Goal: Task Accomplishment & Management: Use online tool/utility

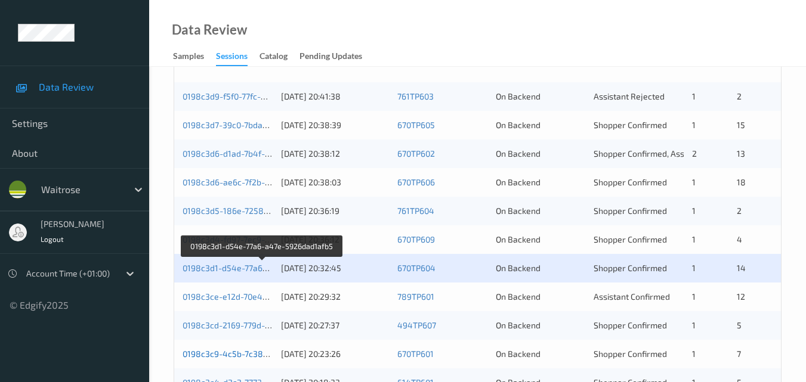
scroll to position [358, 0]
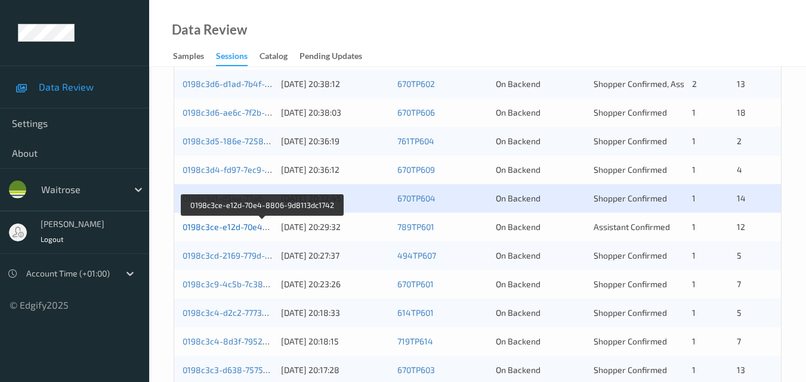
click at [233, 231] on link "0198c3ce-e12d-70e4-8806-9d8113dc1742" at bounding box center [263, 227] width 161 height 10
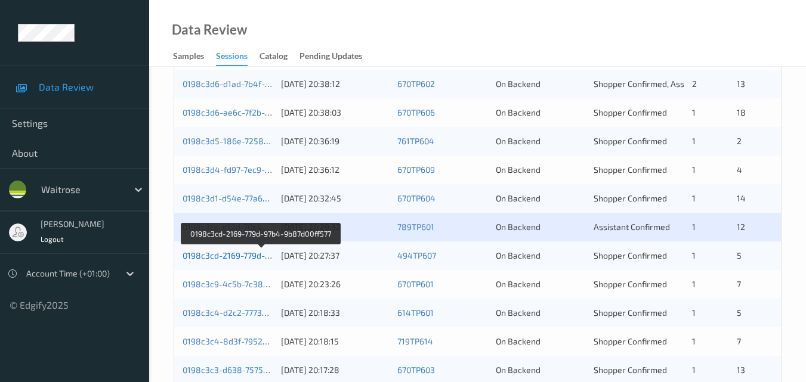
click at [209, 254] on link "0198c3cd-2169-779d-97b4-9b87d00ff577" at bounding box center [262, 256] width 158 height 10
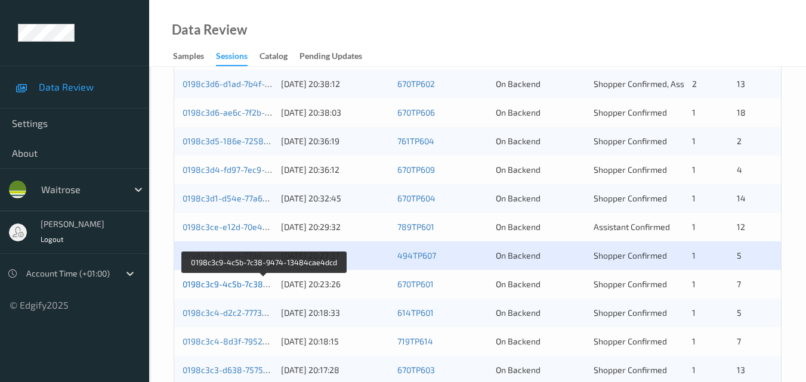
click at [235, 282] on link "0198c3c9-4c5b-7c38-9474-13484cae4dcd" at bounding box center [265, 284] width 165 height 10
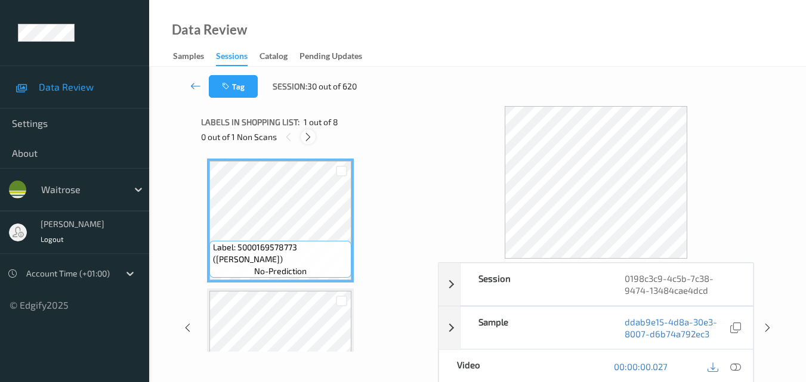
click at [305, 133] on icon at bounding box center [308, 137] width 10 height 11
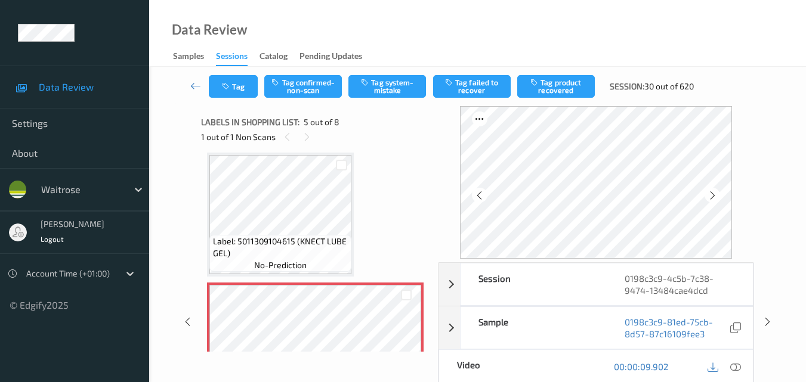
scroll to position [456, 0]
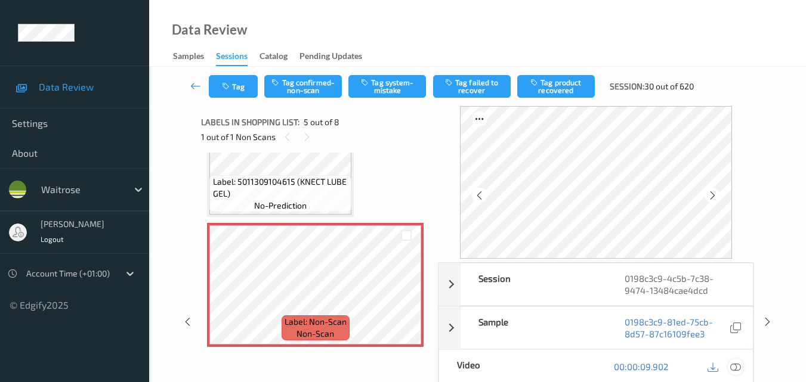
click at [739, 372] on icon at bounding box center [735, 367] width 11 height 11
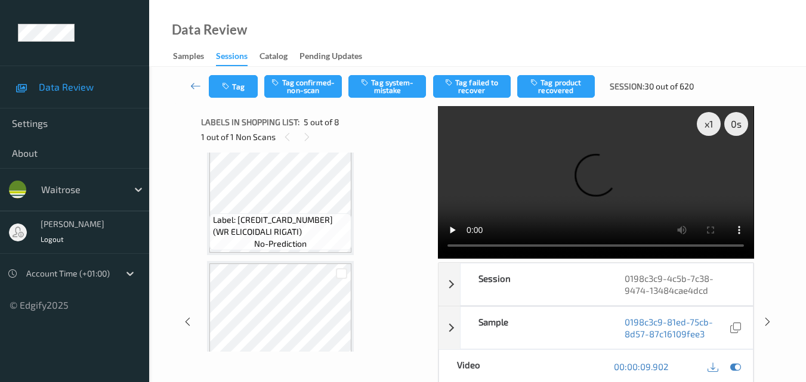
scroll to position [0, 0]
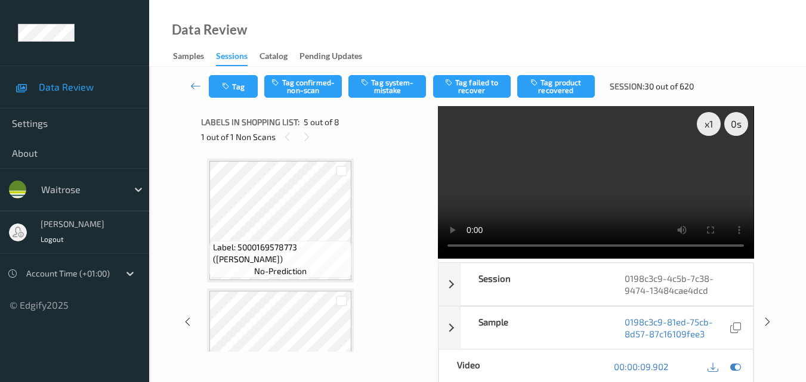
click at [608, 175] on video at bounding box center [596, 182] width 316 height 153
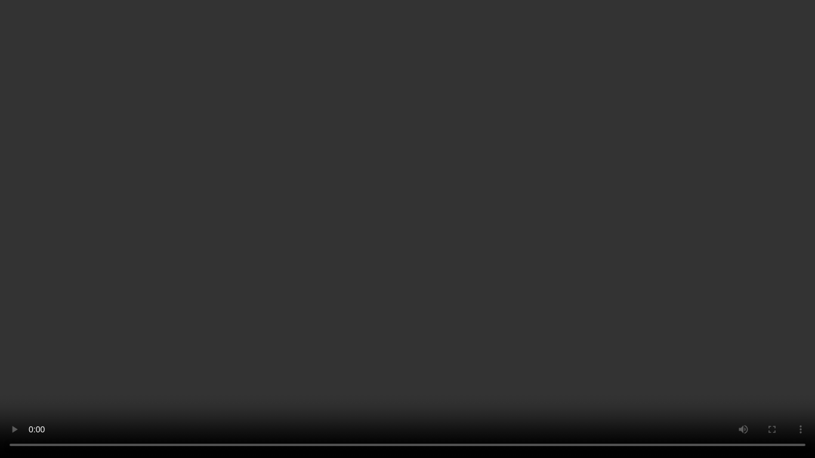
click at [478, 297] on video at bounding box center [407, 229] width 815 height 458
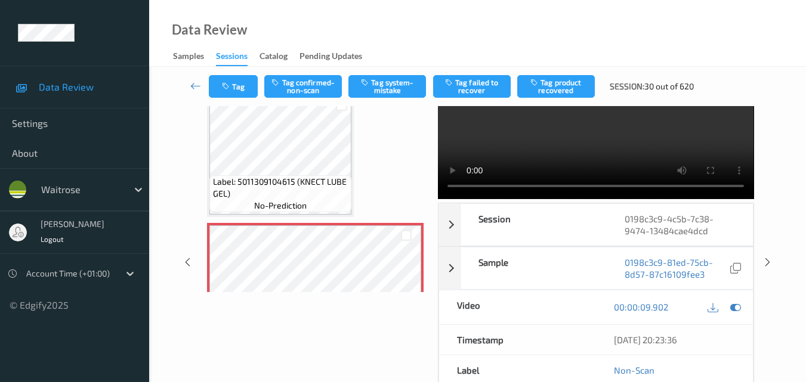
scroll to position [418, 0]
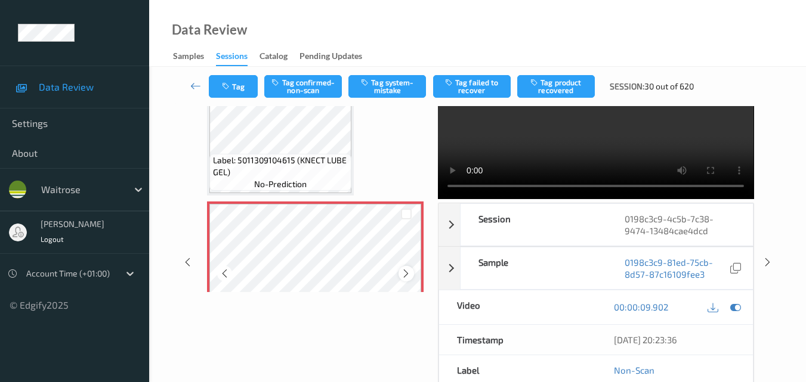
click at [410, 275] on icon at bounding box center [406, 273] width 10 height 11
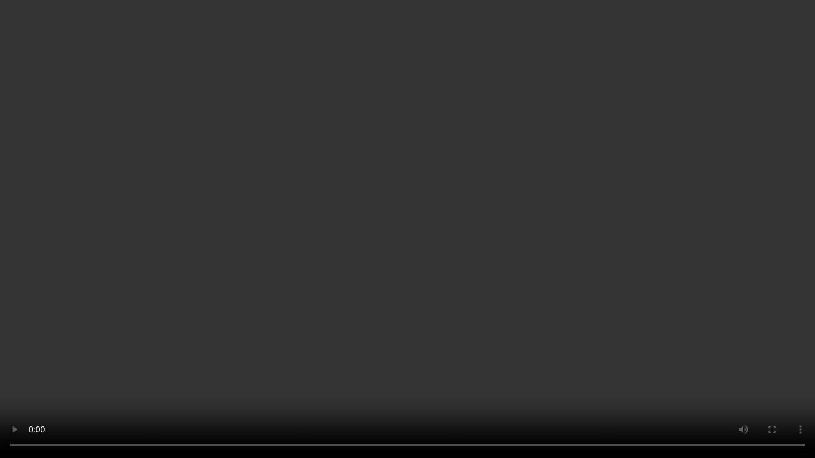
click at [474, 302] on video at bounding box center [407, 229] width 815 height 458
click at [200, 276] on video at bounding box center [407, 229] width 815 height 458
click at [350, 294] on video at bounding box center [407, 229] width 815 height 458
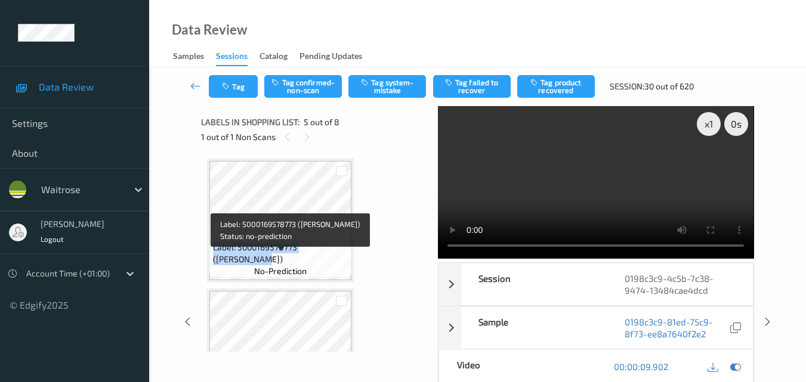
drag, startPoint x: 214, startPoint y: 255, endPoint x: 350, endPoint y: 260, distance: 135.5
click at [350, 260] on div "Label: 5000169578773 (WR FUSILLI) no-prediction" at bounding box center [280, 259] width 142 height 37
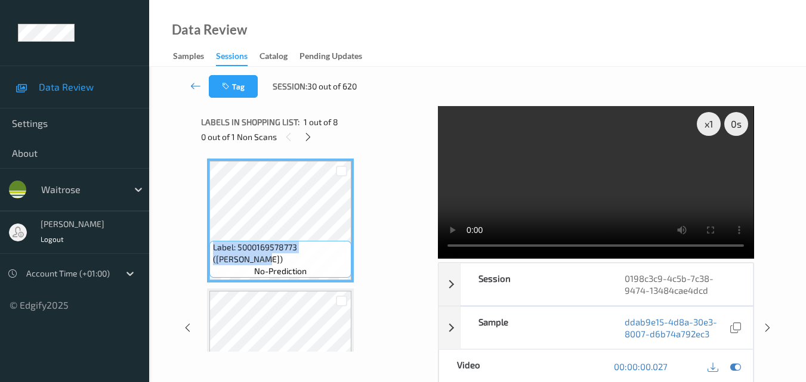
copy span "Label: 5000169578773 (WR FUSILLI)"
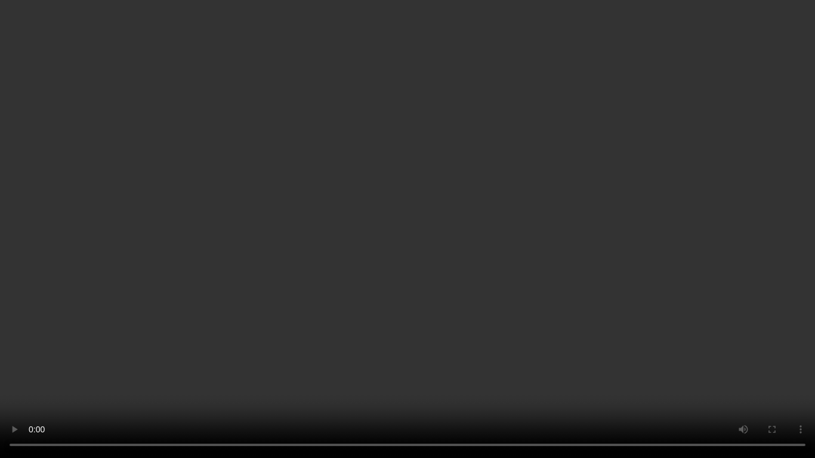
click at [473, 263] on video at bounding box center [407, 229] width 815 height 458
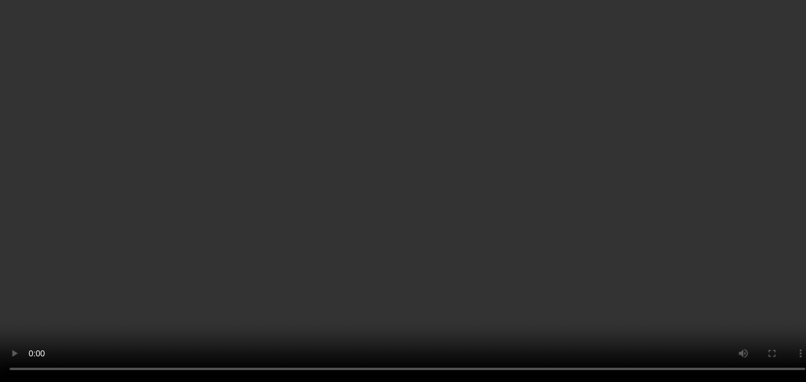
scroll to position [119, 0]
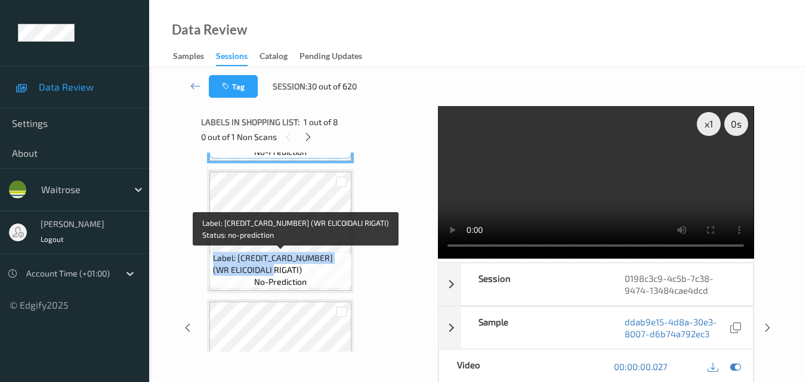
drag, startPoint x: 298, startPoint y: 265, endPoint x: 212, endPoint y: 259, distance: 86.1
click at [213, 259] on span "Label: 5000169578841 (WR ELICOIDALI RIGATI)" at bounding box center [281, 264] width 136 height 24
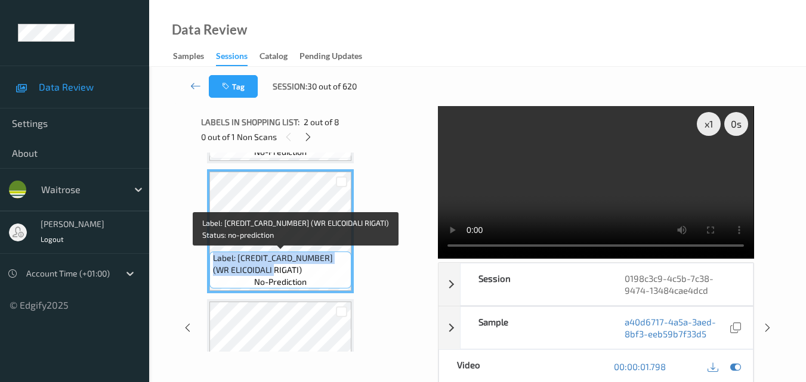
copy span "Label: [CREDIT_CARD_NUMBER] (WR ELICOIDALI RIGATI)"
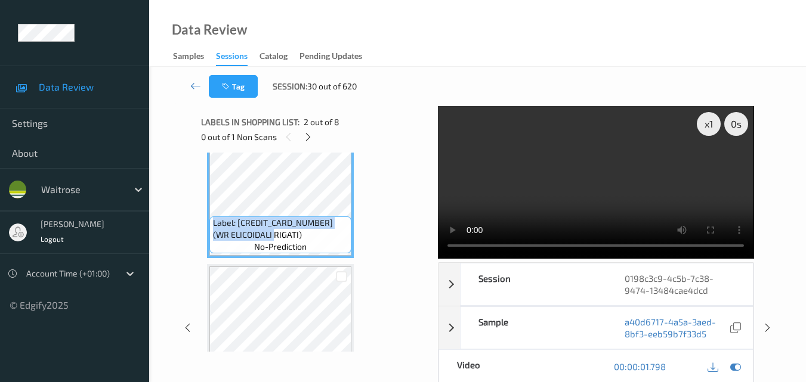
scroll to position [179, 0]
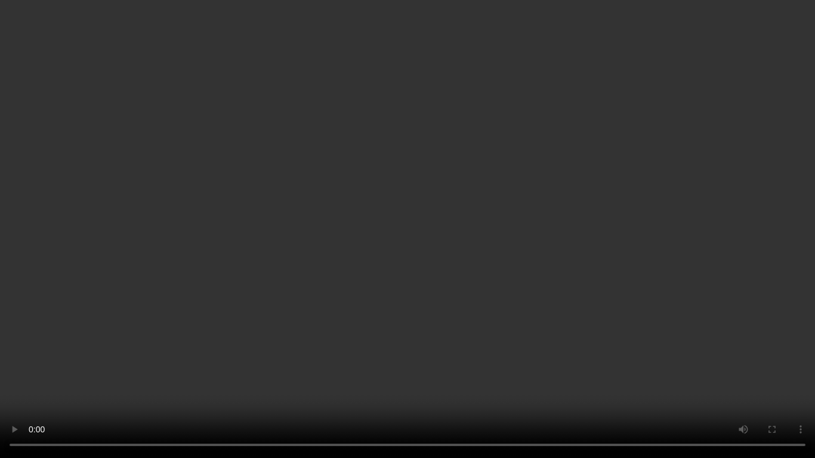
click at [415, 212] on video at bounding box center [407, 229] width 815 height 458
click at [463, 333] on video at bounding box center [407, 229] width 815 height 458
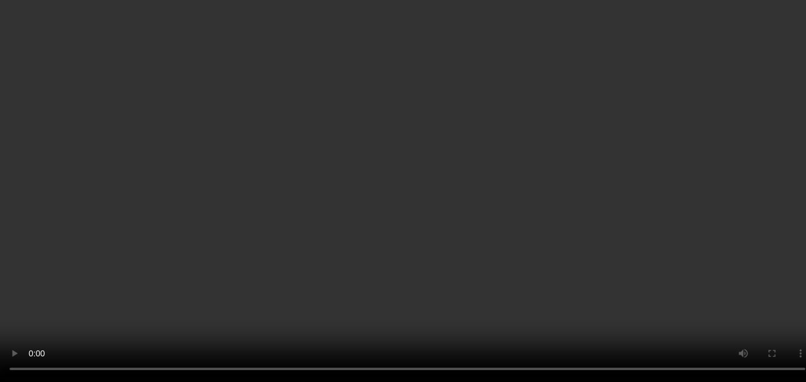
scroll to position [358, 0]
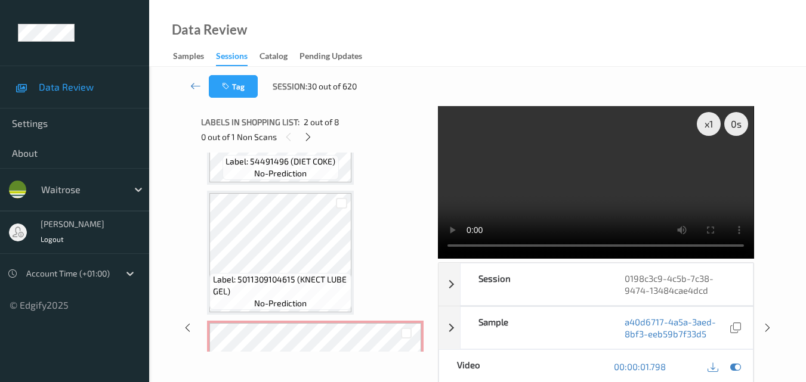
click at [604, 200] on video at bounding box center [596, 182] width 316 height 153
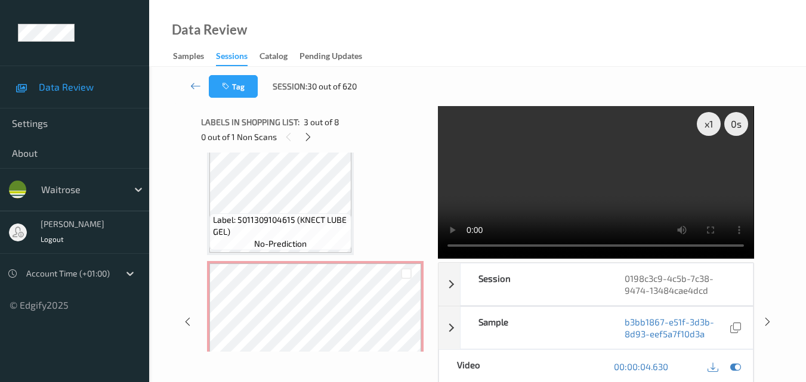
scroll to position [477, 0]
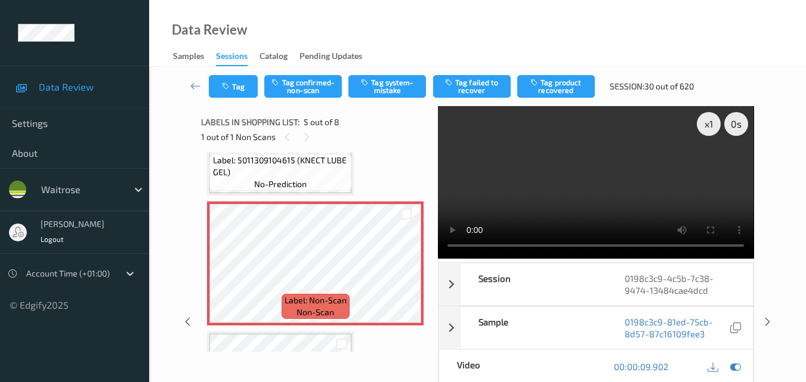
click at [659, 177] on video at bounding box center [596, 182] width 316 height 153
click at [402, 271] on icon at bounding box center [406, 273] width 10 height 11
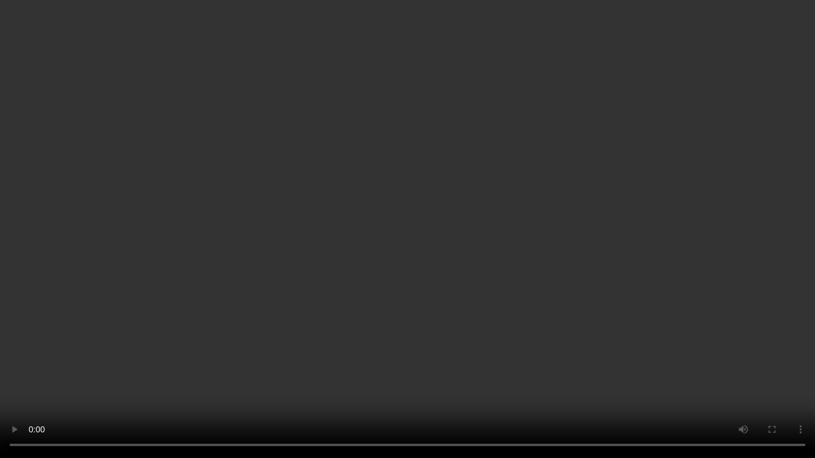
click at [335, 351] on video at bounding box center [407, 229] width 815 height 458
click at [391, 260] on video at bounding box center [407, 229] width 815 height 458
click at [376, 274] on video at bounding box center [407, 229] width 815 height 458
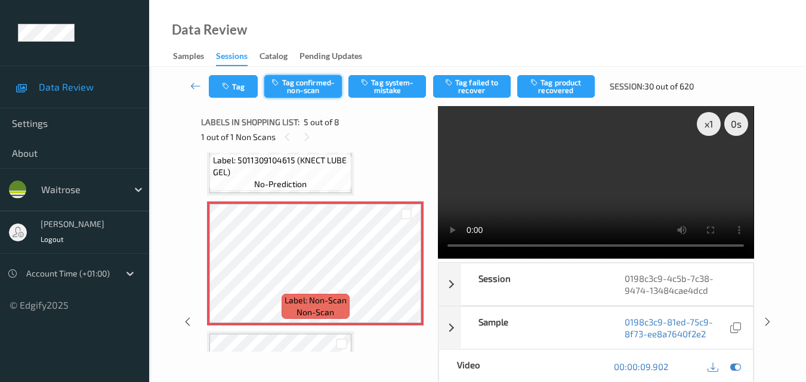
click at [308, 86] on button "Tag confirmed-non-scan" at bounding box center [303, 86] width 78 height 23
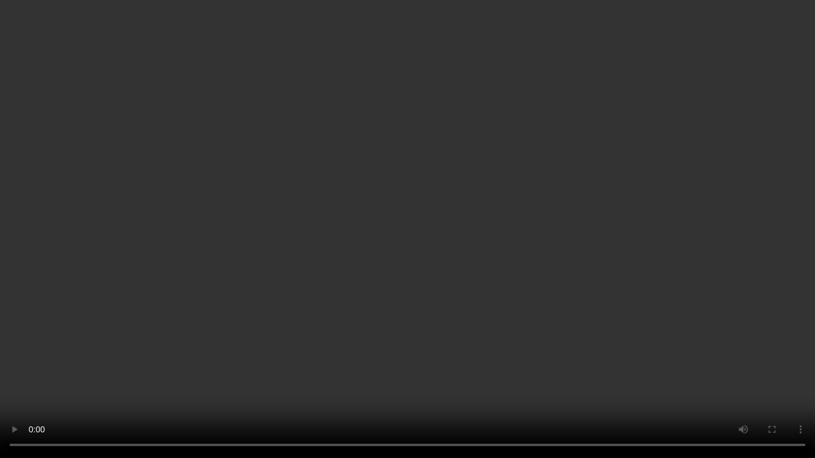
click at [466, 234] on video at bounding box center [407, 229] width 815 height 458
click at [351, 266] on video at bounding box center [407, 229] width 815 height 458
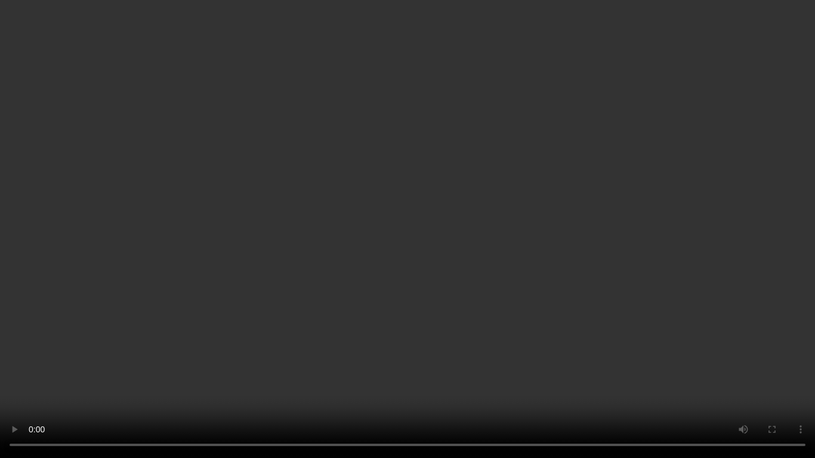
click at [379, 285] on video at bounding box center [407, 229] width 815 height 458
click at [375, 82] on video at bounding box center [407, 229] width 815 height 458
click at [458, 208] on video at bounding box center [407, 229] width 815 height 458
click at [541, 229] on video at bounding box center [407, 229] width 815 height 458
click at [410, 236] on video at bounding box center [407, 229] width 815 height 458
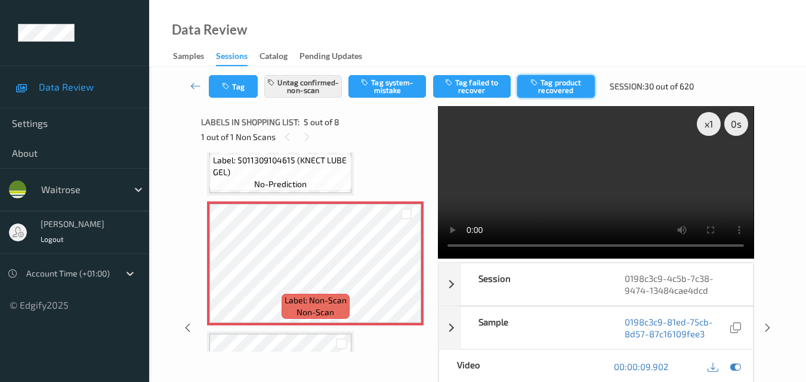
click at [557, 85] on button "Tag product recovered" at bounding box center [556, 86] width 78 height 23
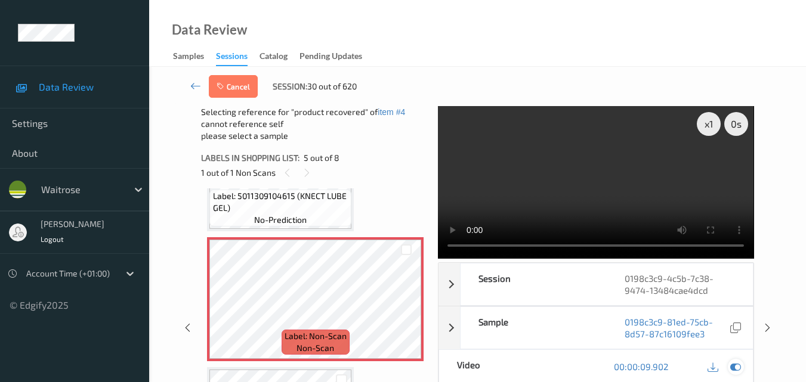
click at [734, 368] on icon at bounding box center [735, 367] width 11 height 11
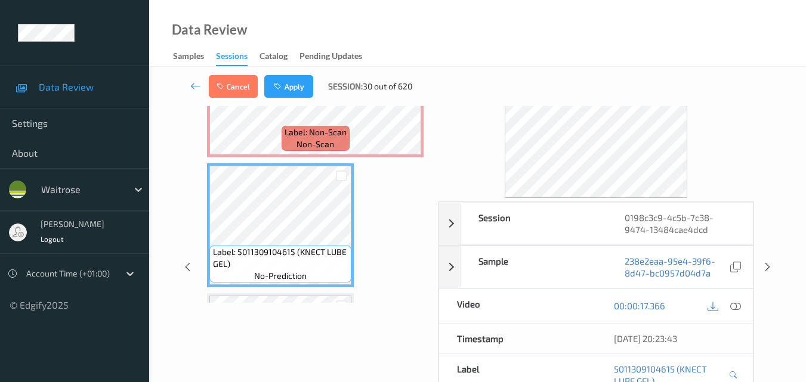
scroll to position [0, 0]
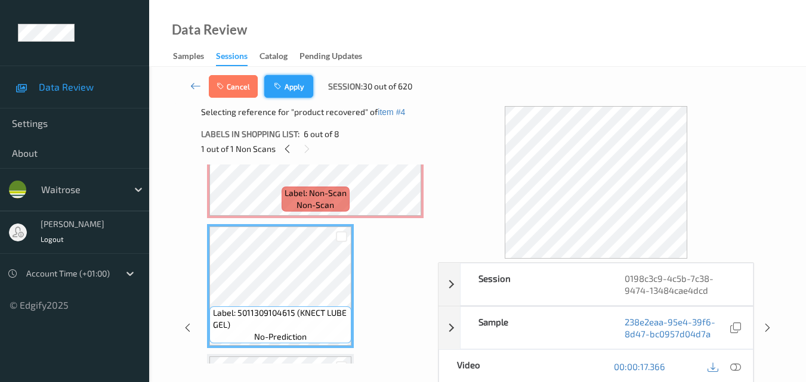
click at [289, 82] on button "Apply" at bounding box center [288, 86] width 49 height 23
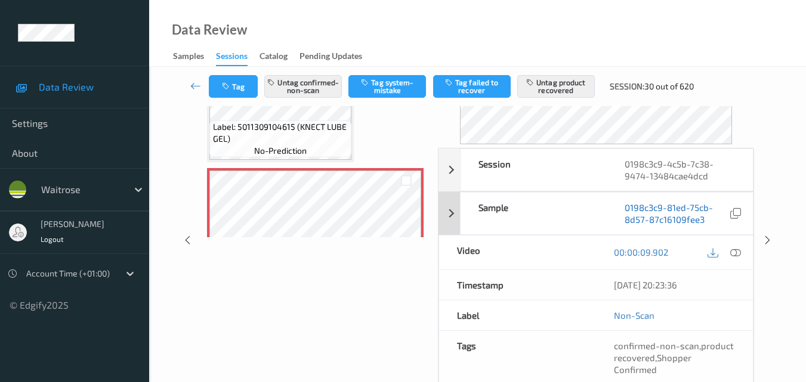
scroll to position [119, 0]
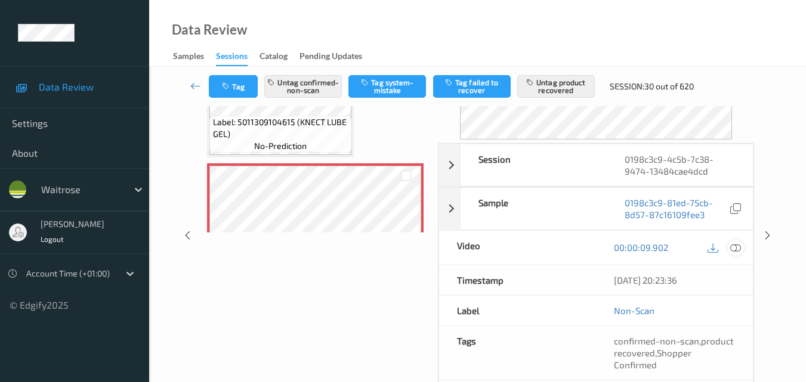
click at [738, 248] on icon at bounding box center [735, 247] width 11 height 11
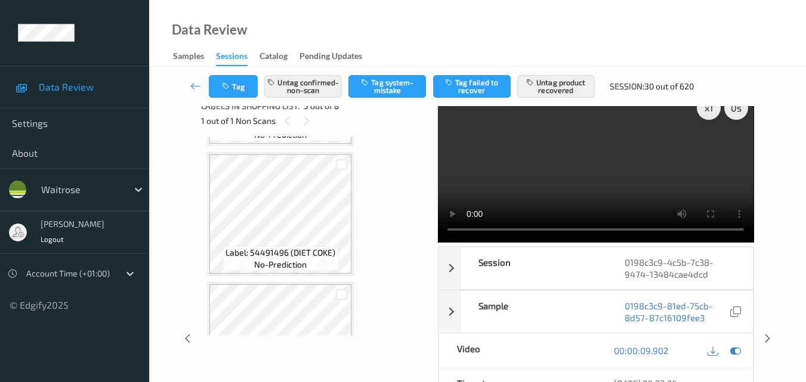
scroll to position [0, 0]
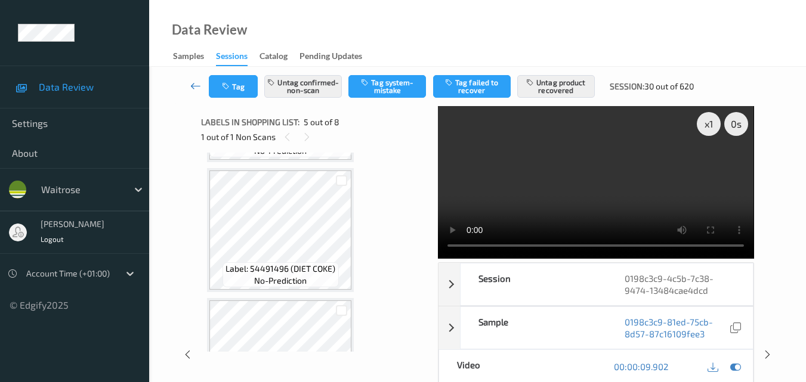
click at [193, 78] on link at bounding box center [195, 86] width 27 height 23
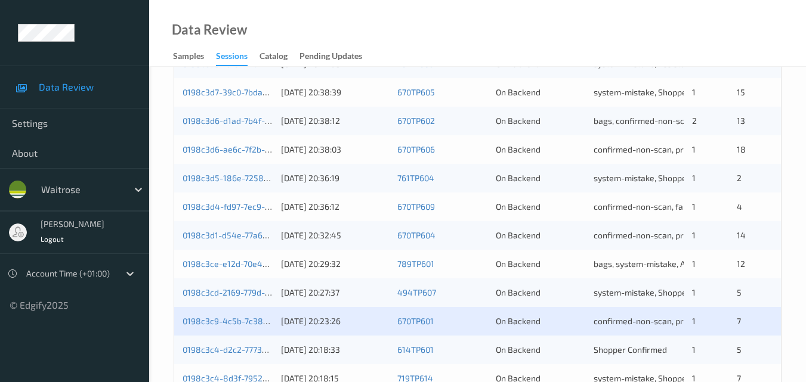
scroll to position [477, 0]
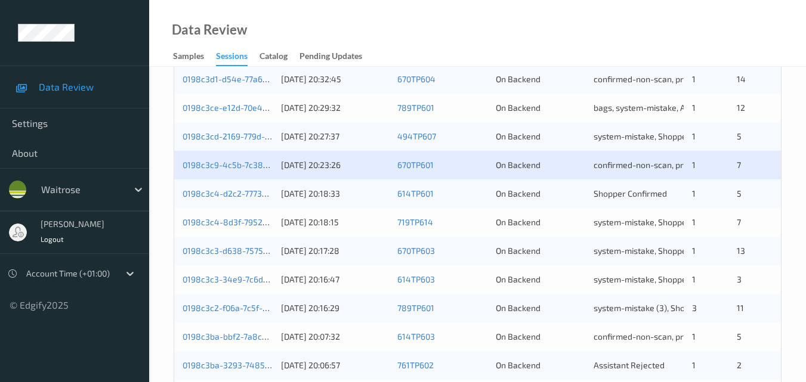
click at [253, 171] on div "0198c3c9-4c5b-7c38-9474-13484cae4dcd" at bounding box center [228, 165] width 90 height 12
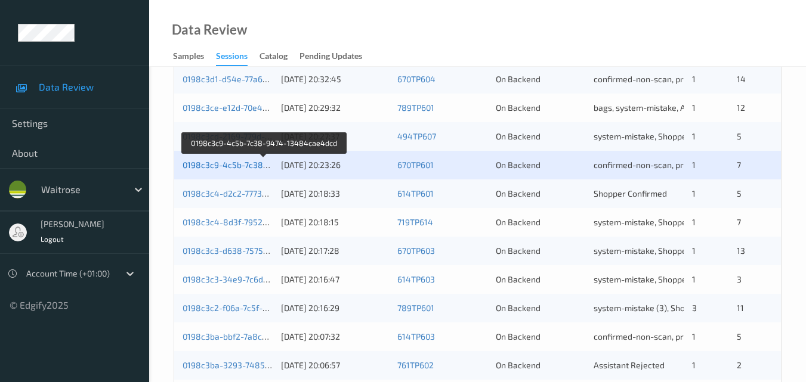
click at [233, 167] on link "0198c3c9-4c5b-7c38-9474-13484cae4dcd" at bounding box center [265, 165] width 165 height 10
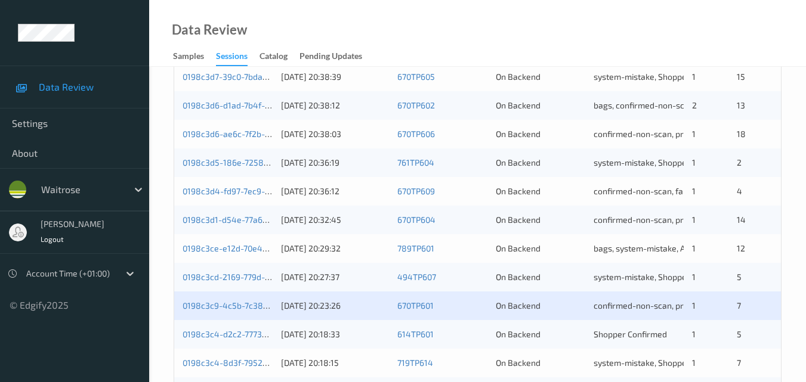
scroll to position [311, 0]
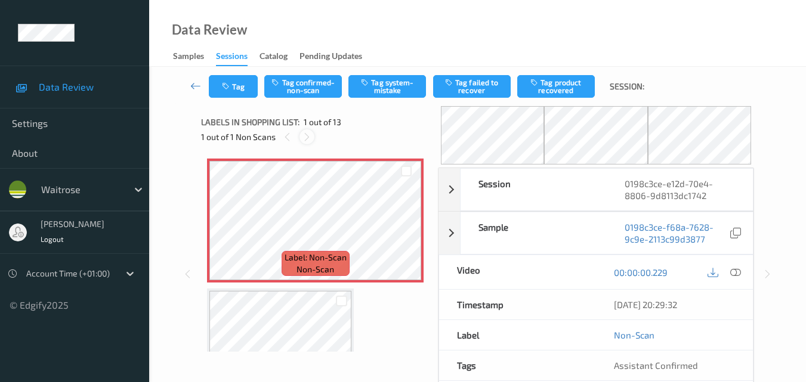
click at [308, 139] on icon at bounding box center [307, 137] width 10 height 11
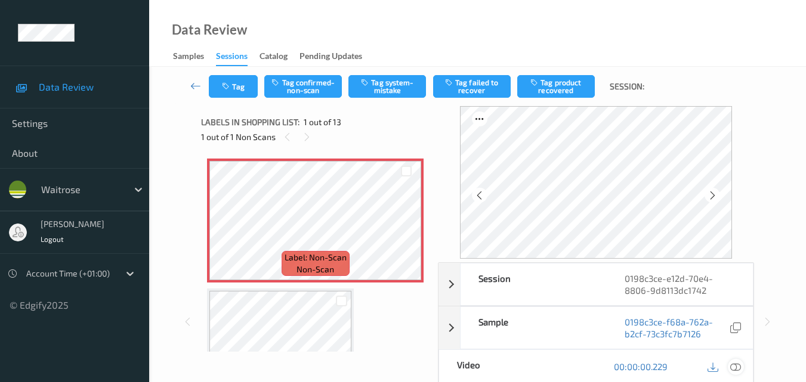
click at [736, 371] on icon at bounding box center [735, 367] width 11 height 11
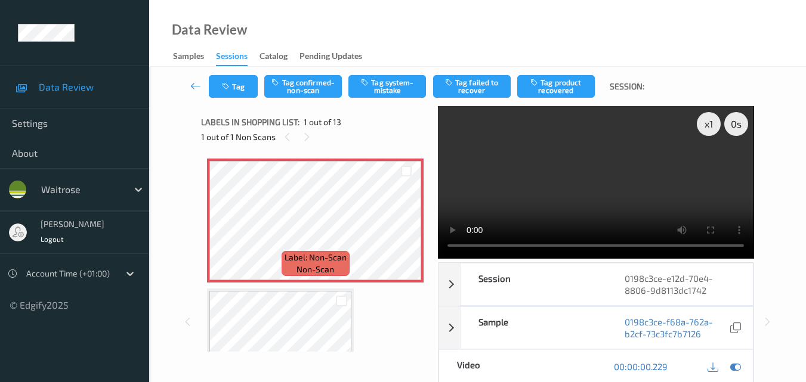
click at [638, 203] on video at bounding box center [596, 182] width 316 height 153
click at [736, 365] on icon at bounding box center [735, 367] width 11 height 11
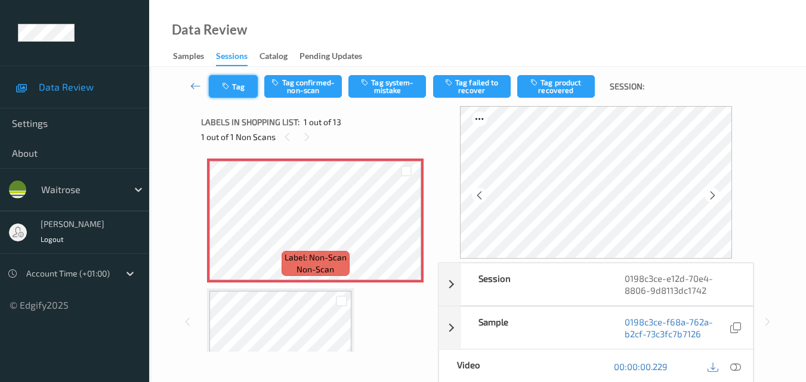
click at [229, 83] on icon "button" at bounding box center [227, 86] width 10 height 8
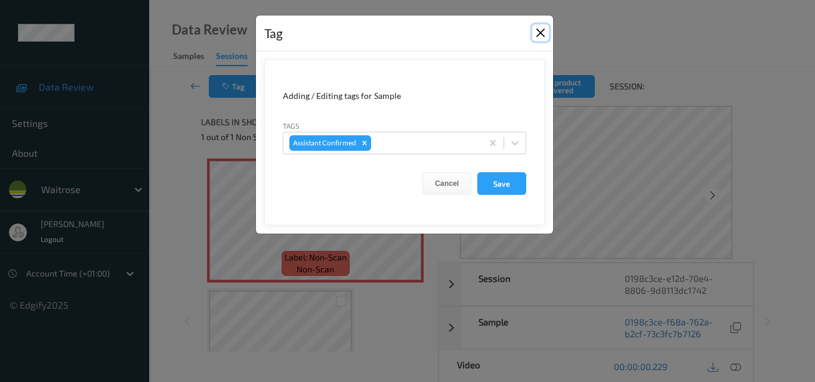
click at [542, 35] on button "Close" at bounding box center [540, 32] width 17 height 17
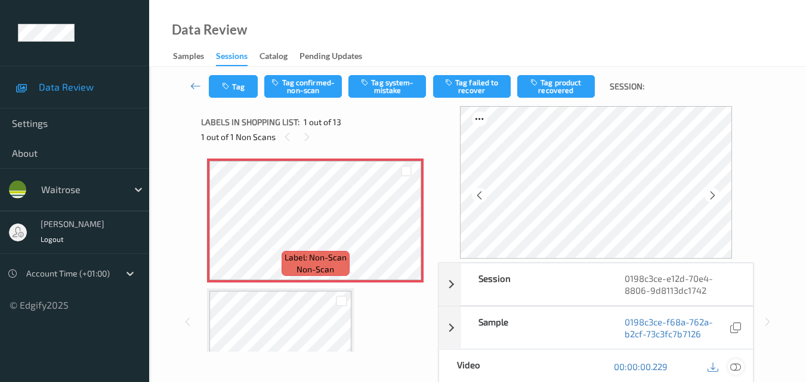
click at [738, 369] on icon at bounding box center [735, 367] width 11 height 11
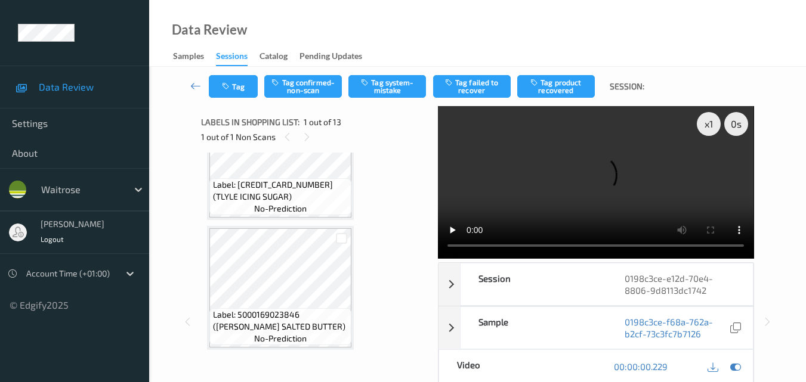
scroll to position [656, 0]
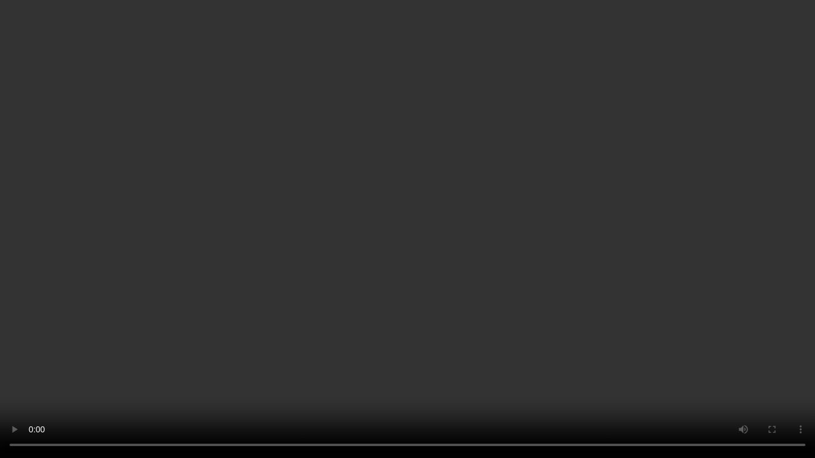
click at [515, 214] on video at bounding box center [407, 229] width 815 height 458
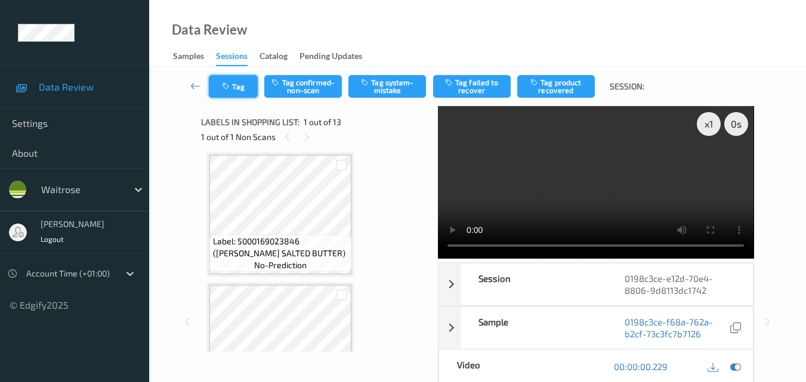
click at [231, 89] on icon "button" at bounding box center [227, 86] width 10 height 8
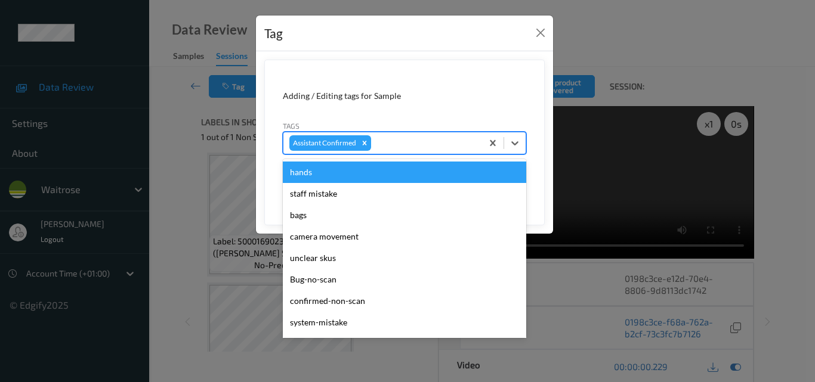
click at [401, 149] on div at bounding box center [424, 143] width 103 height 14
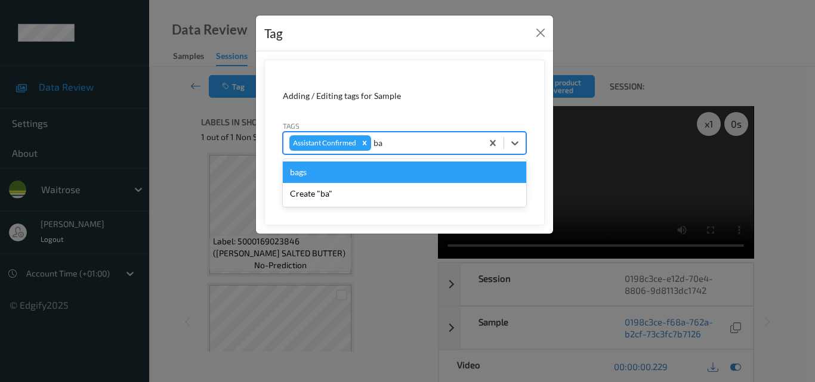
type input "bag"
click at [337, 172] on div "bags" at bounding box center [404, 172] width 243 height 21
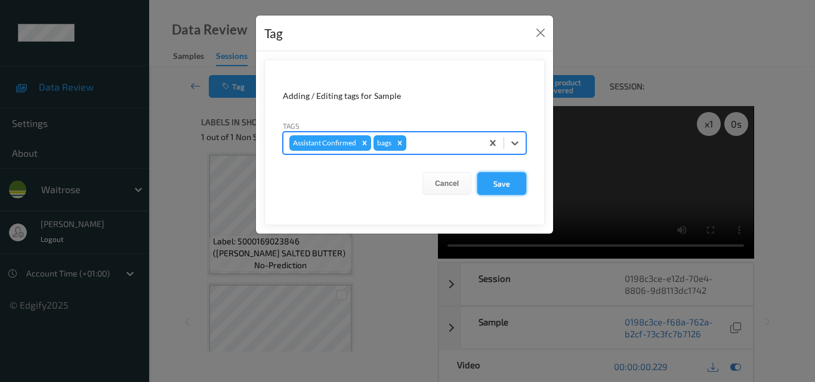
click at [517, 188] on button "Save" at bounding box center [501, 183] width 49 height 23
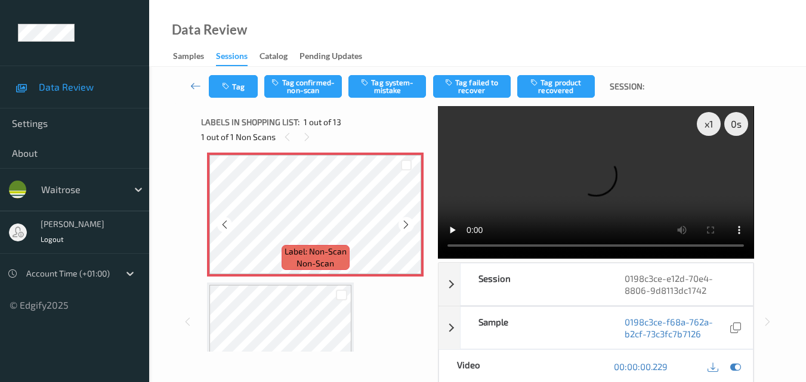
scroll to position [0, 0]
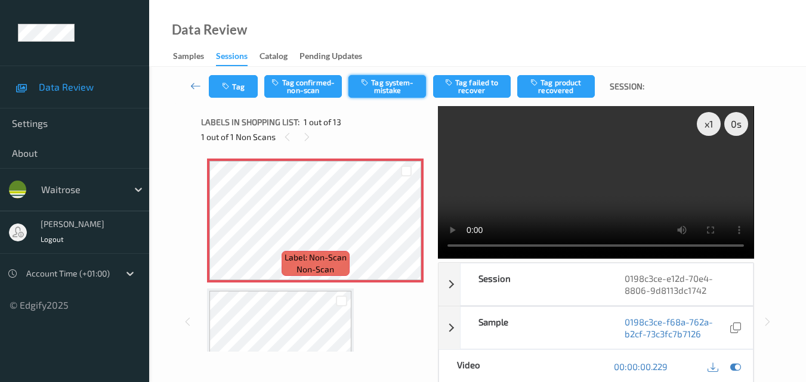
click at [412, 81] on button "Tag system-mistake" at bounding box center [387, 86] width 78 height 23
click at [233, 82] on button "Tag" at bounding box center [233, 86] width 49 height 23
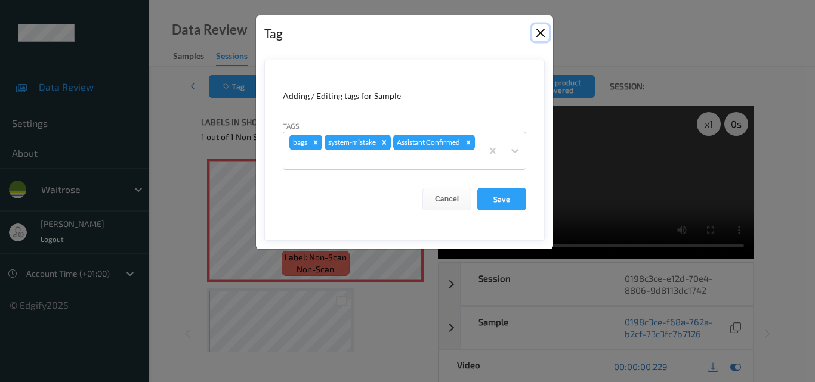
click at [545, 35] on button "Close" at bounding box center [540, 32] width 17 height 17
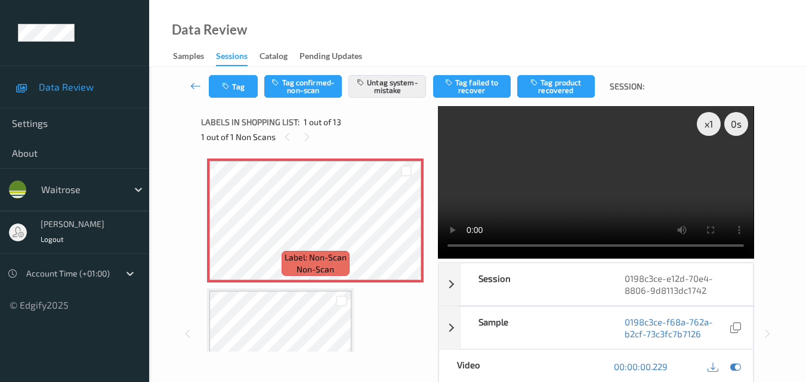
click at [616, 163] on video at bounding box center [596, 182] width 316 height 153
click at [714, 121] on div "x 1" at bounding box center [709, 124] width 24 height 24
click at [633, 158] on video at bounding box center [596, 182] width 316 height 153
click at [594, 166] on video at bounding box center [596, 182] width 316 height 153
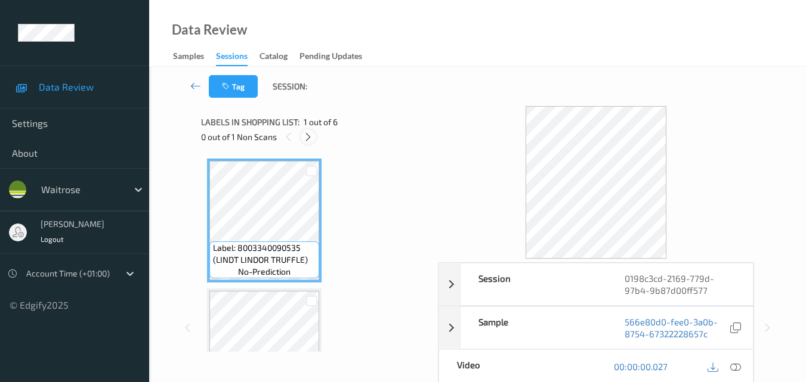
click at [305, 132] on icon at bounding box center [308, 137] width 10 height 11
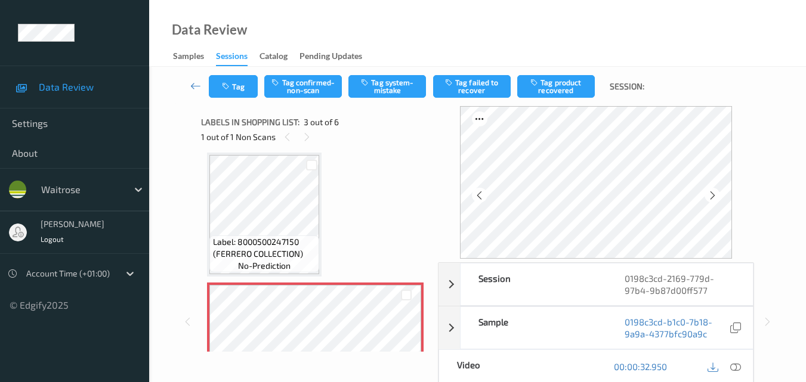
scroll to position [255, 0]
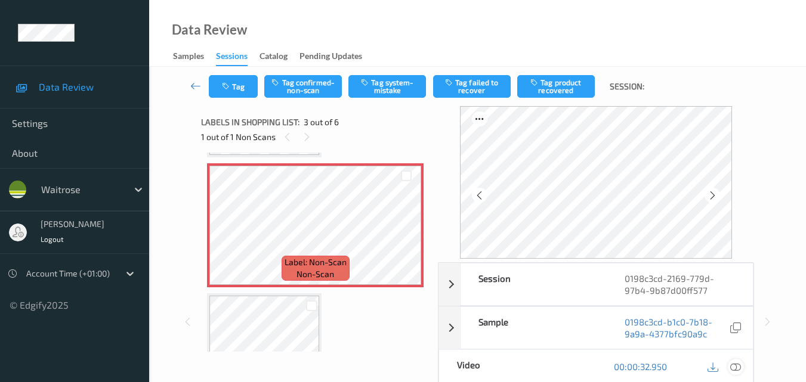
click at [735, 366] on icon at bounding box center [735, 367] width 11 height 11
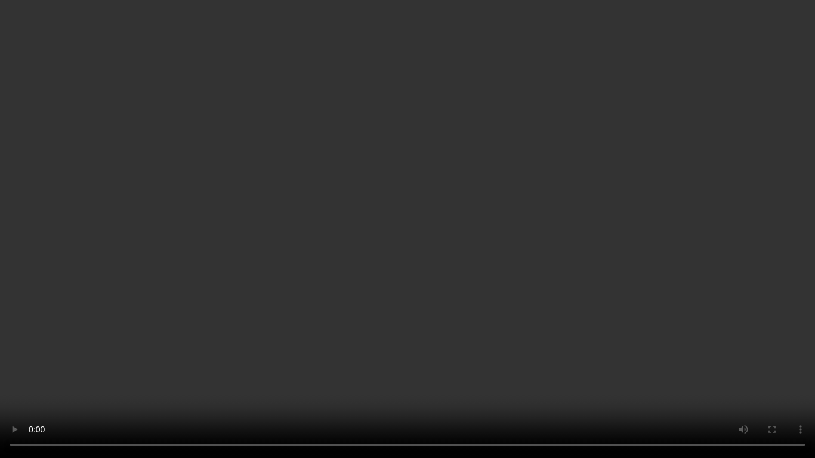
click at [419, 183] on video at bounding box center [407, 229] width 815 height 458
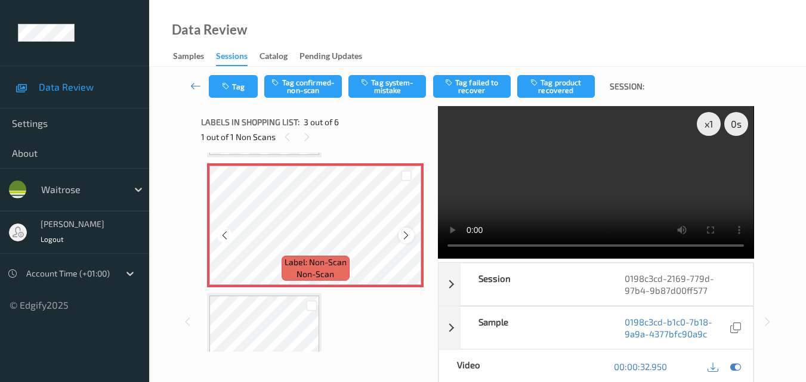
click at [403, 236] on icon at bounding box center [406, 235] width 10 height 11
click at [540, 192] on video at bounding box center [596, 182] width 316 height 153
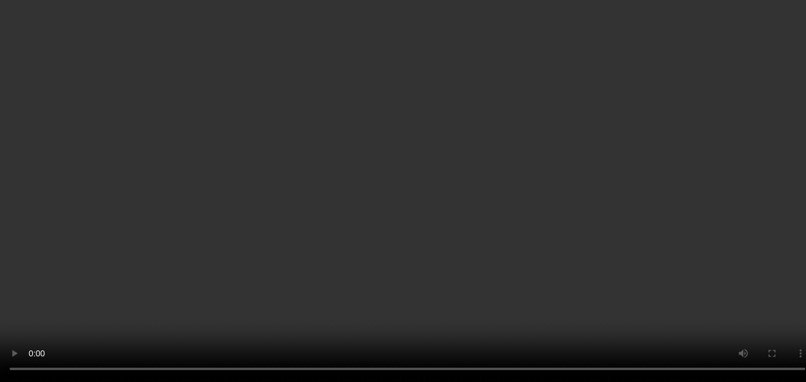
scroll to position [0, 0]
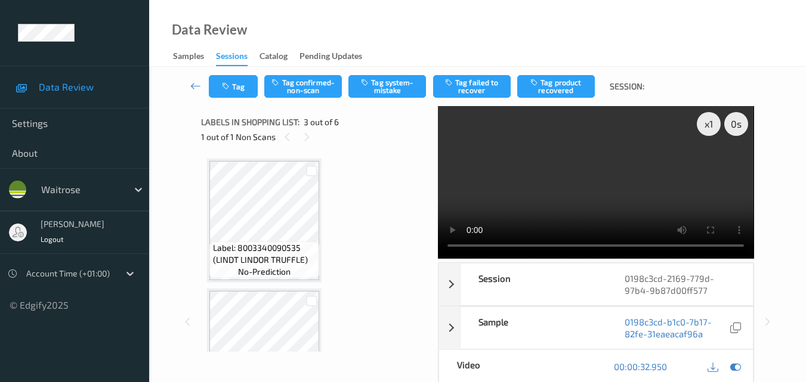
click at [673, 177] on video at bounding box center [596, 182] width 316 height 153
click at [600, 162] on video at bounding box center [596, 182] width 316 height 153
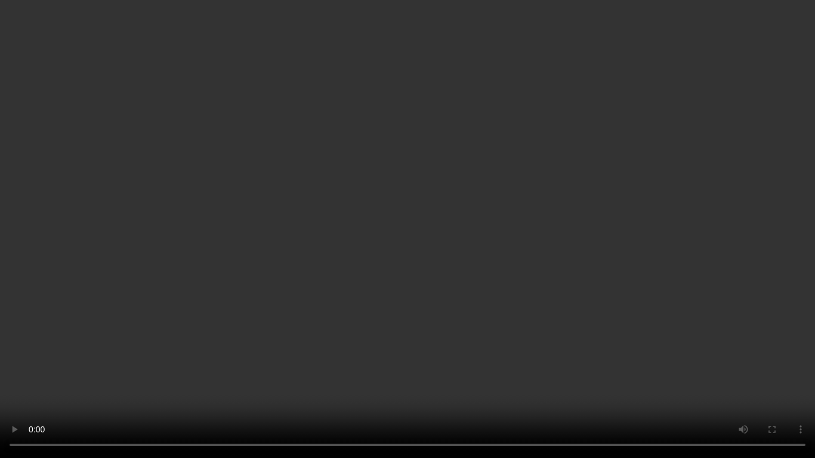
click at [561, 283] on video at bounding box center [407, 229] width 815 height 458
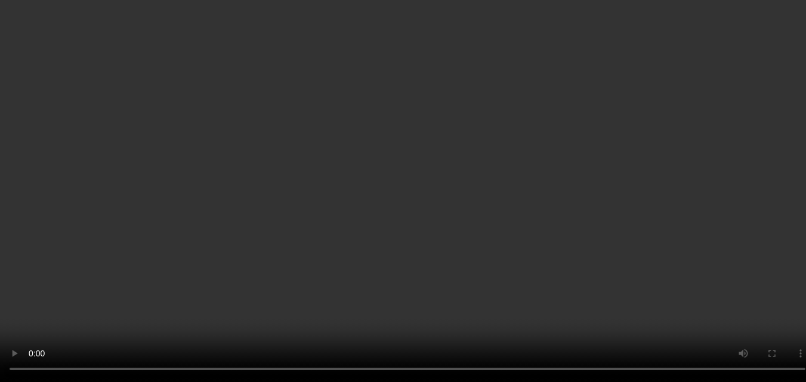
scroll to position [179, 0]
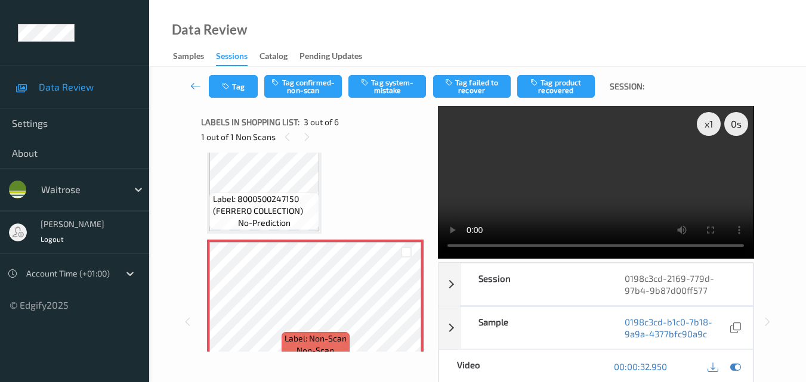
click at [575, 158] on video at bounding box center [596, 182] width 316 height 153
click at [587, 185] on video at bounding box center [596, 182] width 316 height 153
click at [716, 129] on div "x 1" at bounding box center [709, 124] width 24 height 24
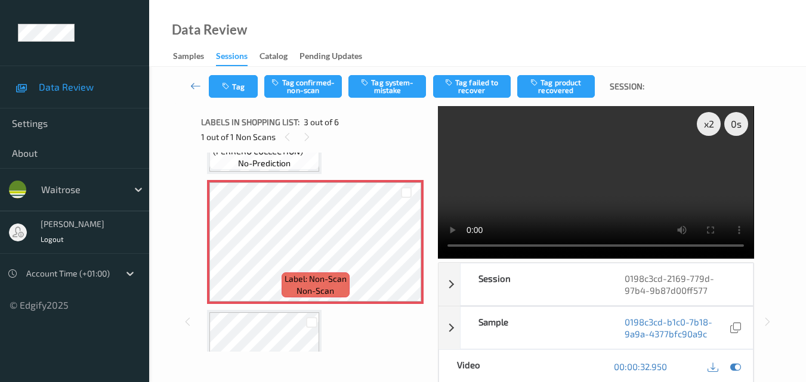
scroll to position [358, 0]
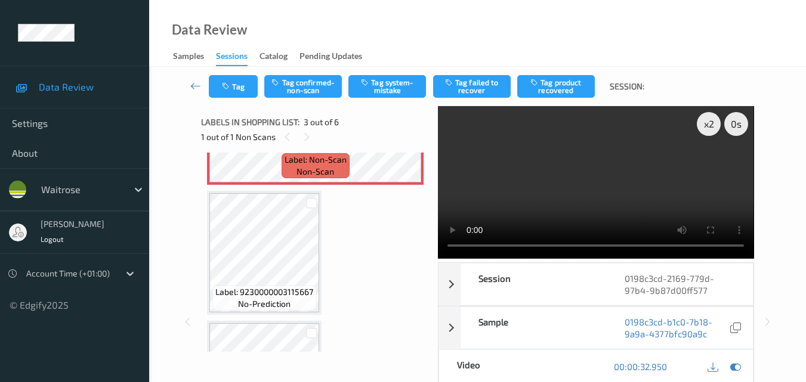
click at [640, 166] on video at bounding box center [596, 182] width 316 height 153
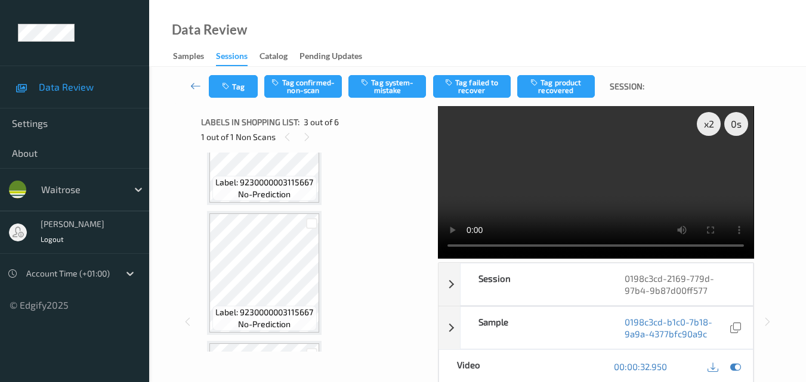
scroll to position [408, 0]
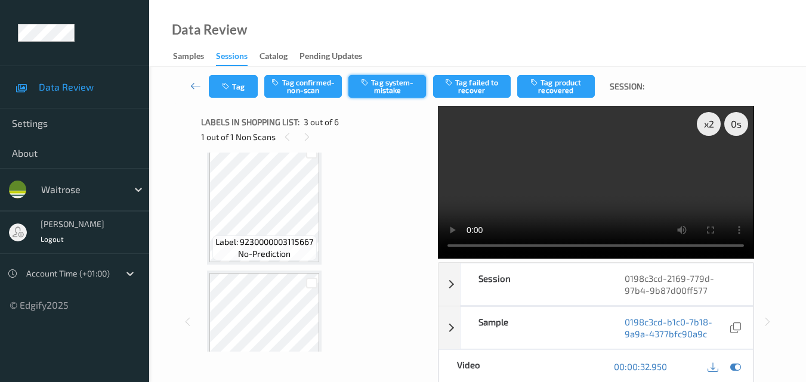
click at [392, 86] on button "Tag system-mistake" at bounding box center [387, 86] width 78 height 23
click at [239, 86] on button "Tag" at bounding box center [233, 86] width 49 height 23
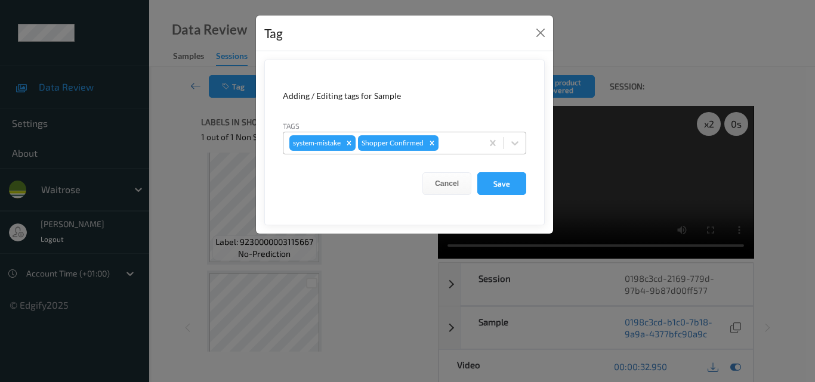
click at [464, 144] on div at bounding box center [458, 143] width 35 height 14
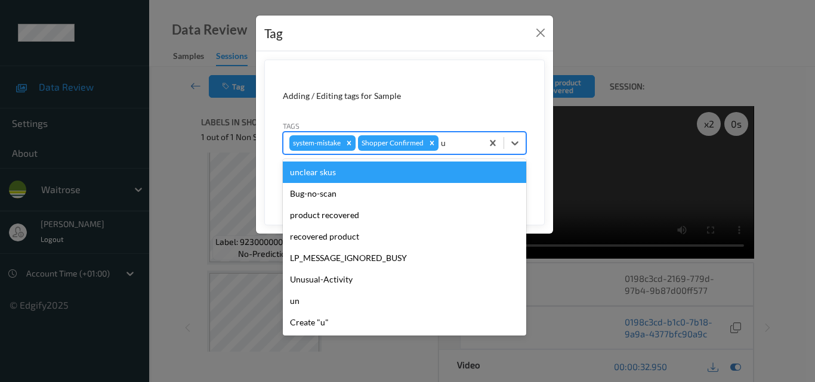
type input "un"
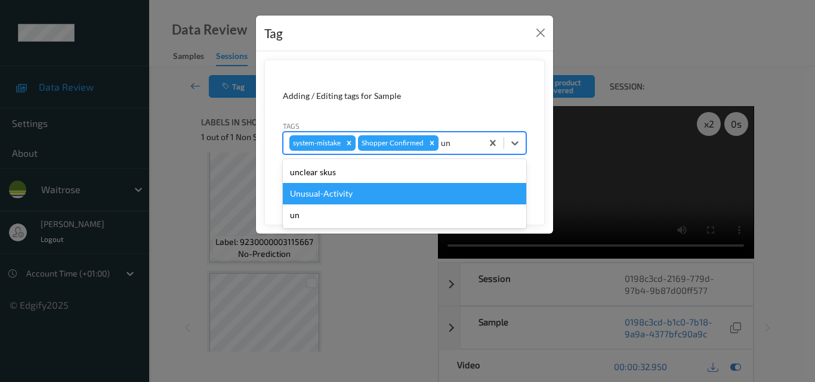
click at [360, 198] on div "Unusual-Activity" at bounding box center [404, 193] width 243 height 21
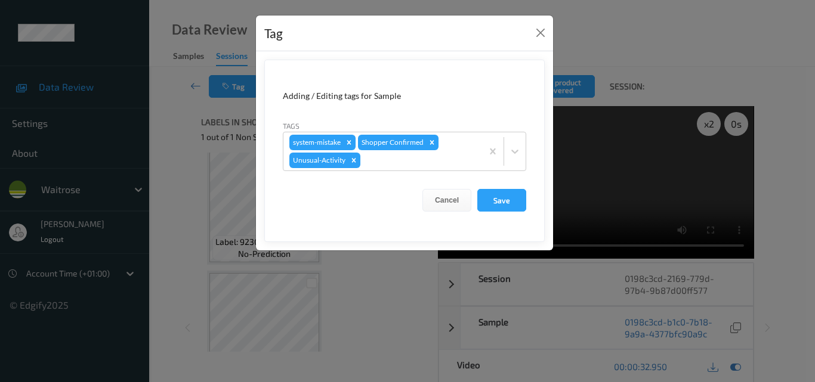
click at [512, 212] on form "Adding / Editing tags for Sample Tags system-mistake Shopper Confirmed Unusual-…" at bounding box center [404, 151] width 280 height 183
click at [507, 202] on button "Save" at bounding box center [501, 200] width 49 height 23
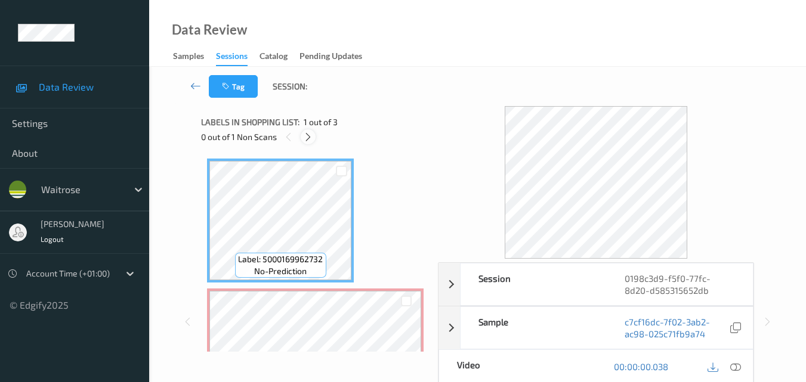
click at [311, 135] on icon at bounding box center [308, 137] width 10 height 11
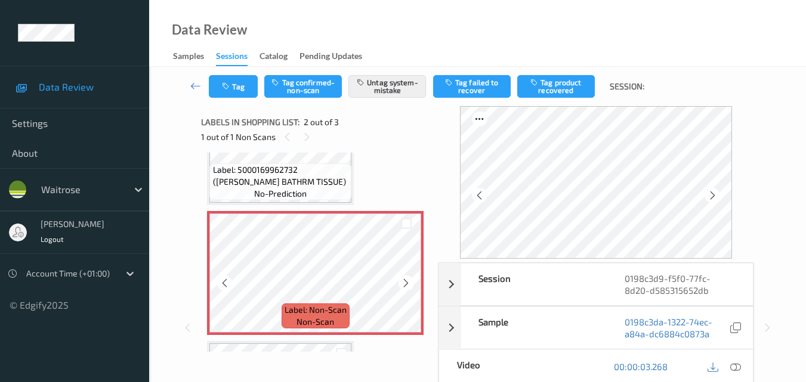
scroll to position [197, 0]
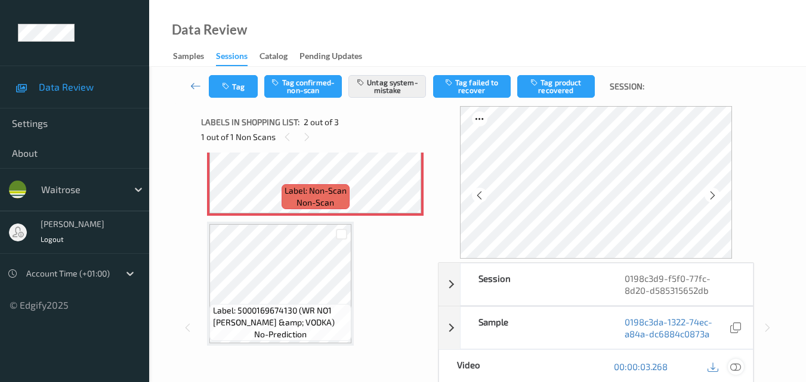
click at [739, 366] on icon at bounding box center [735, 367] width 11 height 11
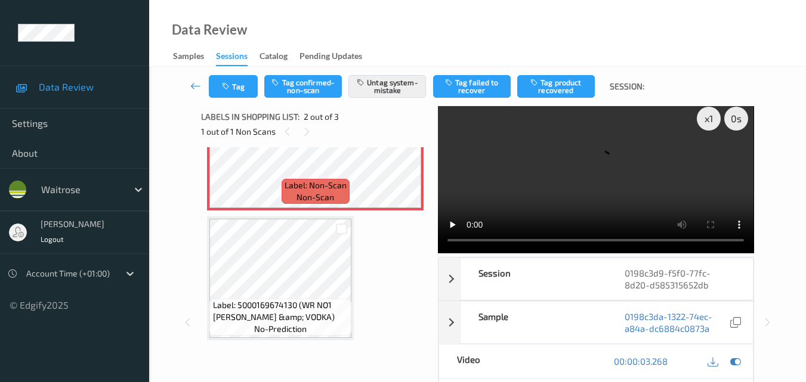
scroll to position [0, 0]
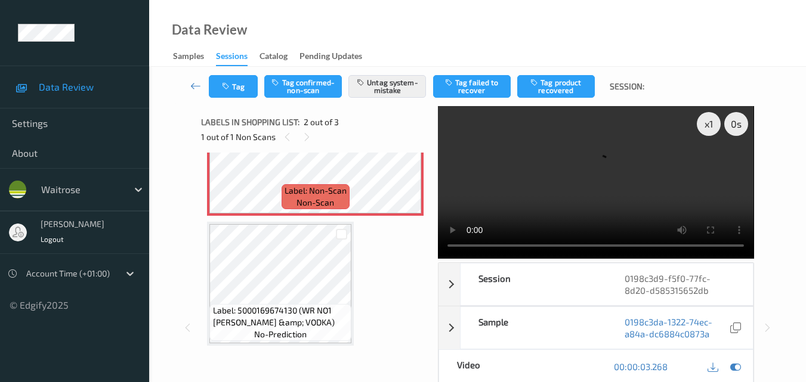
click at [455, 248] on video at bounding box center [596, 182] width 316 height 153
click at [700, 131] on div "x 1" at bounding box center [709, 124] width 24 height 24
click at [542, 174] on video at bounding box center [596, 182] width 316 height 153
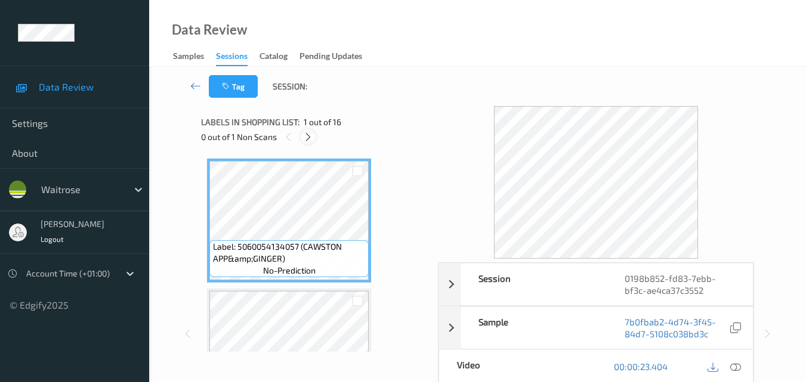
click at [312, 138] on icon at bounding box center [308, 137] width 10 height 11
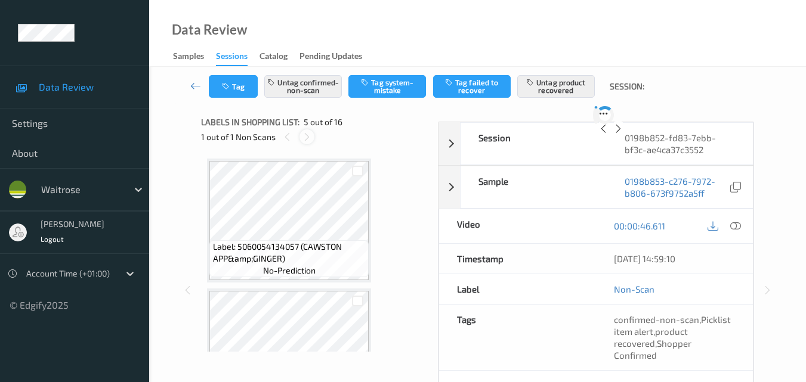
scroll to position [396, 0]
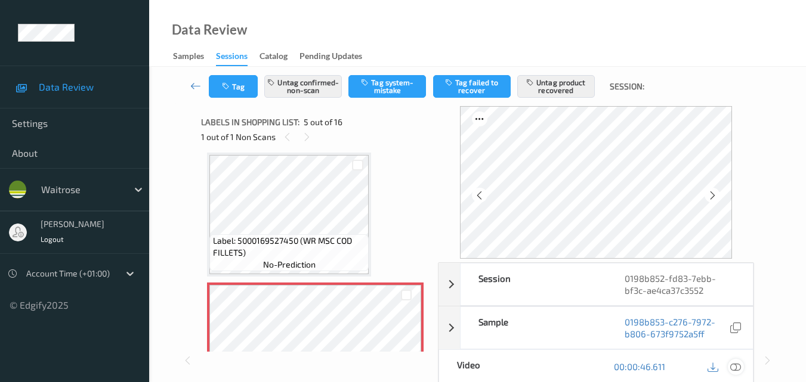
click at [740, 367] on icon at bounding box center [735, 367] width 11 height 11
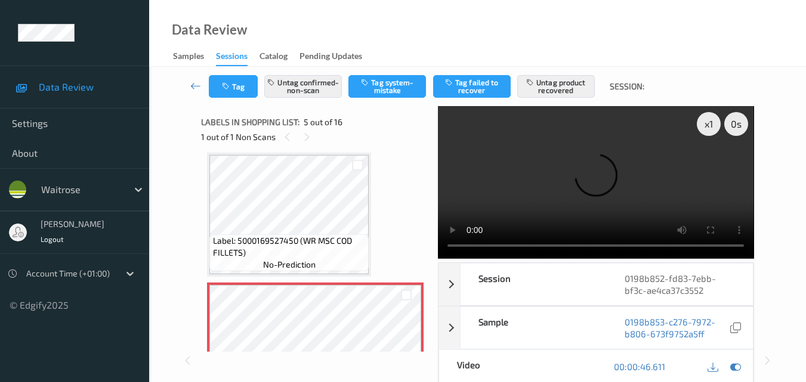
click at [568, 192] on video at bounding box center [596, 182] width 316 height 153
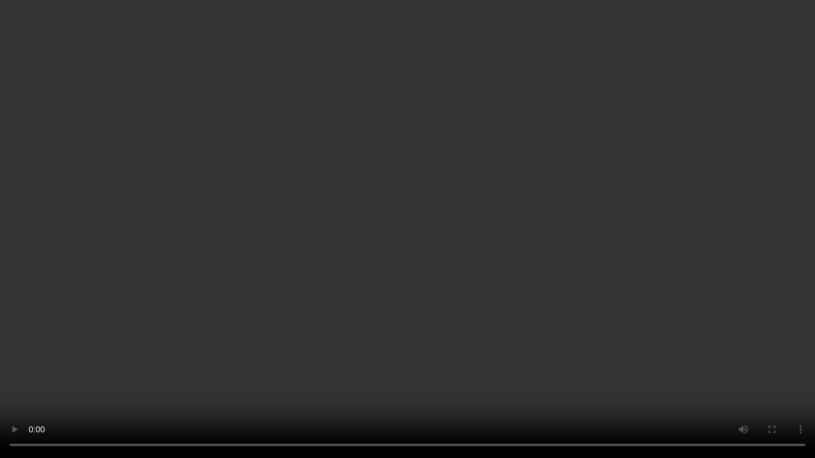
click at [401, 204] on video at bounding box center [407, 229] width 815 height 458
click at [405, 223] on video at bounding box center [407, 229] width 815 height 458
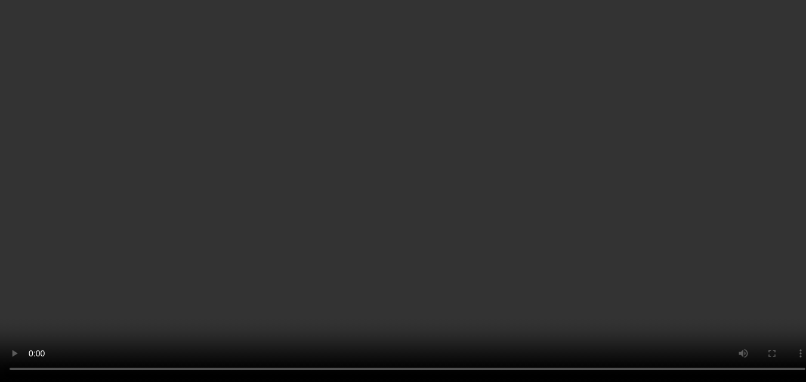
scroll to position [515, 0]
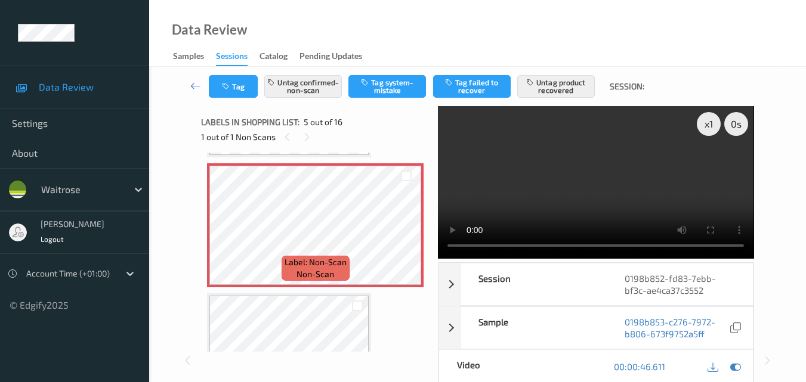
click at [575, 178] on video at bounding box center [596, 182] width 316 height 153
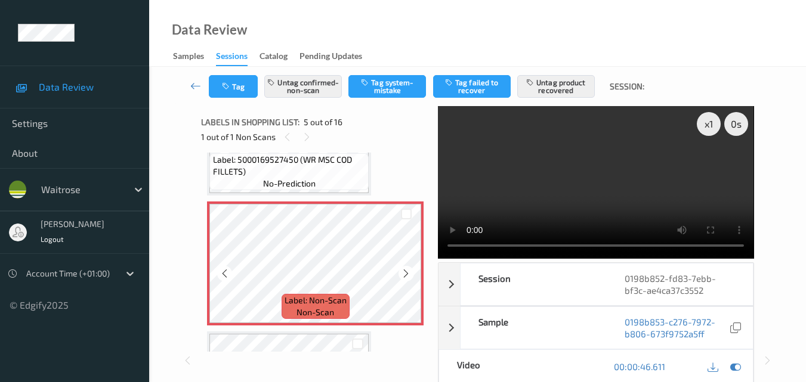
scroll to position [418, 0]
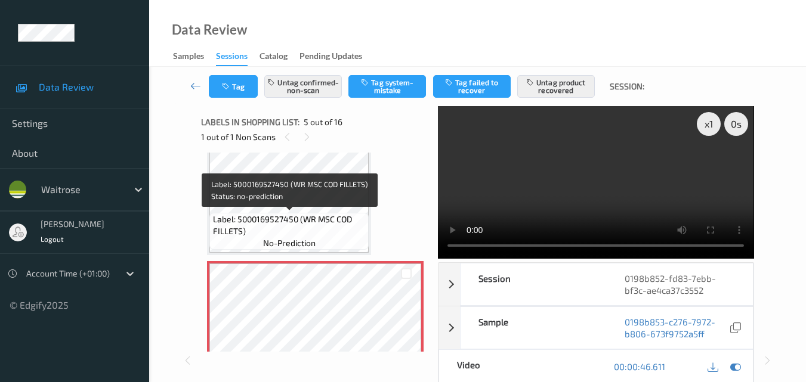
click at [329, 227] on span "Label: 5000169527450 (WR MSC COD FILLETS)" at bounding box center [289, 226] width 153 height 24
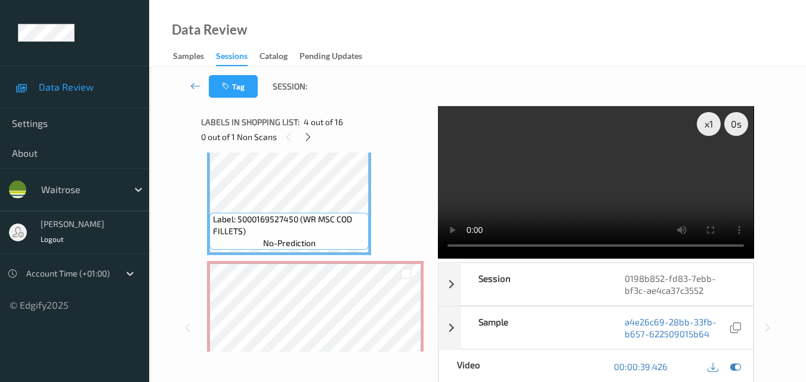
click at [573, 195] on video at bounding box center [596, 182] width 316 height 153
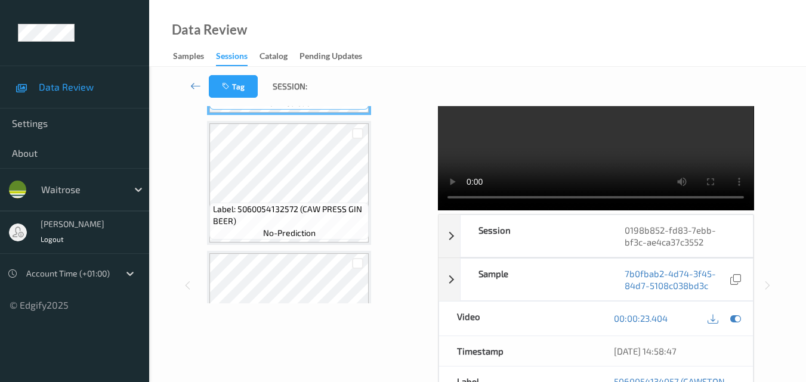
scroll to position [24, 0]
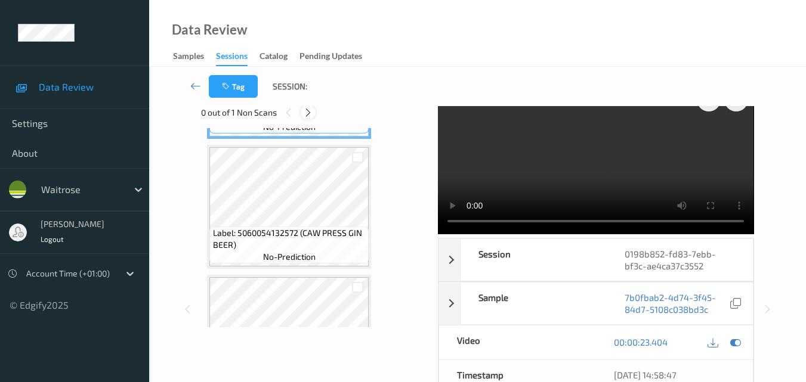
click at [308, 110] on icon at bounding box center [308, 112] width 10 height 11
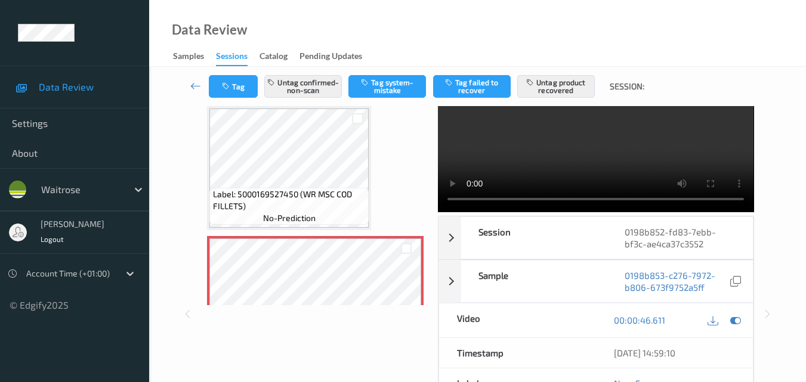
scroll to position [0, 0]
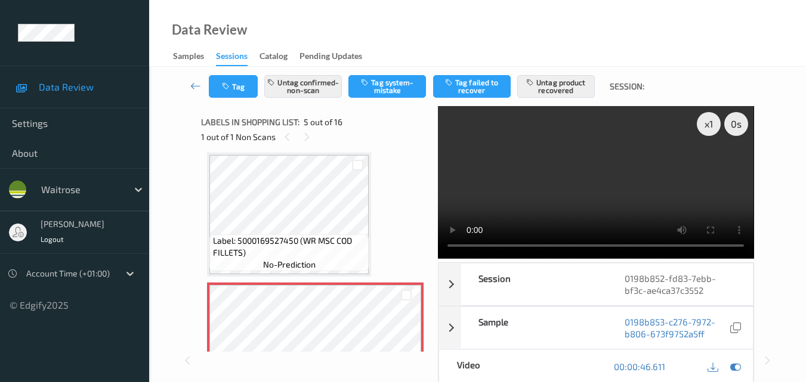
click at [586, 180] on video at bounding box center [596, 182] width 316 height 153
click at [636, 138] on video at bounding box center [596, 182] width 316 height 153
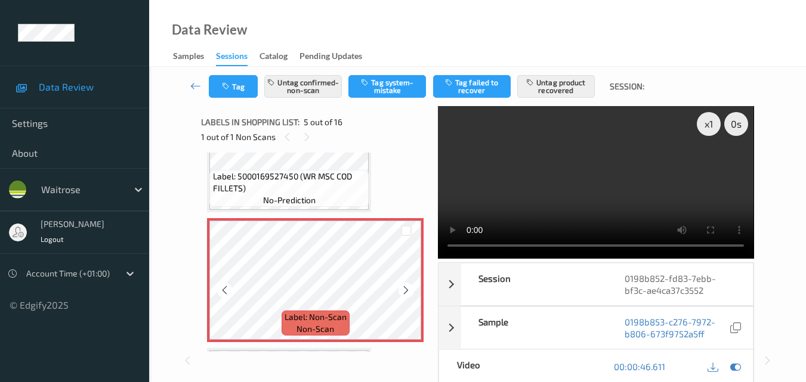
scroll to position [396, 0]
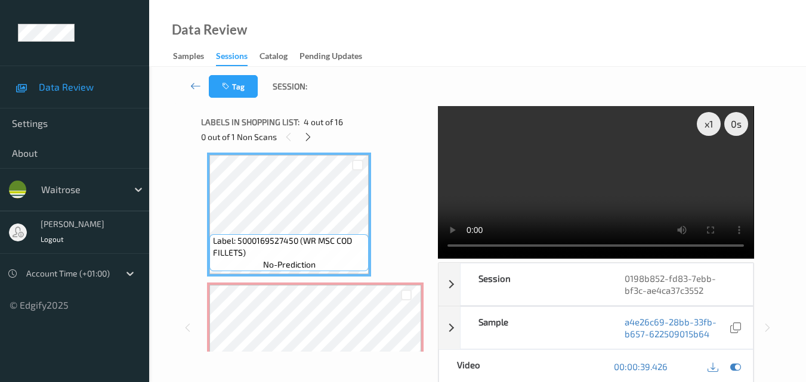
click at [549, 151] on video at bounding box center [596, 182] width 316 height 153
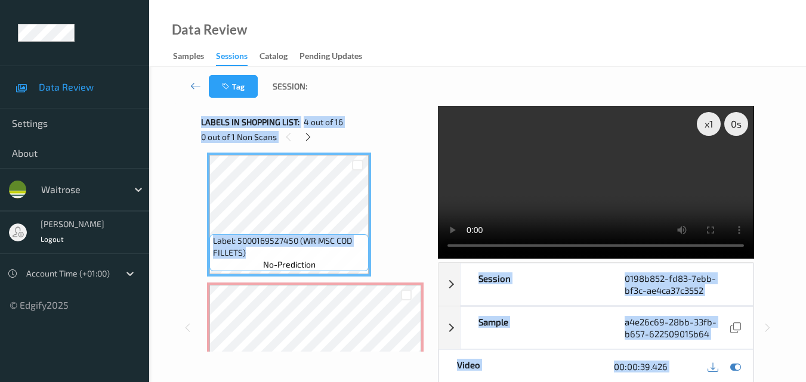
drag, startPoint x: 257, startPoint y: 252, endPoint x: 191, endPoint y: 242, distance: 67.0
click at [191, 242] on div "x 1 0 s Session 0198b852-fd83-7ebb-bf3c-ae4ca37c3552 Session ID 0198b852-fd83-7…" at bounding box center [478, 327] width 608 height 443
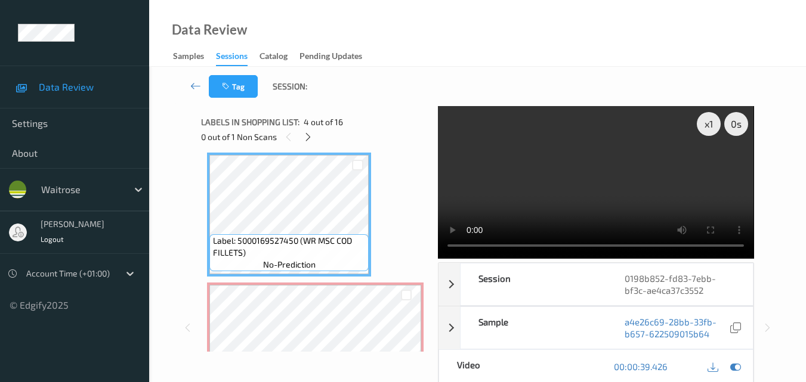
click at [302, 136] on div at bounding box center [308, 136] width 15 height 15
drag, startPoint x: 248, startPoint y: 252, endPoint x: 209, endPoint y: 238, distance: 41.1
click at [209, 238] on div "Label: 5000169527450 (WR MSC COD FILLETS) no-prediction" at bounding box center [289, 215] width 164 height 124
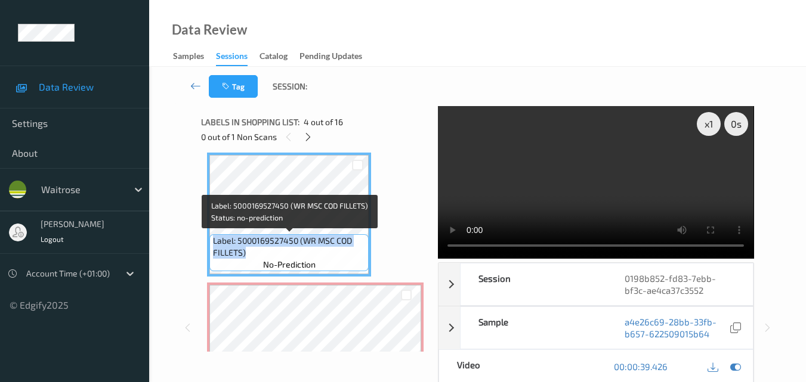
click at [249, 257] on span "Label: 5000169527450 (WR MSC COD FILLETS)" at bounding box center [289, 247] width 153 height 24
drag, startPoint x: 251, startPoint y: 252, endPoint x: 210, endPoint y: 245, distance: 41.8
click at [210, 245] on div "Label: 5000169527450 (WR MSC COD FILLETS) no-prediction" at bounding box center [288, 252] width 159 height 37
copy span "Label: 5000169527450 (WR MSC COD FILLETS)"
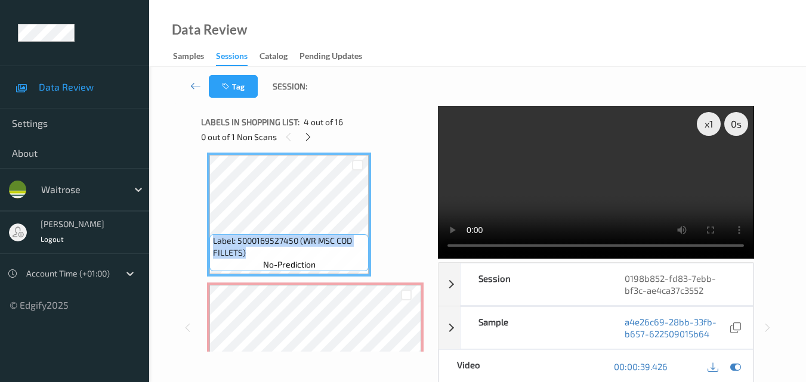
click at [591, 204] on video at bounding box center [596, 182] width 316 height 153
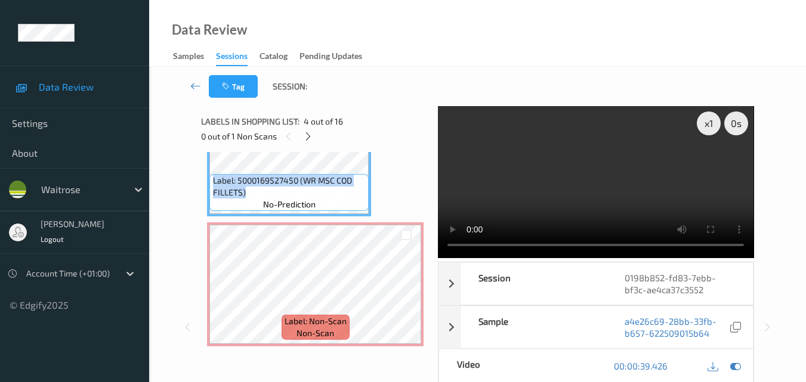
scroll to position [0, 0]
click at [585, 171] on video at bounding box center [596, 182] width 316 height 153
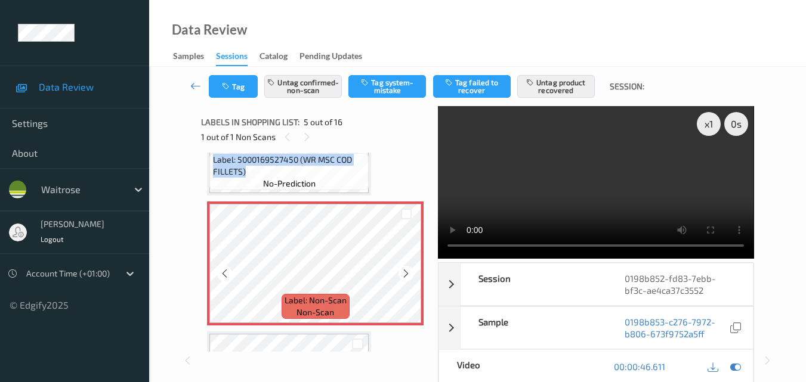
scroll to position [456, 0]
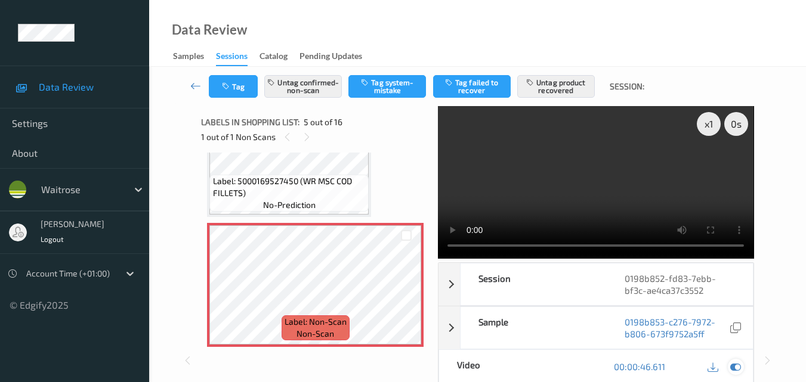
click at [731, 368] on icon at bounding box center [735, 367] width 11 height 11
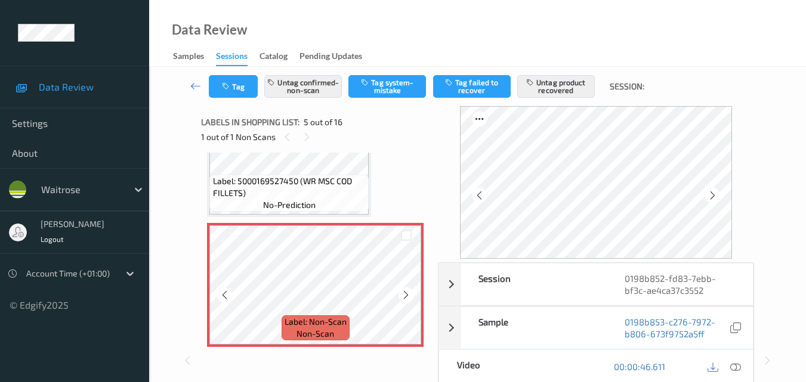
scroll to position [396, 0]
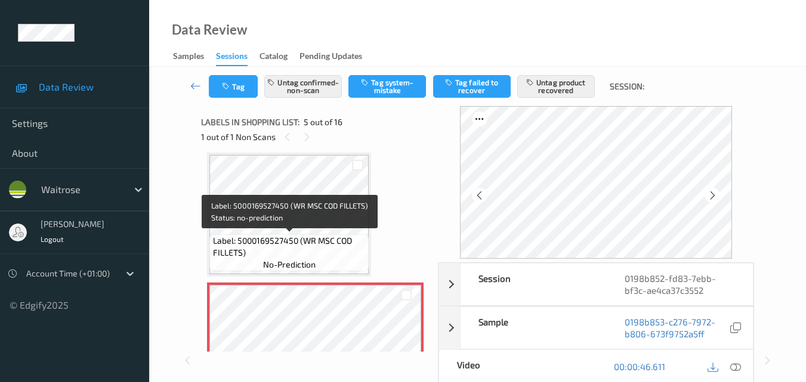
click at [334, 253] on span "Label: 5000169527450 (WR MSC COD FILLETS)" at bounding box center [289, 247] width 153 height 24
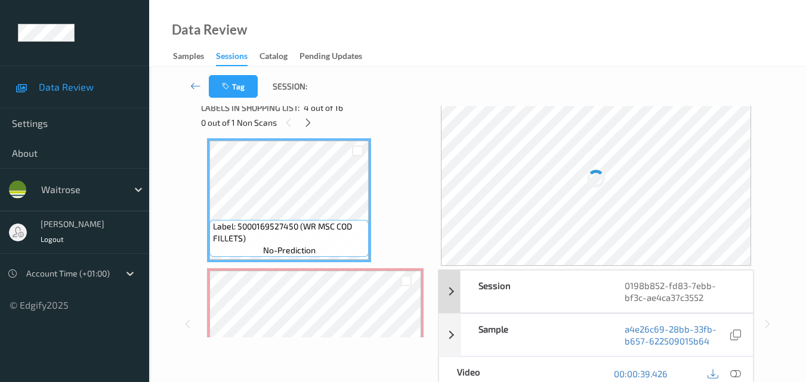
scroll to position [0, 0]
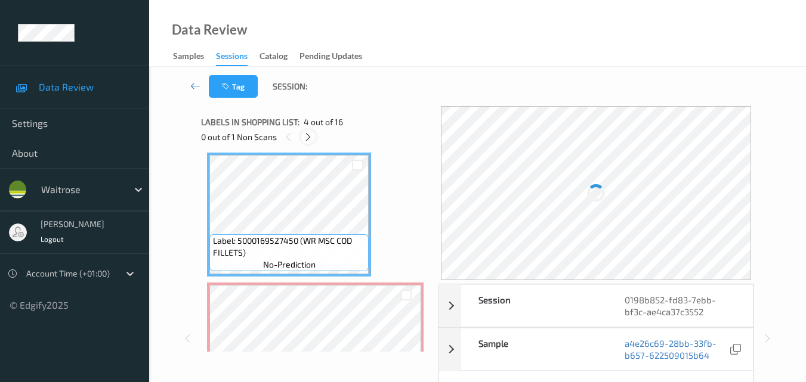
click at [308, 137] on icon at bounding box center [308, 137] width 10 height 11
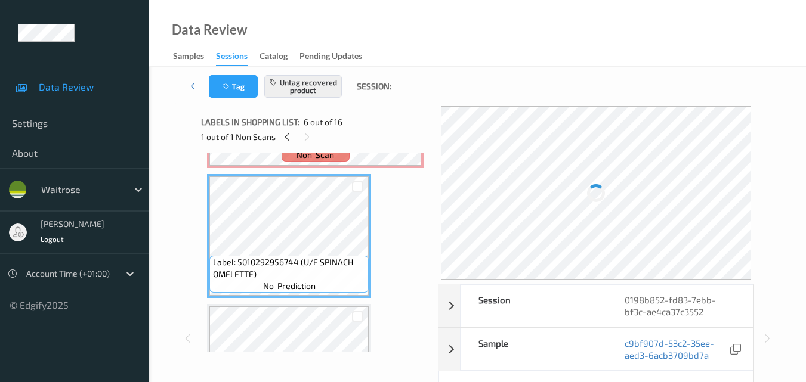
scroll to position [575, 0]
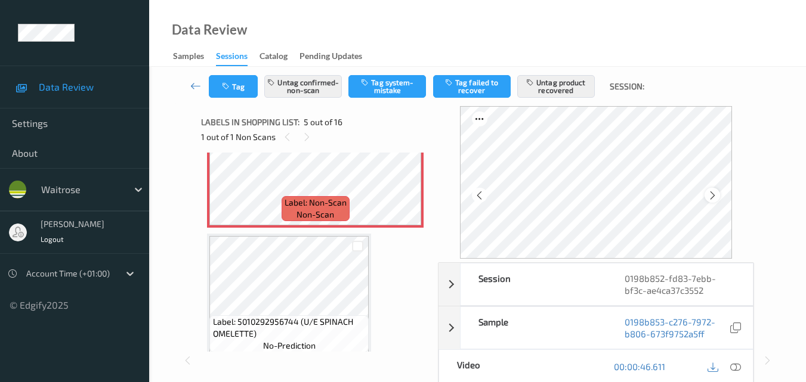
click at [717, 193] on icon at bounding box center [713, 195] width 10 height 11
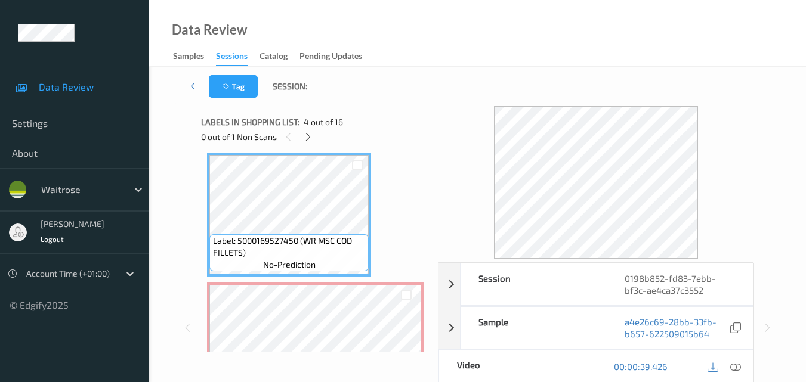
scroll to position [515, 0]
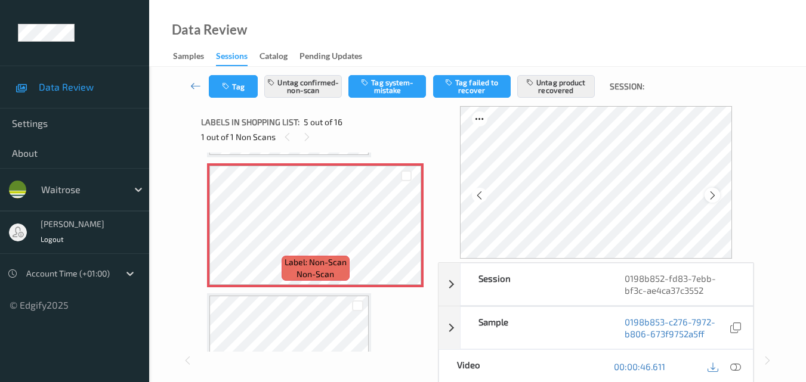
click at [715, 192] on icon at bounding box center [713, 195] width 10 height 11
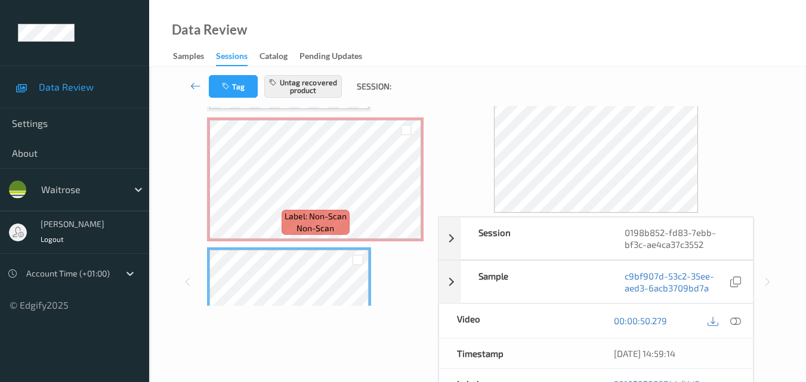
scroll to position [119, 0]
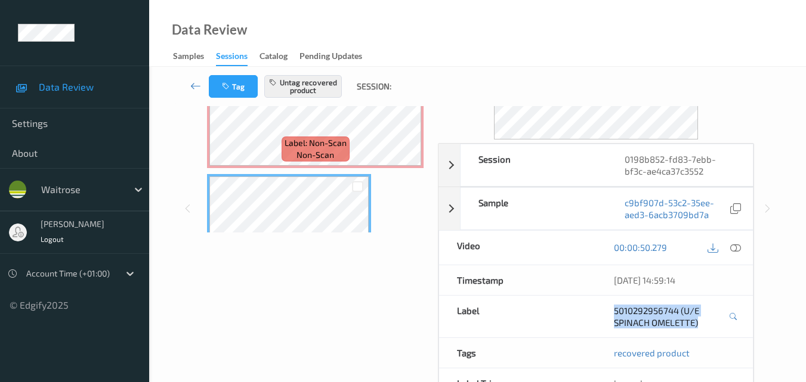
drag, startPoint x: 611, startPoint y: 304, endPoint x: 705, endPoint y: 328, distance: 97.2
click at [705, 328] on div "5010292956744 (U/E SPINACH OMELETTE)" at bounding box center [674, 317] width 157 height 42
copy link "5010292956744 (U/E SPINACH OMELETTE)"
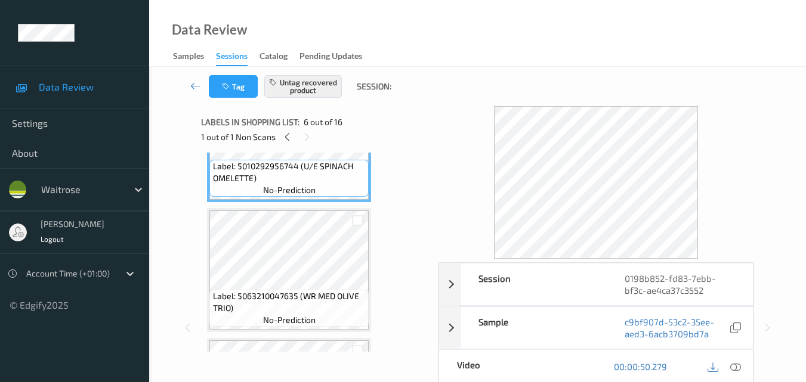
scroll to position [754, 0]
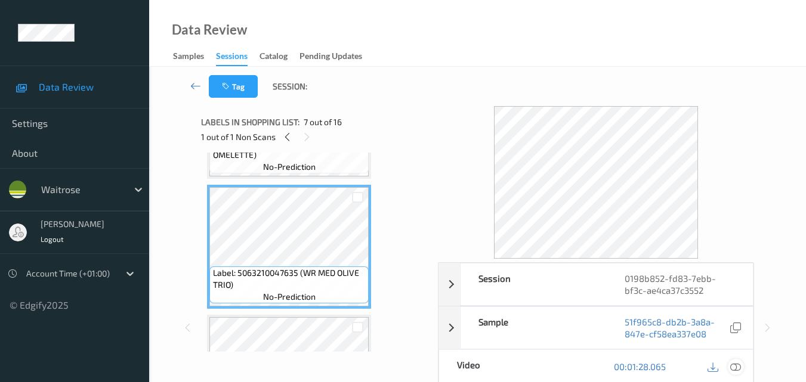
click at [739, 367] on icon at bounding box center [735, 367] width 11 height 11
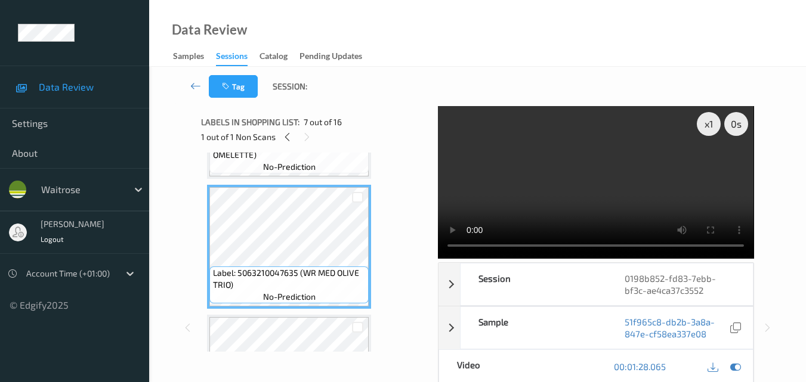
click at [456, 160] on video at bounding box center [596, 182] width 316 height 153
click at [700, 166] on video at bounding box center [596, 182] width 316 height 153
click at [715, 125] on div "x 1" at bounding box center [709, 124] width 24 height 24
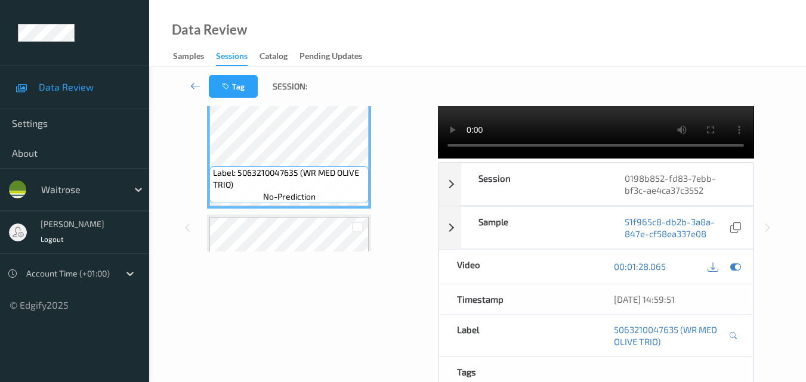
scroll to position [0, 0]
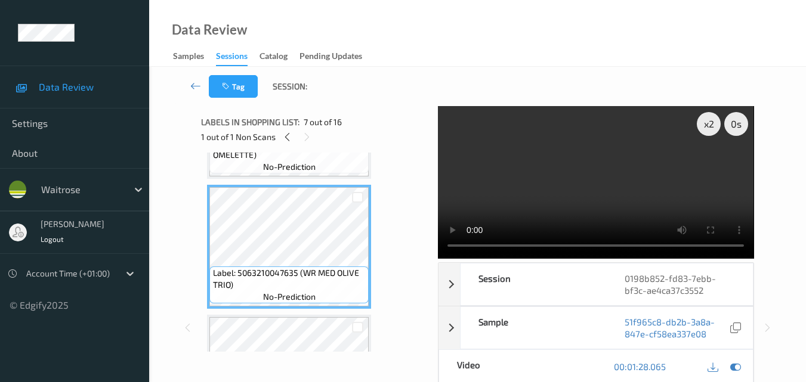
click at [605, 188] on video at bounding box center [596, 182] width 316 height 153
click at [596, 180] on video at bounding box center [596, 182] width 316 height 153
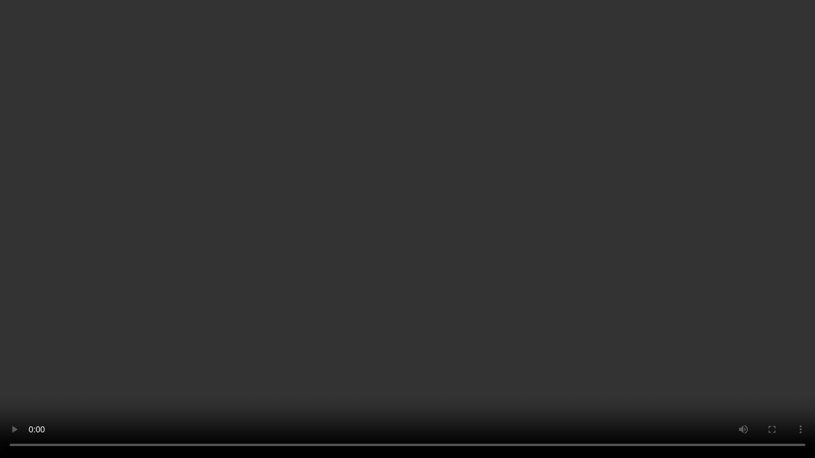
click at [468, 222] on video at bounding box center [407, 229] width 815 height 458
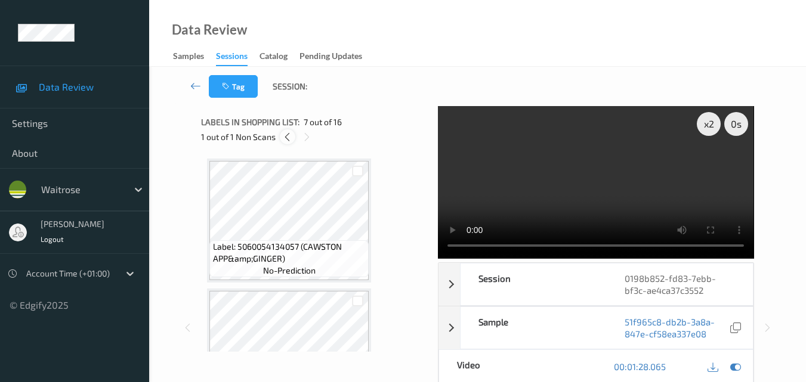
click at [286, 137] on icon at bounding box center [287, 137] width 10 height 11
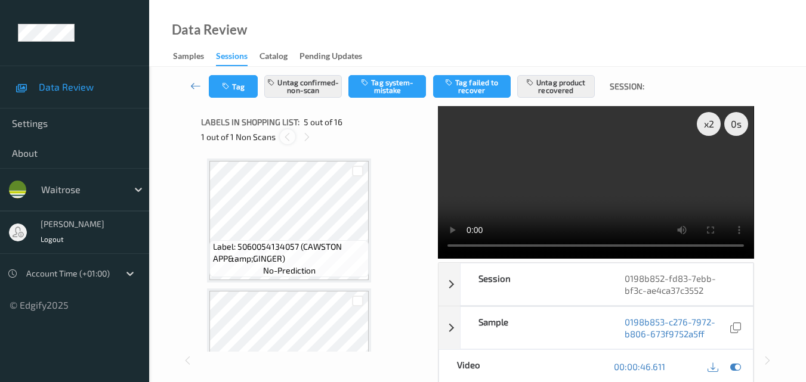
scroll to position [396, 0]
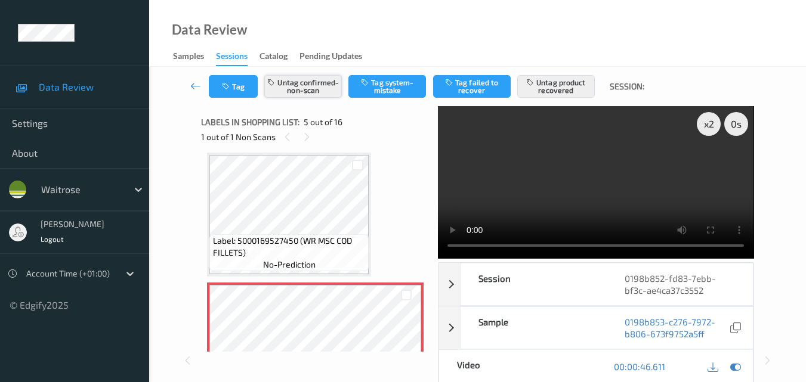
click at [311, 84] on button "Untag confirmed-non-scan" at bounding box center [303, 86] width 78 height 23
click at [397, 89] on button "Tag system-mistake" at bounding box center [387, 86] width 78 height 23
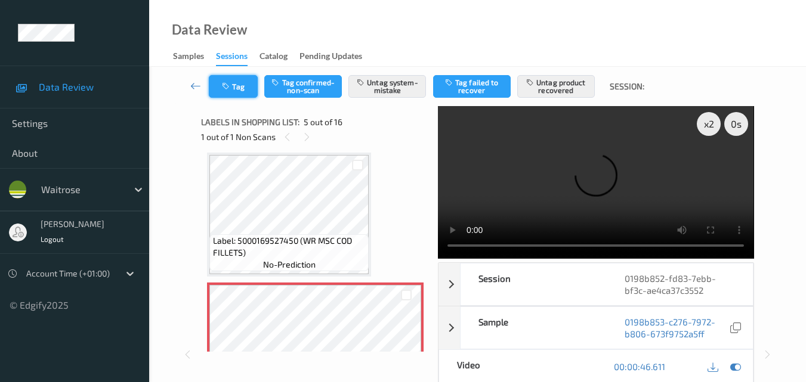
click at [225, 81] on button "Tag" at bounding box center [233, 86] width 49 height 23
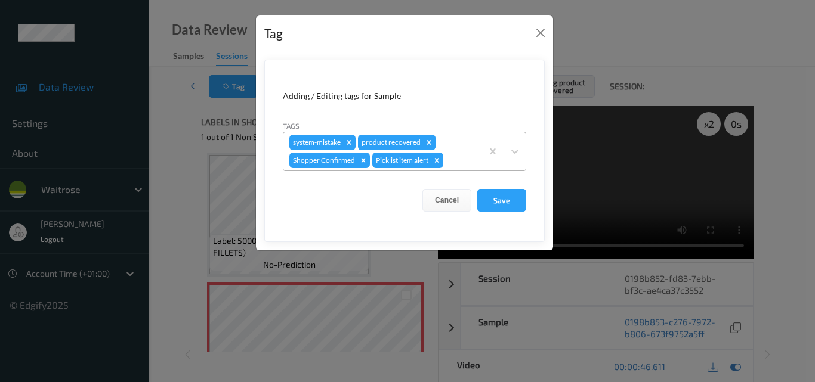
click at [428, 143] on icon "Remove product recovered" at bounding box center [429, 142] width 4 height 4
click at [541, 32] on button "Close" at bounding box center [540, 32] width 17 height 17
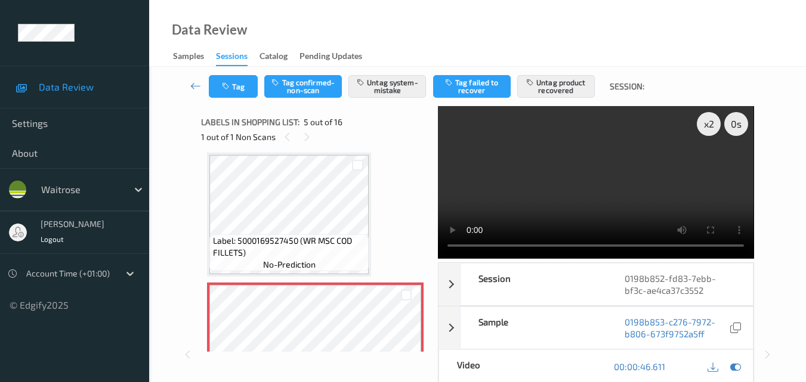
click at [616, 189] on video at bounding box center [596, 182] width 316 height 153
click at [308, 88] on button "Tag confirmed-non-scan" at bounding box center [303, 86] width 78 height 23
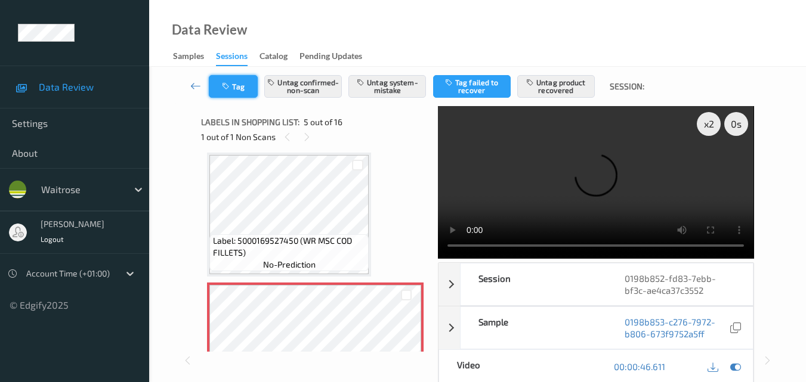
click at [242, 92] on button "Tag" at bounding box center [233, 86] width 49 height 23
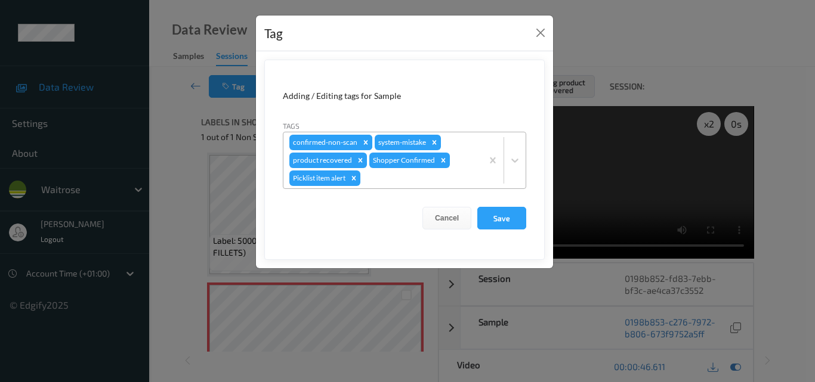
click at [365, 142] on icon "Remove confirmed-non-scan" at bounding box center [366, 142] width 4 height 4
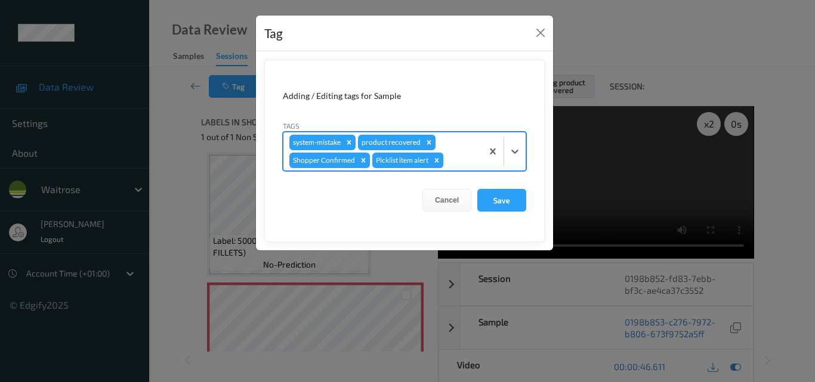
click at [437, 162] on icon "Remove Picklist item alert" at bounding box center [437, 160] width 4 height 4
click at [427, 142] on icon "Remove product recovered" at bounding box center [429, 142] width 8 height 8
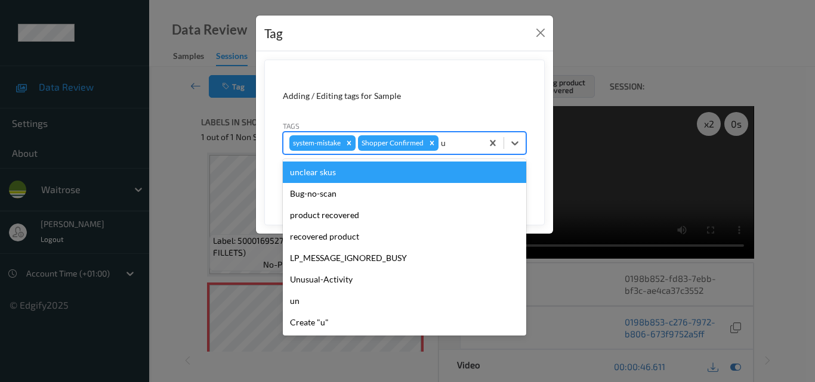
type input "un"
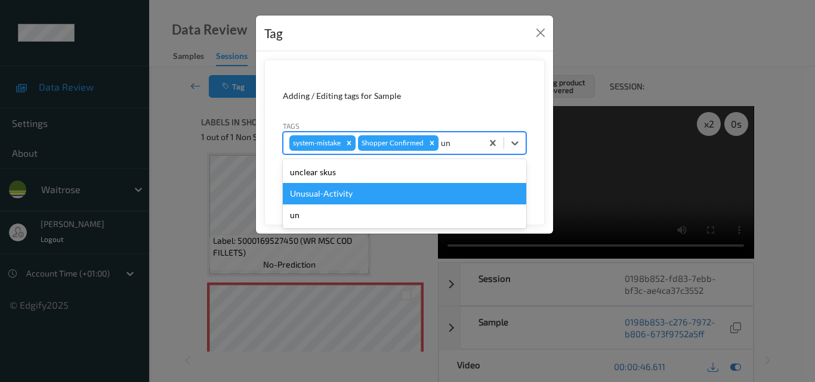
click at [348, 199] on div "Unusual-Activity" at bounding box center [404, 193] width 243 height 21
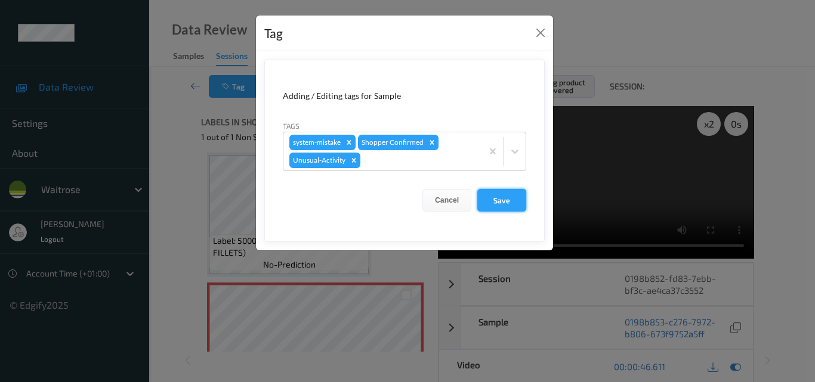
click at [511, 199] on button "Save" at bounding box center [501, 200] width 49 height 23
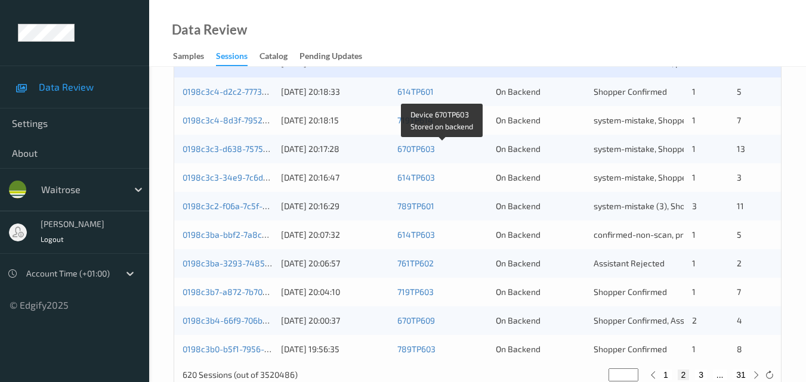
scroll to position [610, 0]
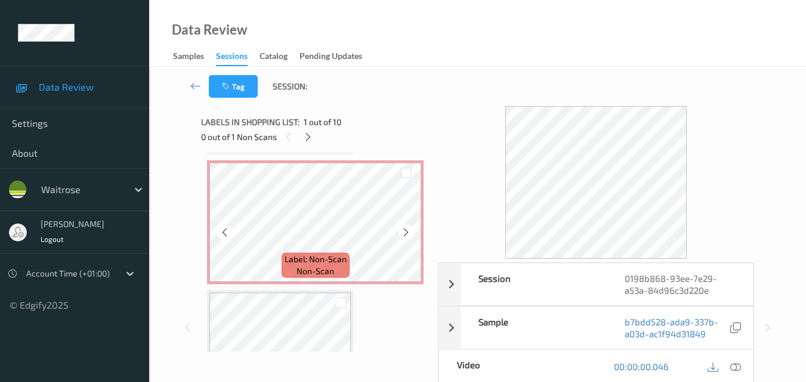
scroll to position [776, 0]
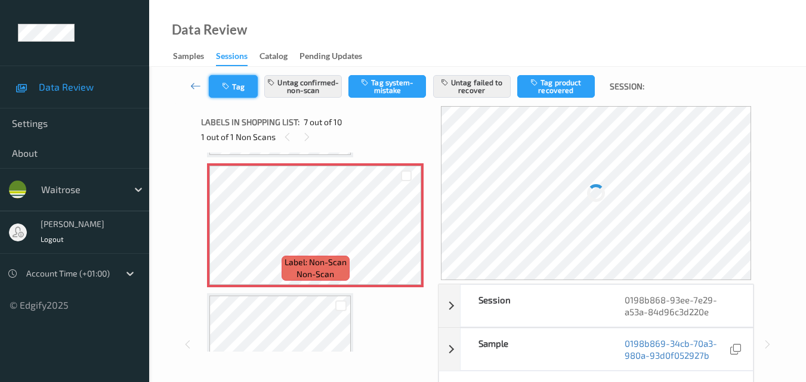
click at [236, 85] on button "Tag" at bounding box center [233, 86] width 49 height 23
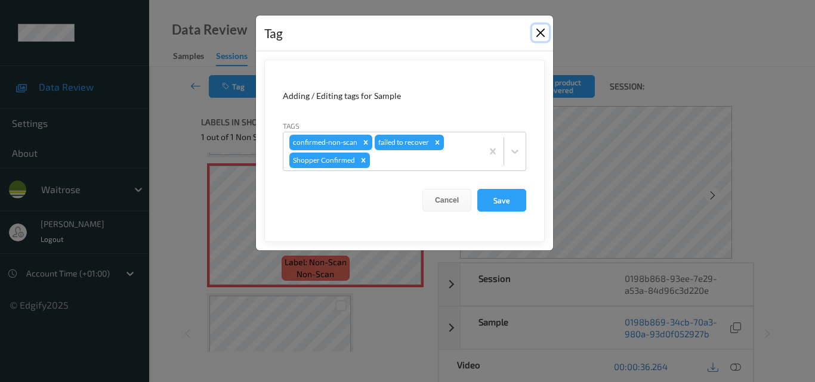
click at [541, 30] on button "Close" at bounding box center [540, 32] width 17 height 17
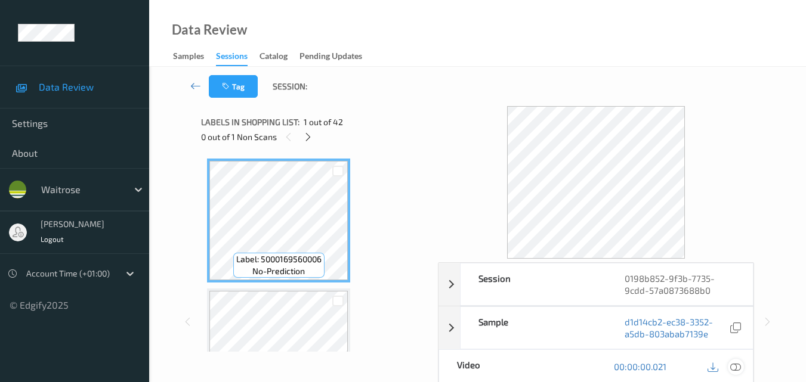
click at [737, 366] on icon at bounding box center [735, 367] width 11 height 11
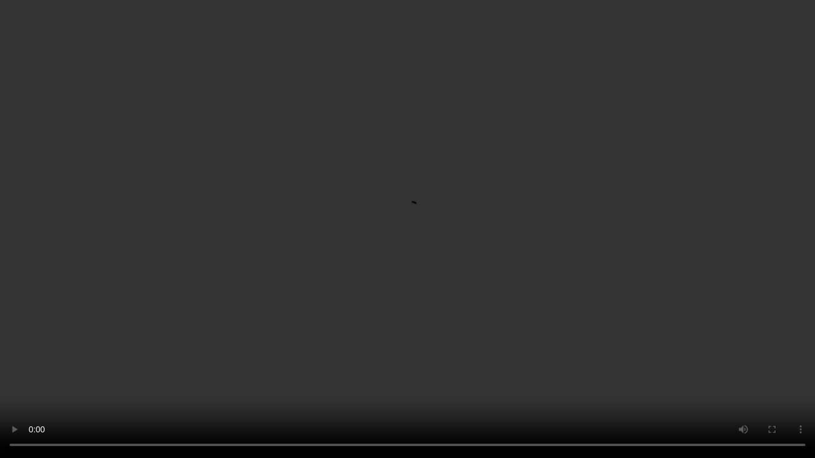
click at [381, 243] on video at bounding box center [407, 229] width 815 height 458
click at [566, 302] on video at bounding box center [407, 229] width 815 height 458
click at [470, 318] on video at bounding box center [407, 229] width 815 height 458
click at [494, 342] on video at bounding box center [407, 229] width 815 height 458
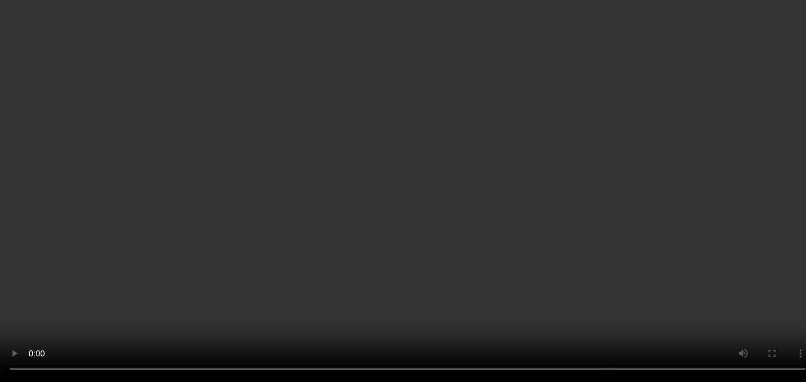
scroll to position [4971, 0]
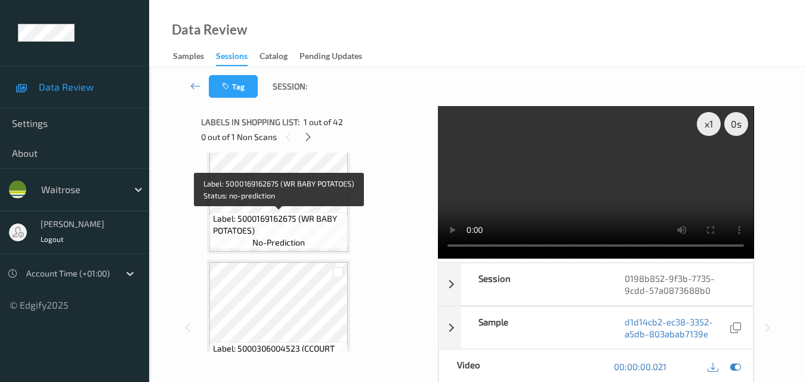
click at [302, 227] on span "Label: 5000169162675 (WR BABY POTATOES)" at bounding box center [279, 225] width 132 height 24
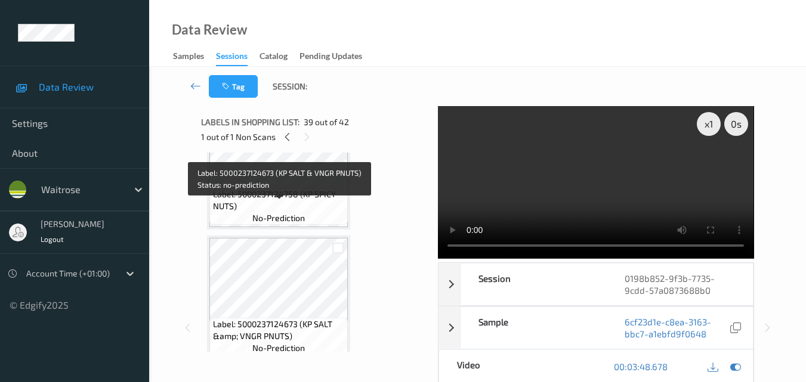
scroll to position [4732, 0]
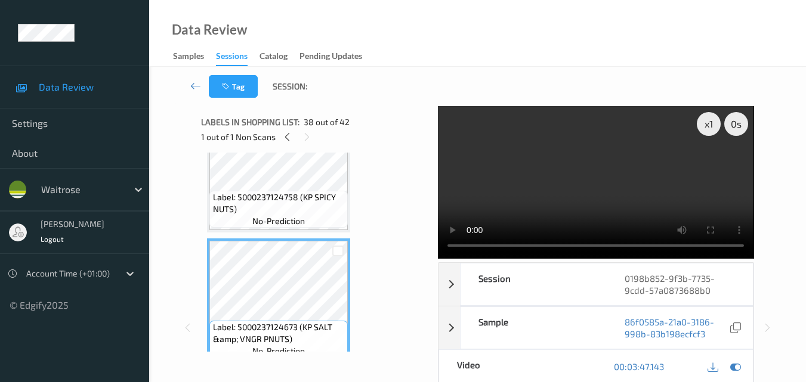
click at [633, 163] on video at bounding box center [596, 182] width 316 height 153
click at [652, 208] on video at bounding box center [596, 182] width 316 height 153
click at [476, 187] on video at bounding box center [596, 182] width 316 height 153
click at [606, 168] on video at bounding box center [596, 182] width 316 height 153
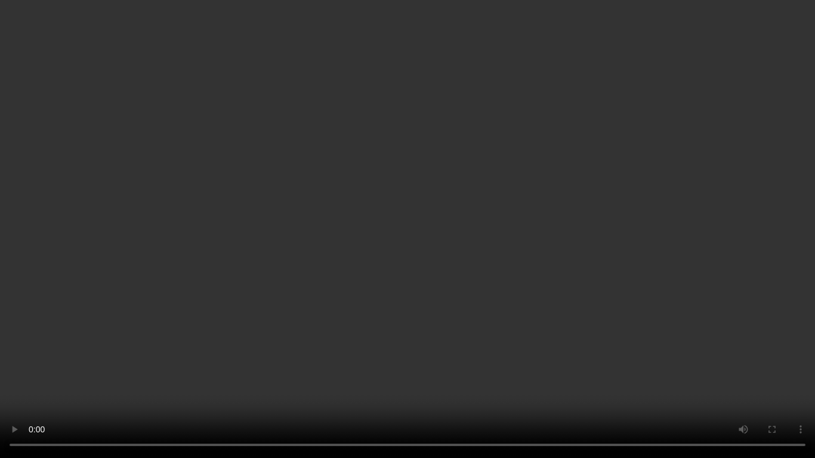
click at [523, 333] on video at bounding box center [407, 229] width 815 height 458
click at [515, 265] on video at bounding box center [407, 229] width 815 height 458
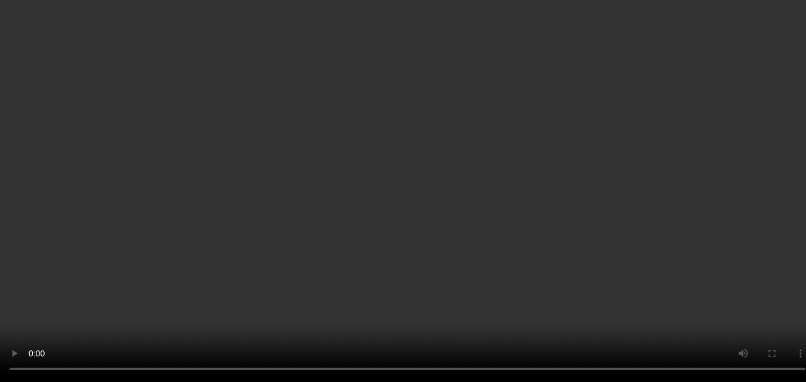
scroll to position [4911, 0]
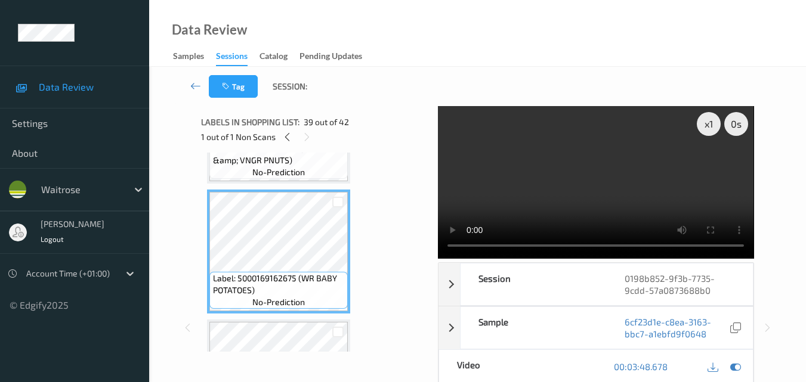
click at [593, 189] on video at bounding box center [596, 182] width 316 height 153
click at [610, 198] on video at bounding box center [596, 182] width 316 height 153
click at [613, 194] on video at bounding box center [596, 182] width 316 height 153
click at [601, 211] on video at bounding box center [596, 182] width 316 height 153
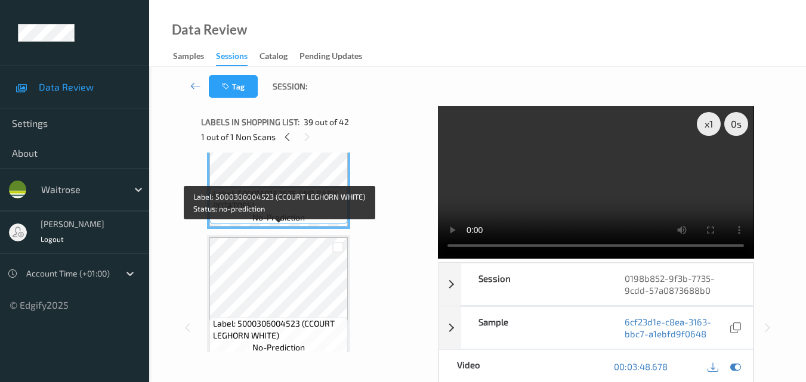
scroll to position [4971, 0]
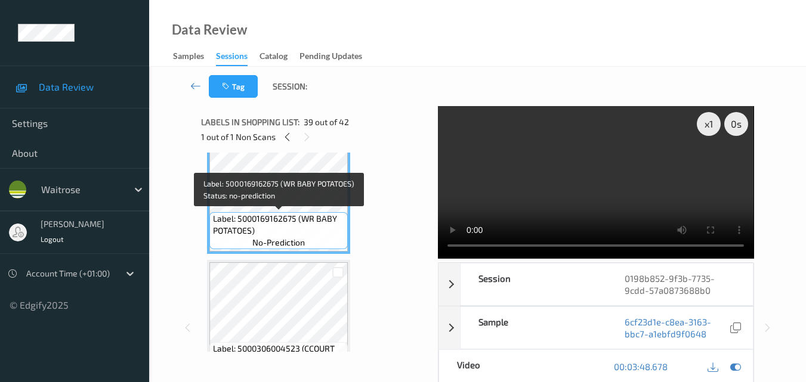
click at [302, 224] on span "Label: 5000169162675 (WR BABY POTATOES)" at bounding box center [279, 225] width 132 height 24
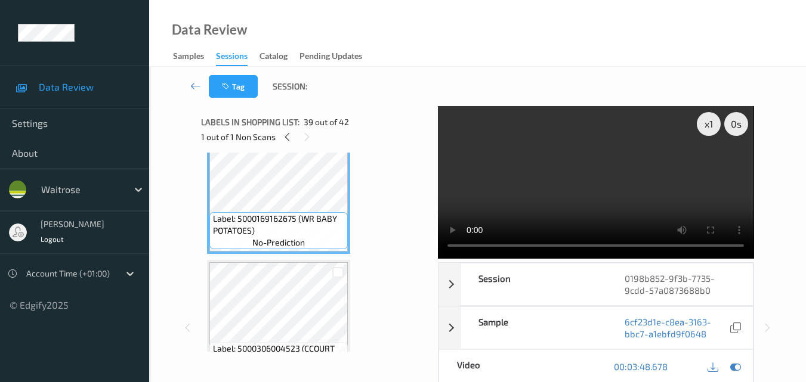
click at [586, 177] on video at bounding box center [596, 182] width 316 height 153
click at [580, 178] on video at bounding box center [596, 182] width 316 height 153
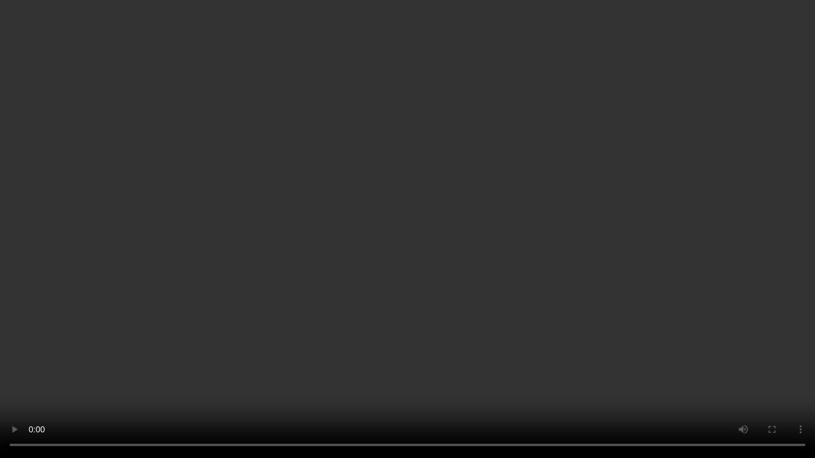
click at [546, 369] on video at bounding box center [407, 229] width 815 height 458
click at [548, 299] on video at bounding box center [407, 229] width 815 height 458
click at [564, 366] on video at bounding box center [407, 229] width 815 height 458
click at [555, 360] on video at bounding box center [407, 229] width 815 height 458
click at [446, 276] on video at bounding box center [407, 229] width 815 height 458
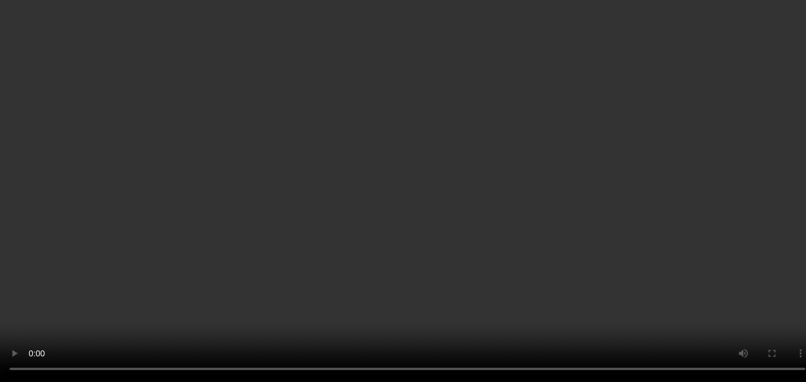
scroll to position [5090, 0]
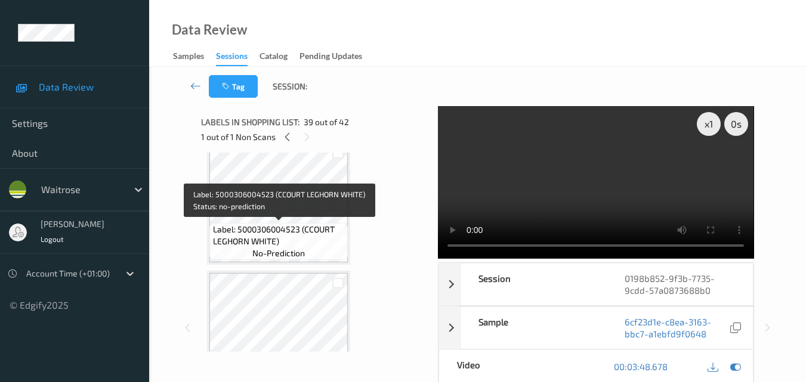
click at [288, 233] on span "Label: 5000306004523 (CCOURT LEGHORN WHITE)" at bounding box center [279, 236] width 132 height 24
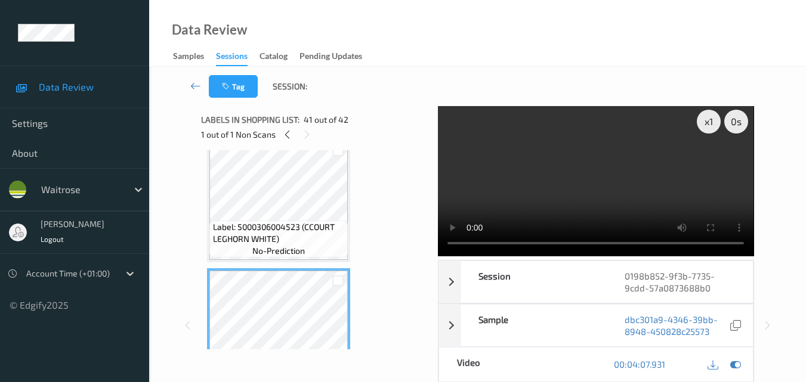
scroll to position [0, 0]
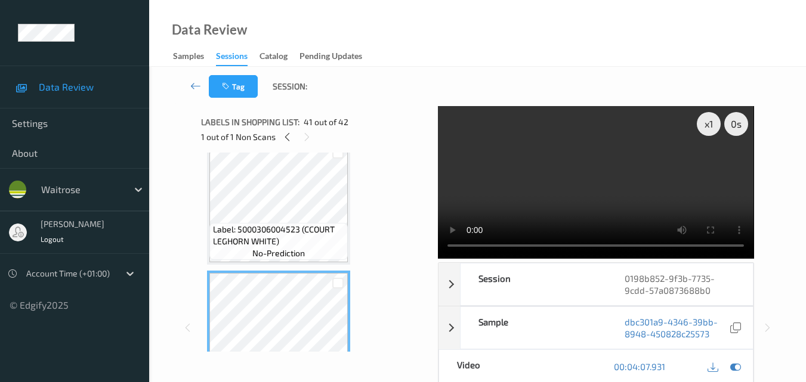
click at [615, 174] on video at bounding box center [596, 182] width 316 height 153
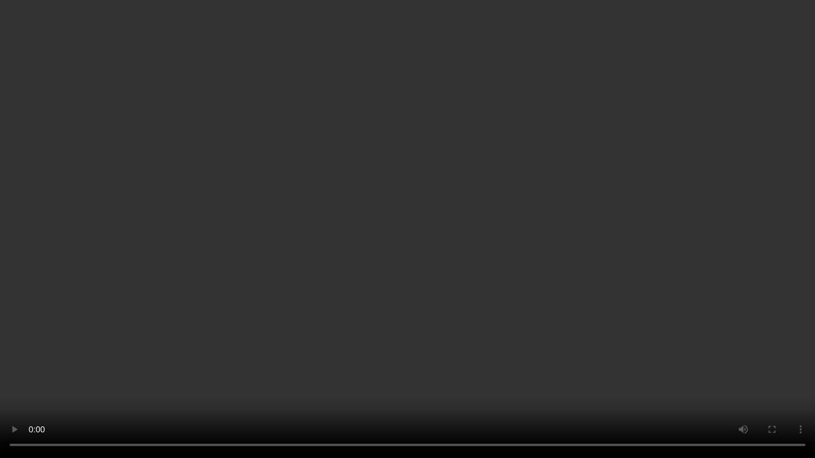
click at [413, 285] on video at bounding box center [407, 229] width 815 height 458
click at [461, 285] on video at bounding box center [407, 229] width 815 height 458
click at [458, 297] on video at bounding box center [407, 229] width 815 height 458
click at [464, 207] on video at bounding box center [407, 229] width 815 height 458
click at [549, 350] on video at bounding box center [407, 229] width 815 height 458
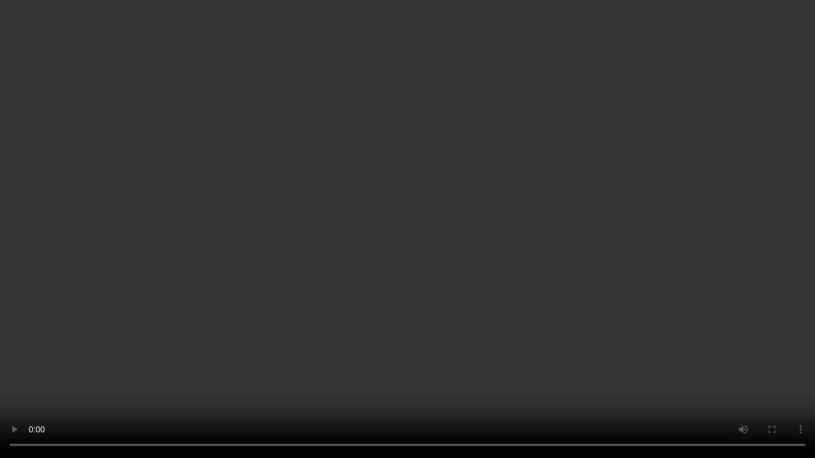
click at [502, 331] on video at bounding box center [407, 229] width 815 height 458
click at [510, 352] on video at bounding box center [407, 229] width 815 height 458
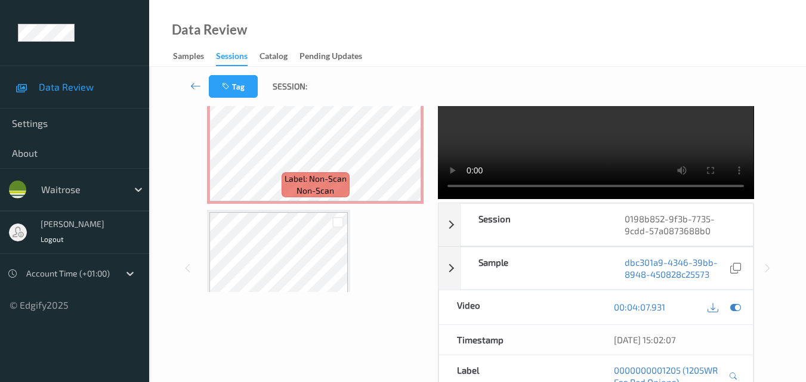
scroll to position [3300, 0]
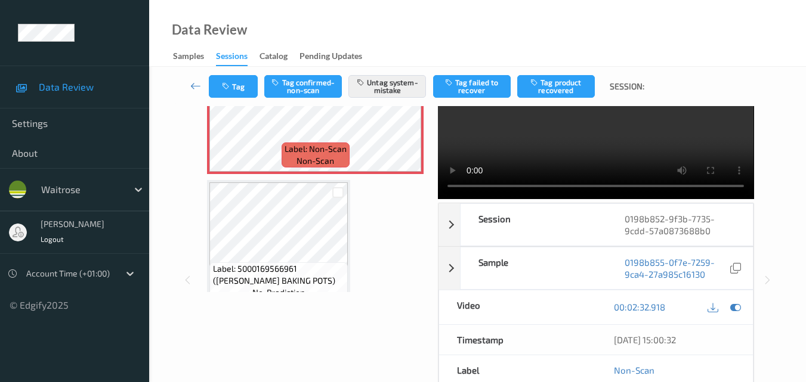
click at [640, 150] on video at bounding box center [596, 123] width 316 height 153
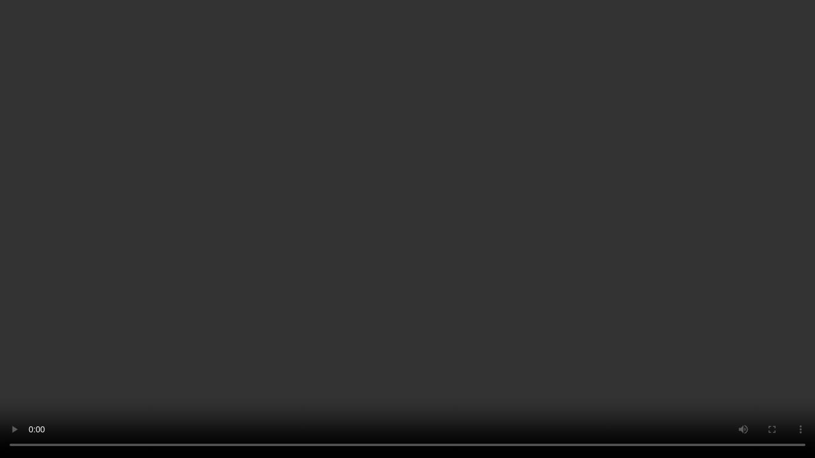
click at [471, 332] on video at bounding box center [407, 229] width 815 height 458
click at [452, 297] on video at bounding box center [407, 229] width 815 height 458
click at [449, 350] on video at bounding box center [407, 229] width 815 height 458
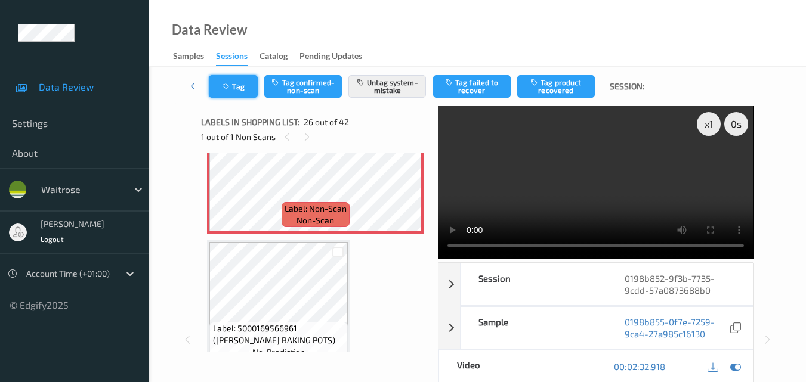
click at [230, 89] on icon "button" at bounding box center [227, 86] width 10 height 8
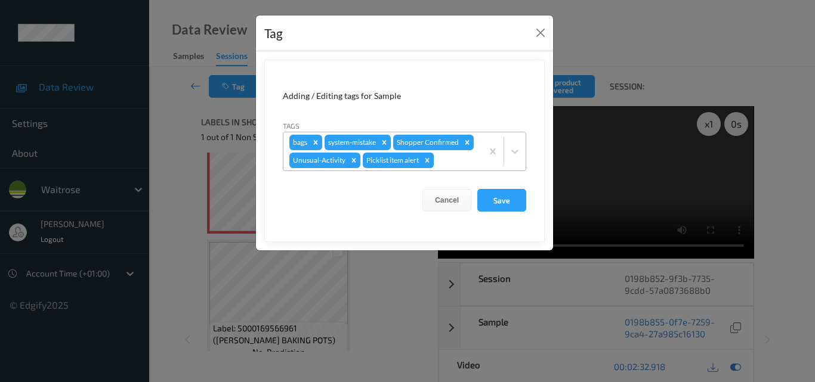
click at [429, 160] on icon "Remove Picklist item alert" at bounding box center [427, 160] width 8 height 8
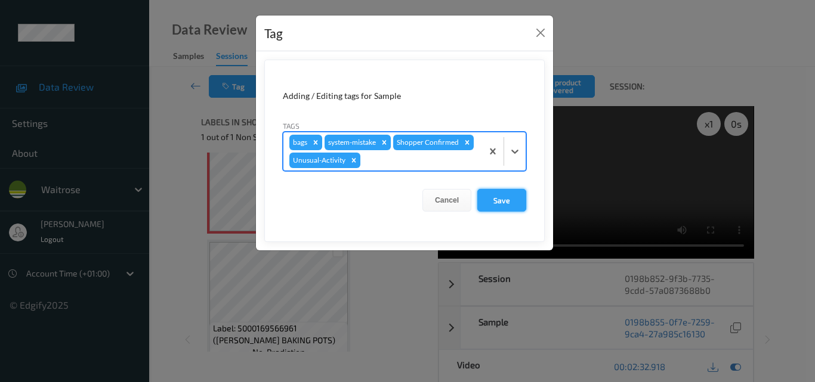
click at [507, 200] on button "Save" at bounding box center [501, 200] width 49 height 23
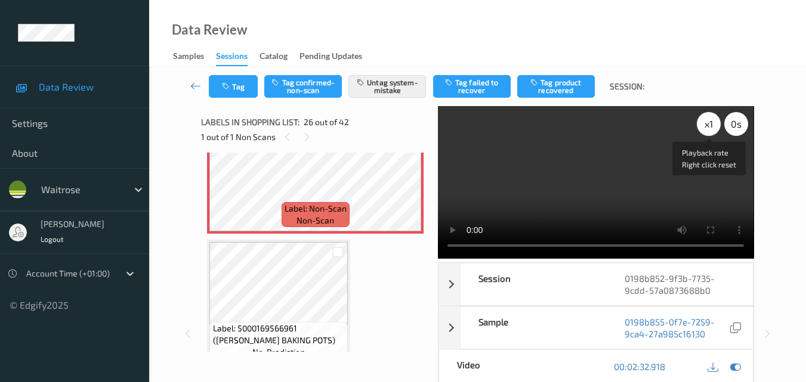
click at [700, 119] on div "x 1" at bounding box center [709, 124] width 24 height 24
click at [513, 194] on video at bounding box center [596, 182] width 316 height 153
click at [593, 172] on video at bounding box center [596, 182] width 316 height 153
click at [231, 89] on icon "button" at bounding box center [227, 86] width 10 height 8
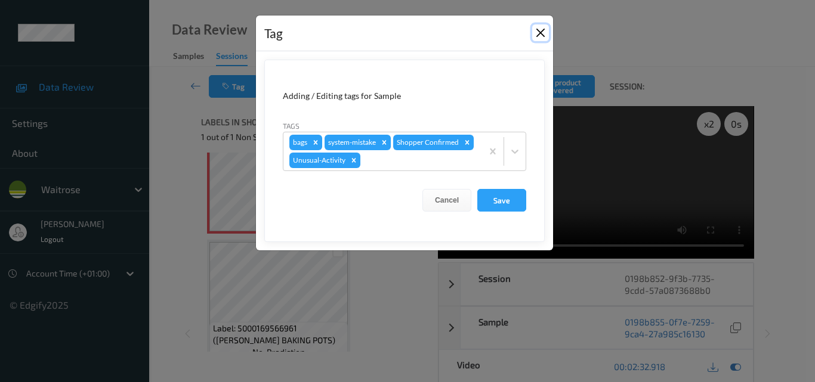
click at [535, 35] on button "Close" at bounding box center [540, 32] width 17 height 17
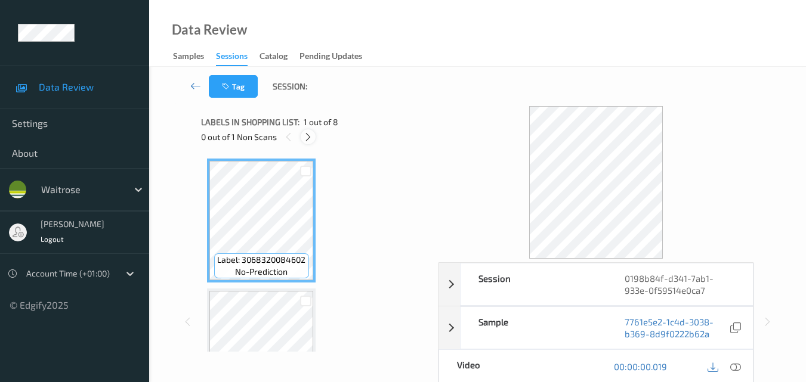
click at [306, 138] on icon at bounding box center [308, 137] width 10 height 11
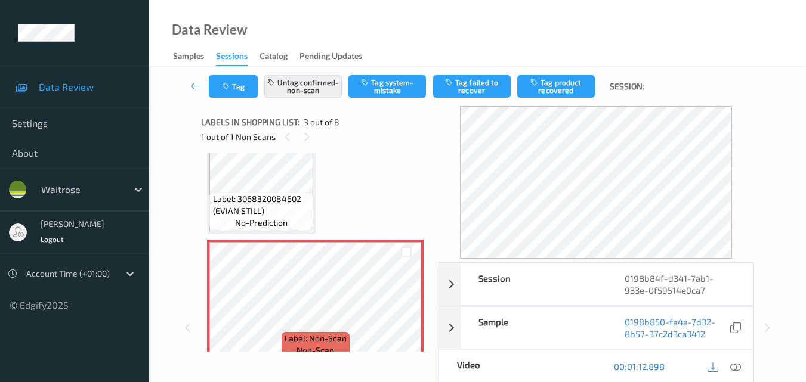
scroll to position [239, 0]
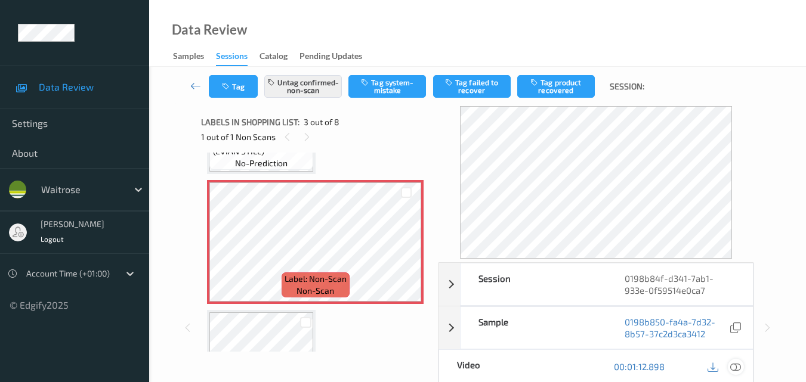
click at [739, 370] on icon at bounding box center [735, 367] width 11 height 11
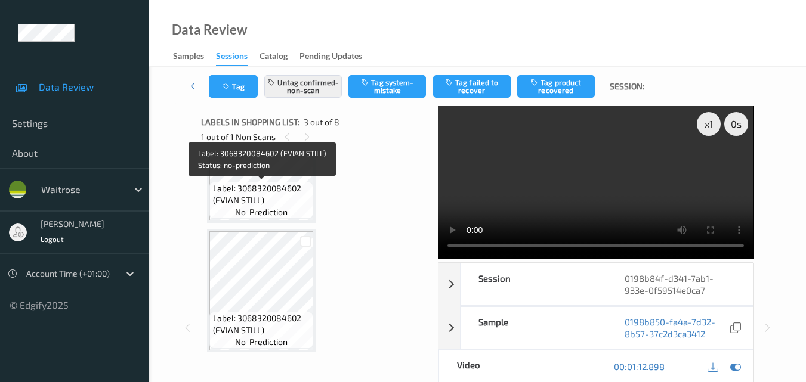
scroll to position [119, 0]
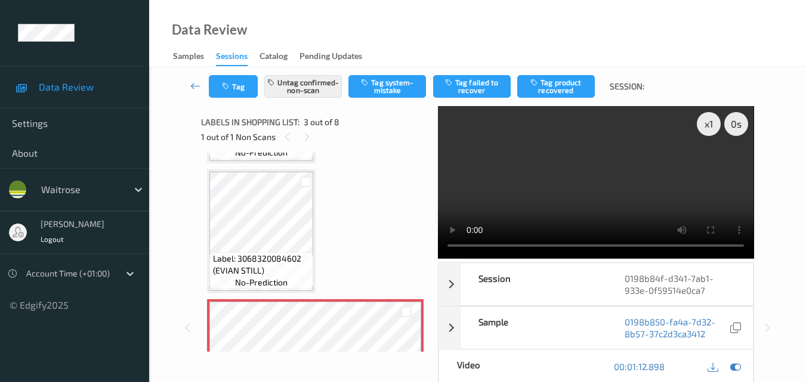
click at [570, 196] on video at bounding box center [596, 182] width 316 height 153
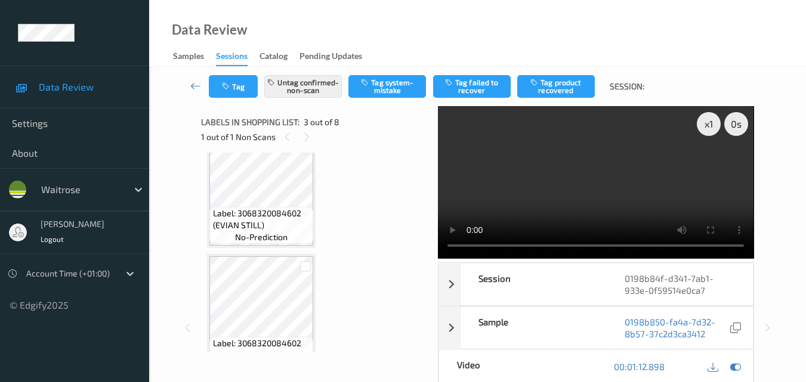
scroll to position [60, 0]
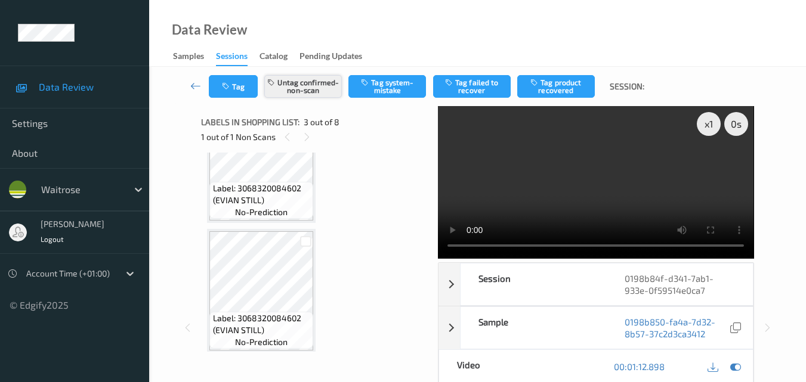
click at [291, 88] on button "Untag confirmed-non-scan" at bounding box center [303, 86] width 78 height 23
click at [396, 97] on button "Tag system-mistake" at bounding box center [387, 86] width 78 height 23
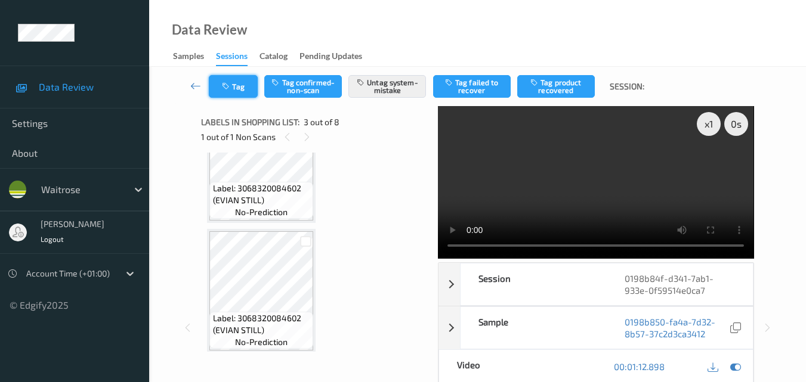
click at [249, 91] on button "Tag" at bounding box center [233, 86] width 49 height 23
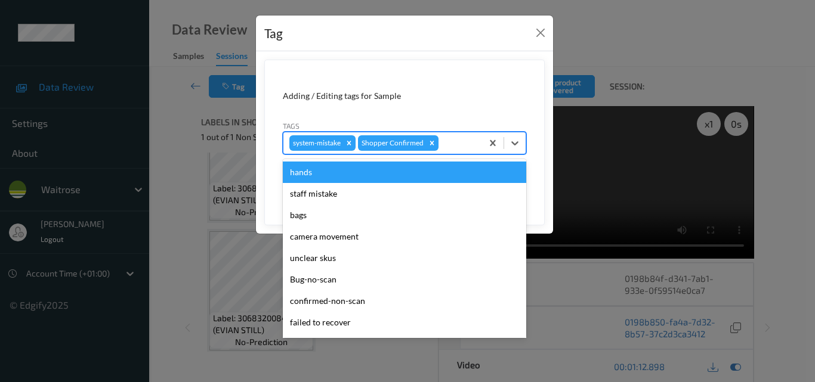
click at [467, 143] on div at bounding box center [458, 143] width 35 height 14
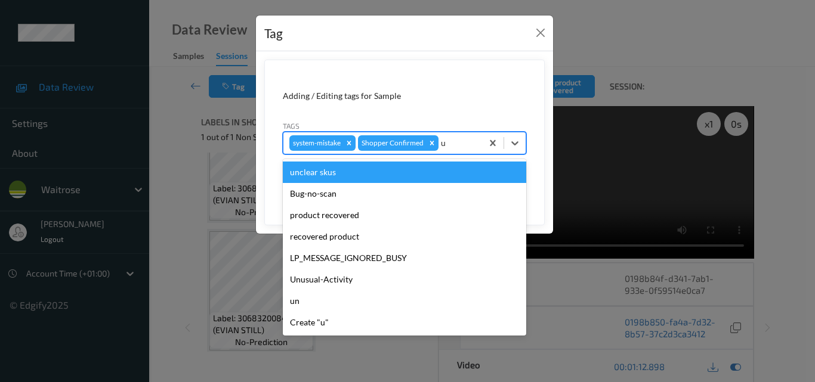
type input "un"
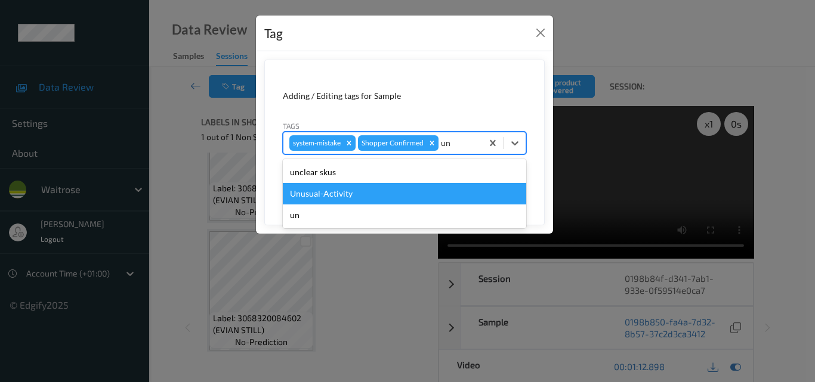
click at [362, 190] on div "Unusual-Activity" at bounding box center [404, 193] width 243 height 21
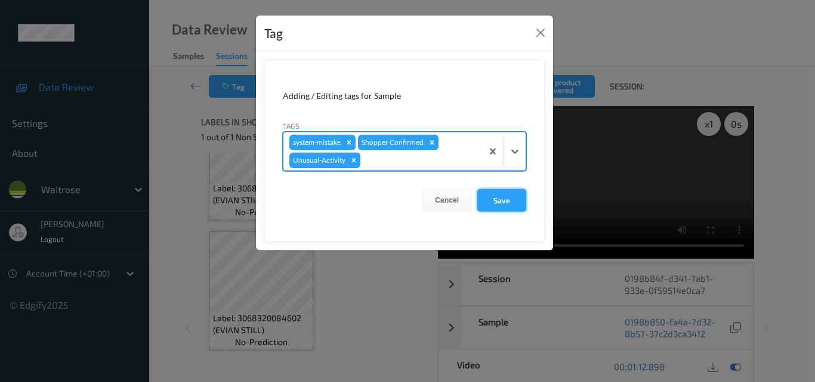
click at [503, 200] on button "Save" at bounding box center [501, 200] width 49 height 23
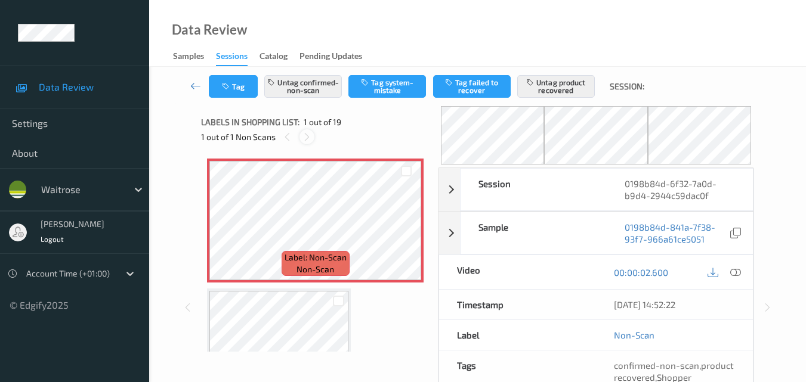
click at [305, 137] on icon at bounding box center [307, 137] width 10 height 11
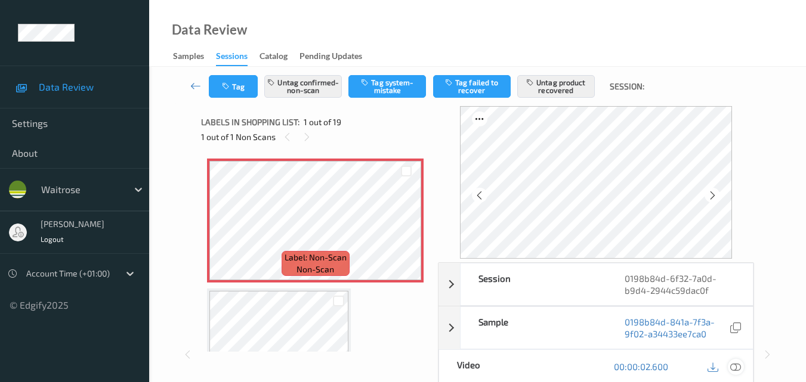
click at [735, 366] on icon at bounding box center [735, 367] width 11 height 11
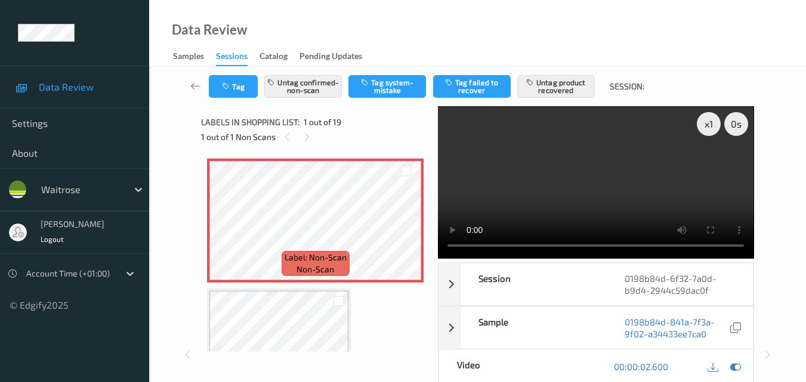
click at [709, 192] on video at bounding box center [596, 182] width 316 height 153
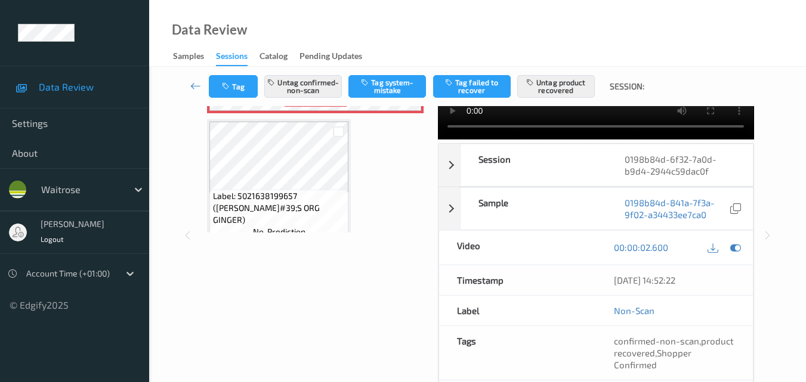
scroll to position [119, 0]
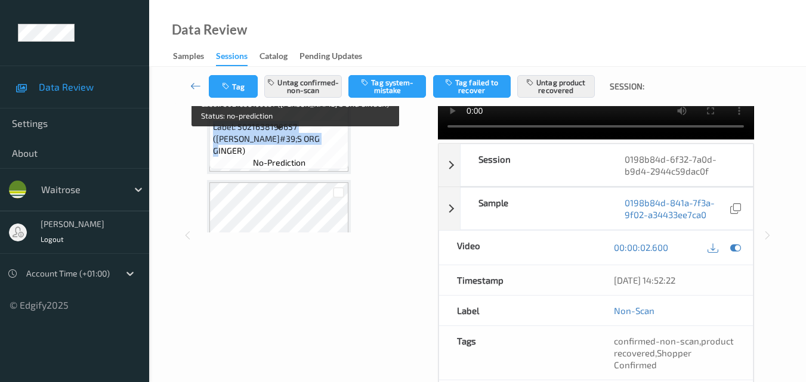
drag, startPoint x: 332, startPoint y: 145, endPoint x: 213, endPoint y: 142, distance: 118.8
click at [213, 142] on span "Label: 5021638199657 ([PERSON_NAME]#39;S ORG GINGER)" at bounding box center [279, 139] width 133 height 36
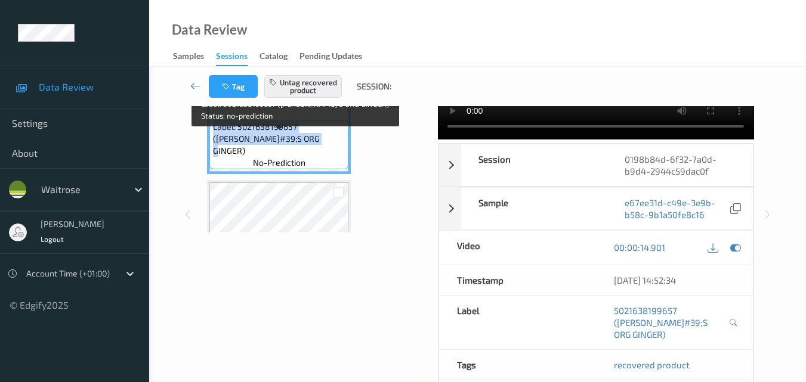
copy span "Label: 5021638199657 ([PERSON_NAME]#39;S ORG GINGER)"
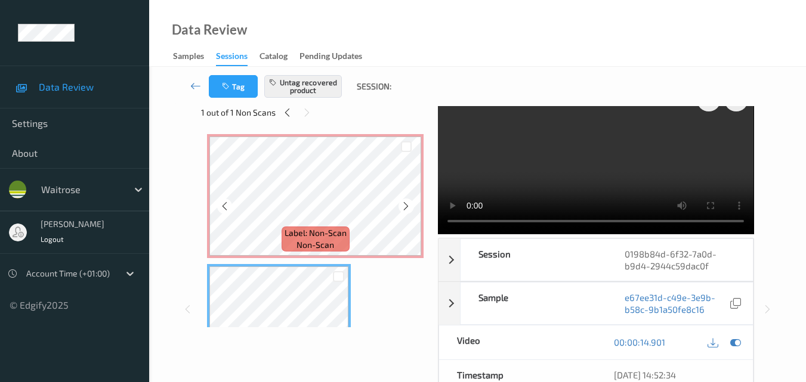
scroll to position [0, 0]
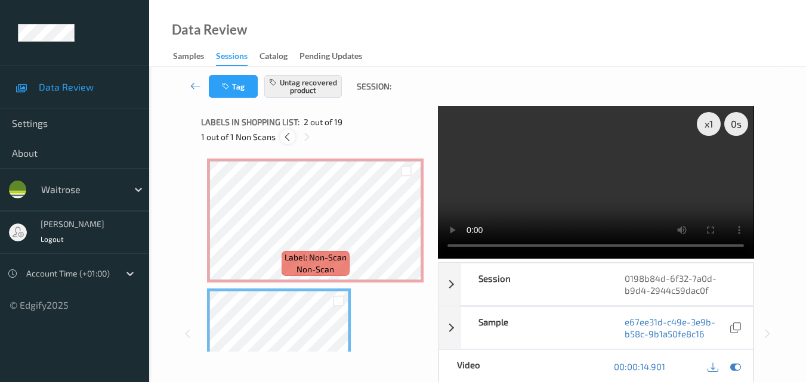
click at [288, 135] on icon at bounding box center [287, 137] width 10 height 11
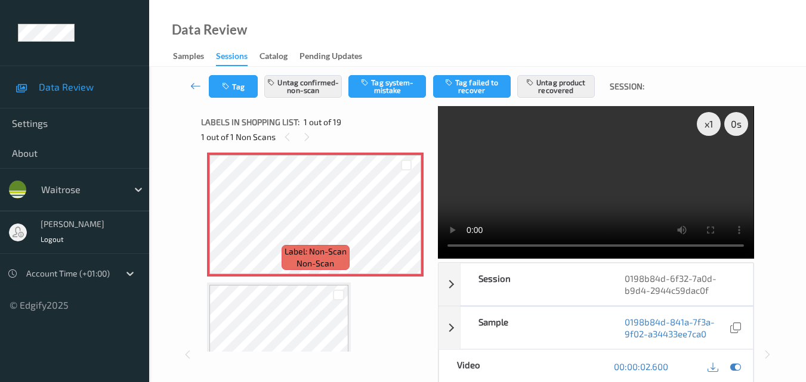
click at [563, 157] on video at bounding box center [596, 182] width 316 height 153
click at [619, 191] on video at bounding box center [596, 182] width 316 height 153
click at [615, 175] on video at bounding box center [596, 182] width 316 height 153
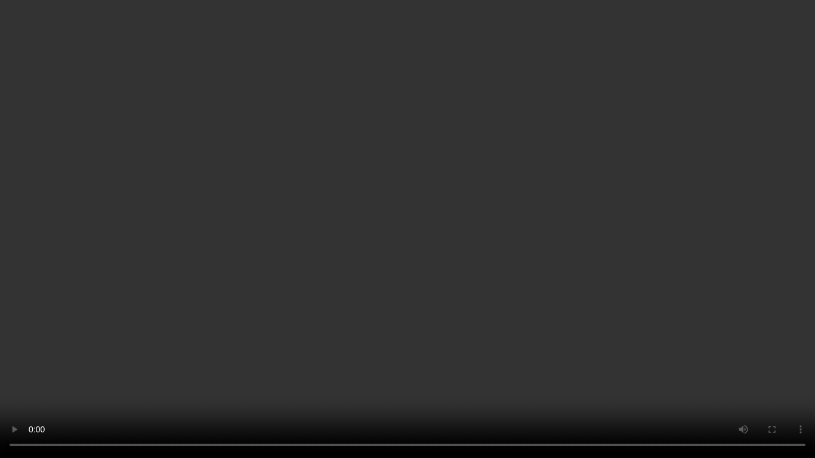
click at [482, 273] on video at bounding box center [407, 229] width 815 height 458
click at [314, 233] on video at bounding box center [407, 229] width 815 height 458
click at [585, 357] on video at bounding box center [407, 229] width 815 height 458
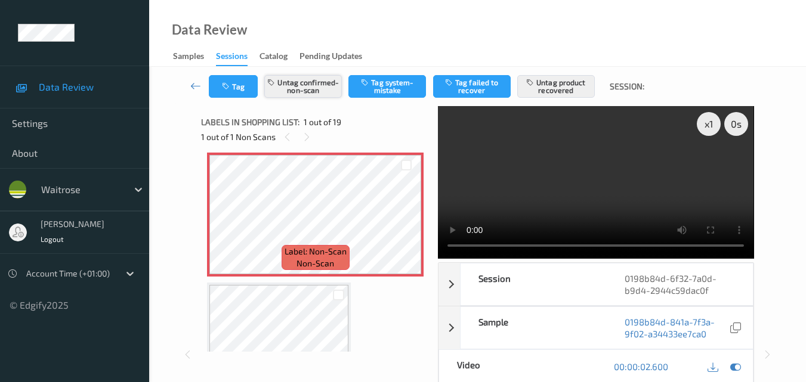
click at [319, 94] on button "Untag confirmed-non-scan" at bounding box center [303, 86] width 78 height 23
click at [394, 93] on button "Tag system-mistake" at bounding box center [387, 86] width 78 height 23
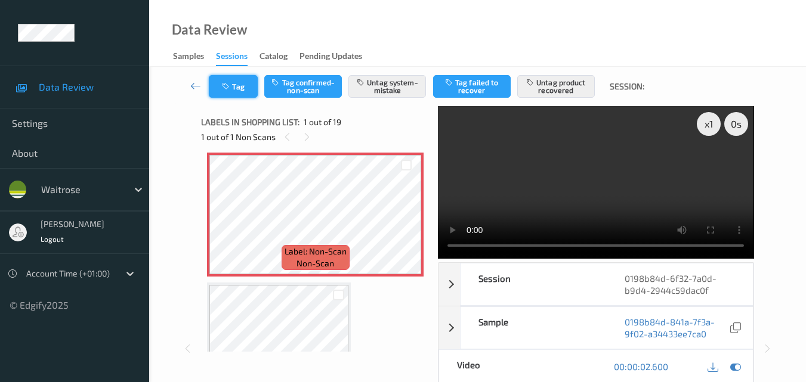
click at [233, 91] on button "Tag" at bounding box center [233, 86] width 49 height 23
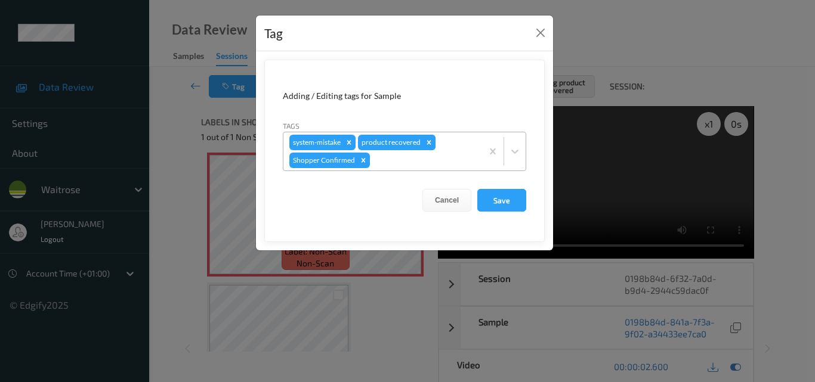
click at [427, 140] on icon "Remove product recovered" at bounding box center [429, 142] width 8 height 8
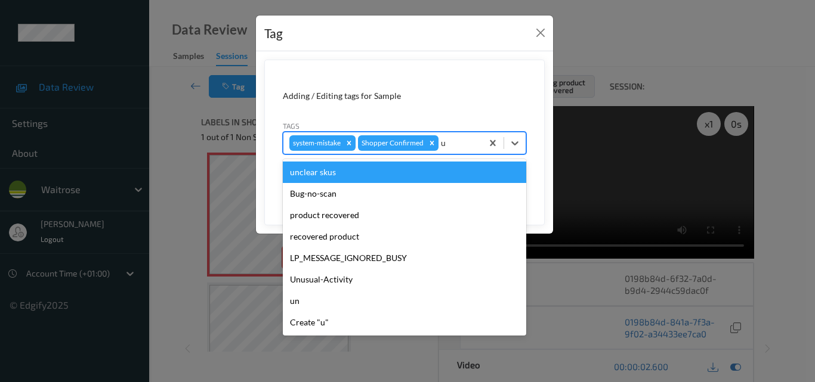
type input "un"
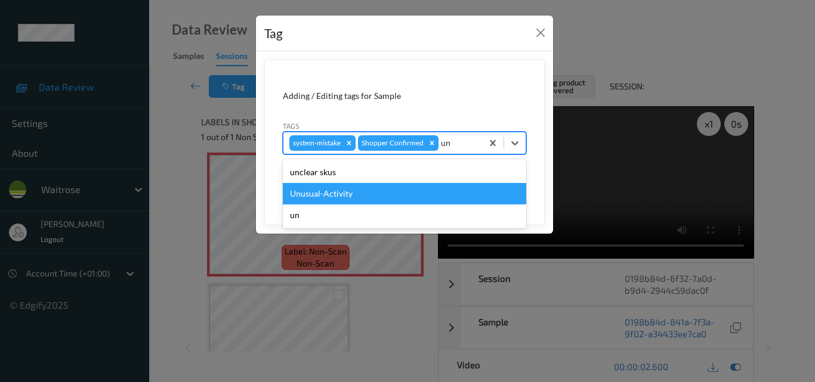
click at [384, 190] on div "Unusual-Activity" at bounding box center [404, 193] width 243 height 21
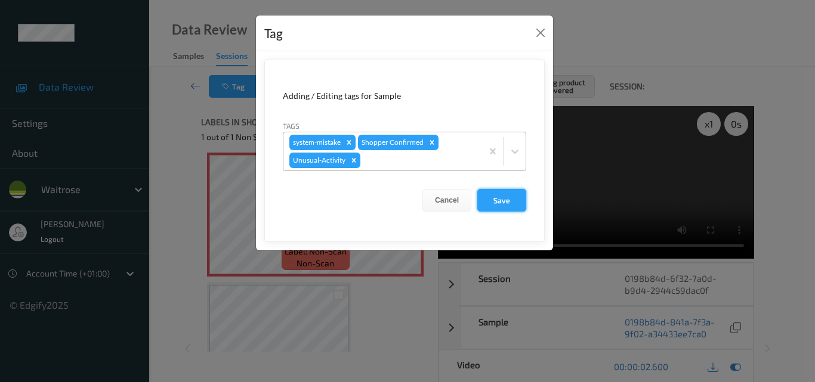
click at [520, 204] on button "Save" at bounding box center [501, 200] width 49 height 23
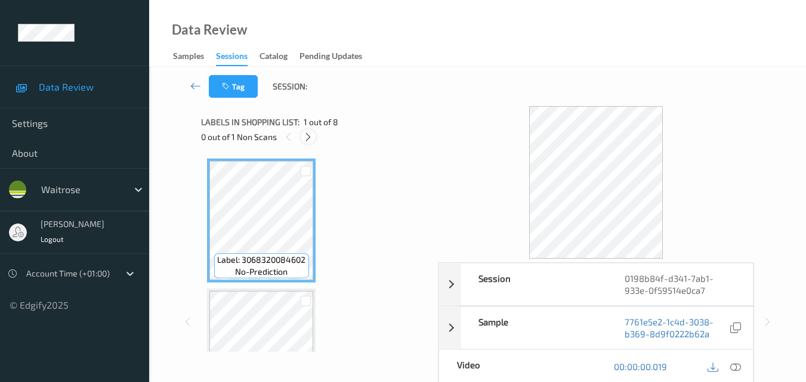
click at [312, 136] on icon at bounding box center [308, 137] width 10 height 11
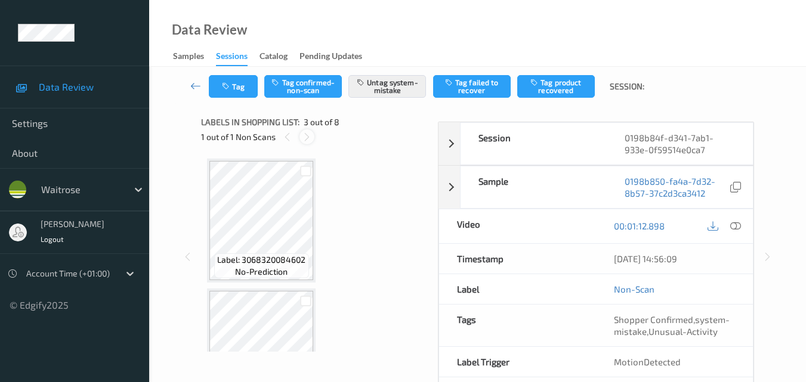
scroll to position [136, 0]
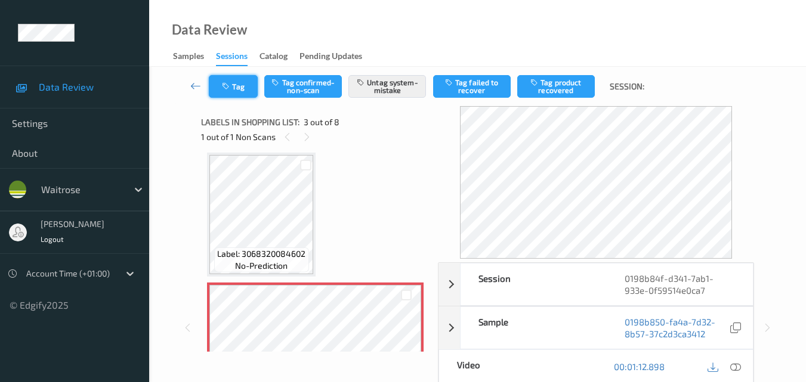
click at [234, 88] on button "Tag" at bounding box center [233, 86] width 49 height 23
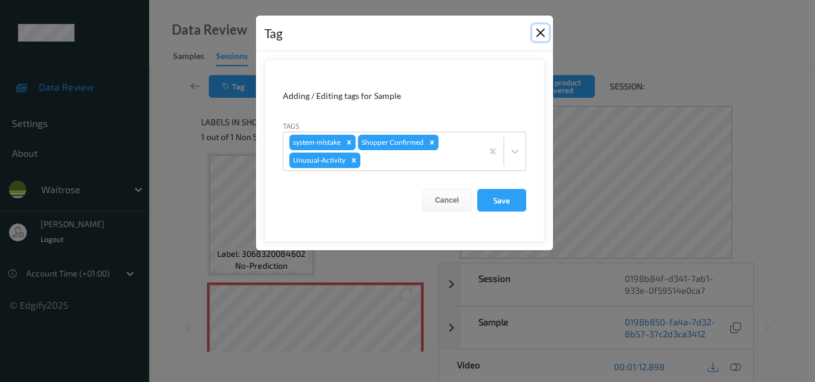
click at [535, 27] on button "Close" at bounding box center [540, 32] width 17 height 17
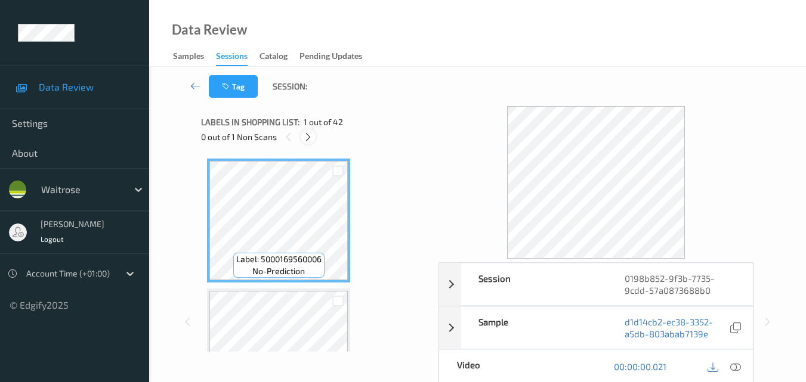
click at [308, 135] on icon at bounding box center [308, 137] width 10 height 11
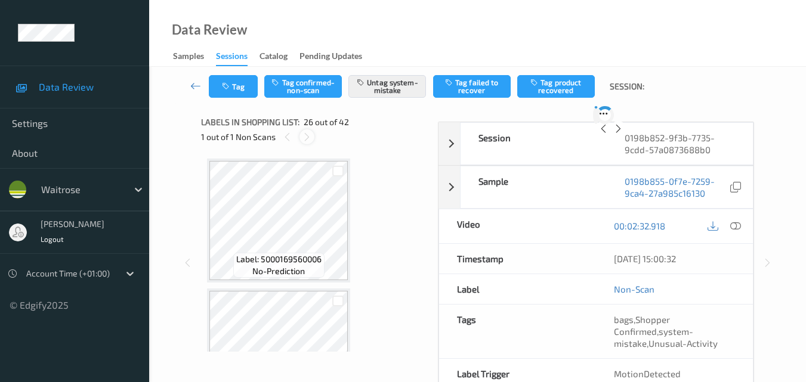
scroll to position [3127, 0]
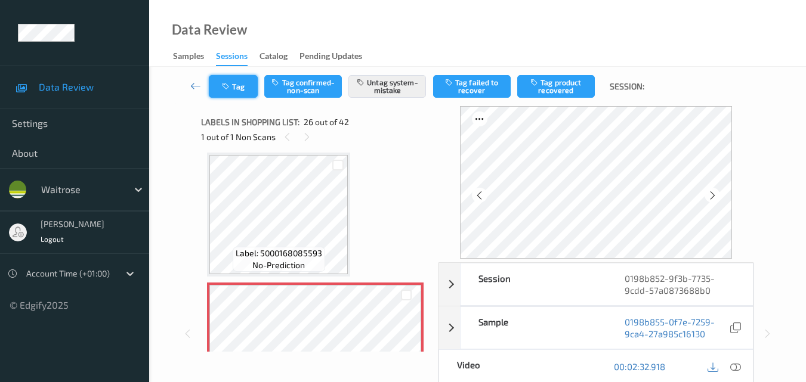
click at [229, 82] on button "Tag" at bounding box center [233, 86] width 49 height 23
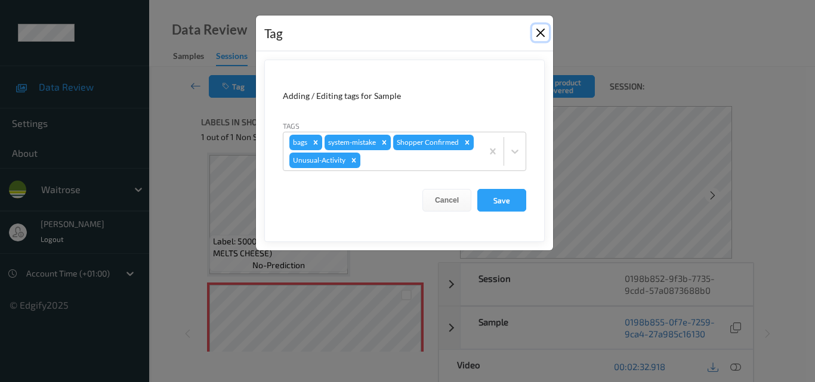
click at [536, 34] on button "Close" at bounding box center [540, 32] width 17 height 17
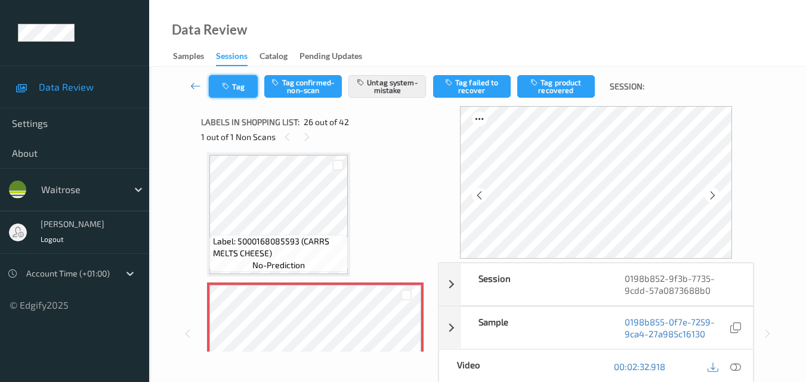
click at [225, 94] on button "Tag" at bounding box center [233, 86] width 49 height 23
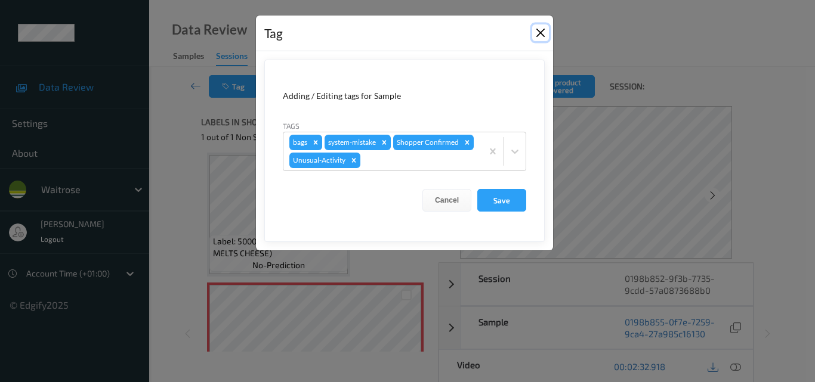
click at [536, 30] on button "Close" at bounding box center [540, 32] width 17 height 17
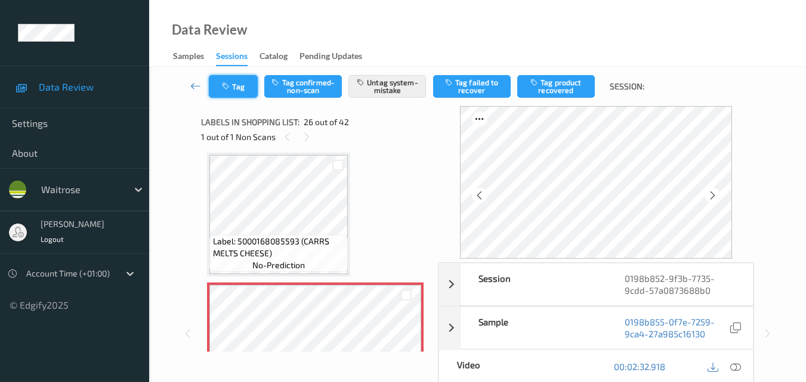
click at [238, 89] on button "Tag" at bounding box center [233, 86] width 49 height 23
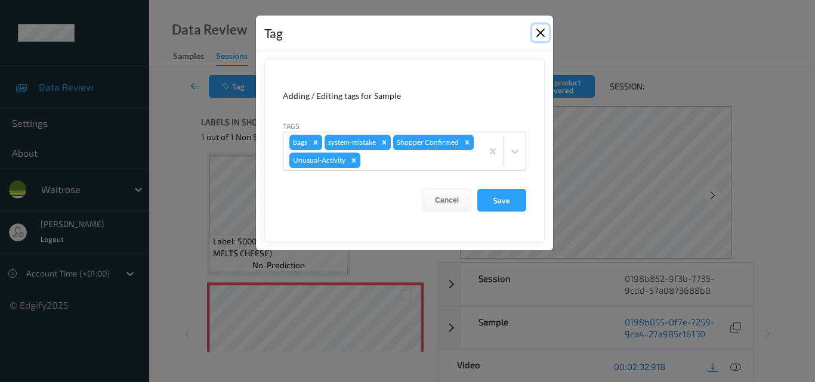
click at [535, 30] on button "Close" at bounding box center [540, 32] width 17 height 17
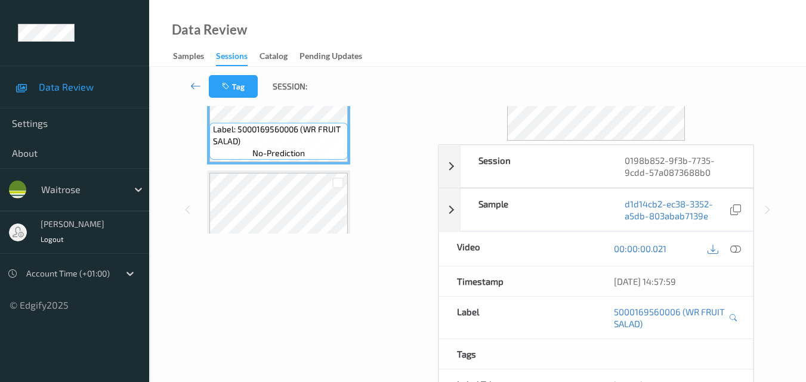
scroll to position [119, 0]
click at [740, 248] on icon at bounding box center [735, 247] width 11 height 11
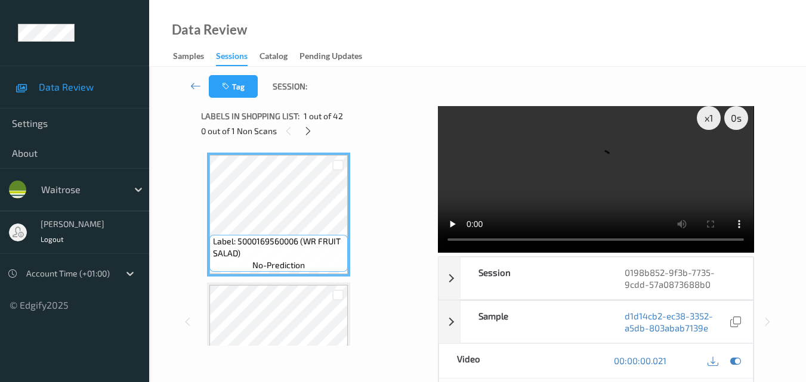
scroll to position [0, 0]
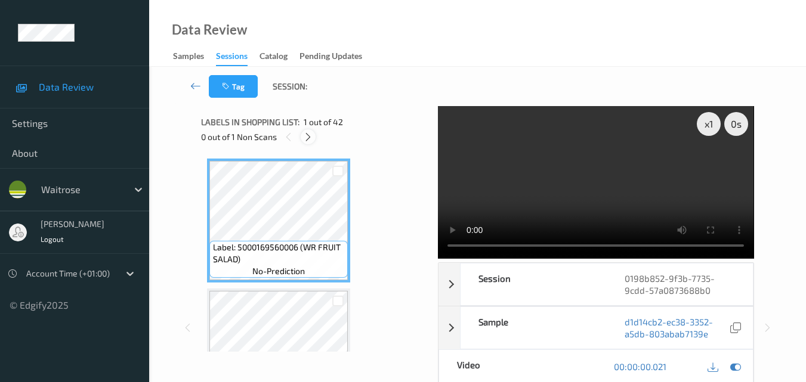
click at [308, 132] on icon at bounding box center [308, 137] width 10 height 11
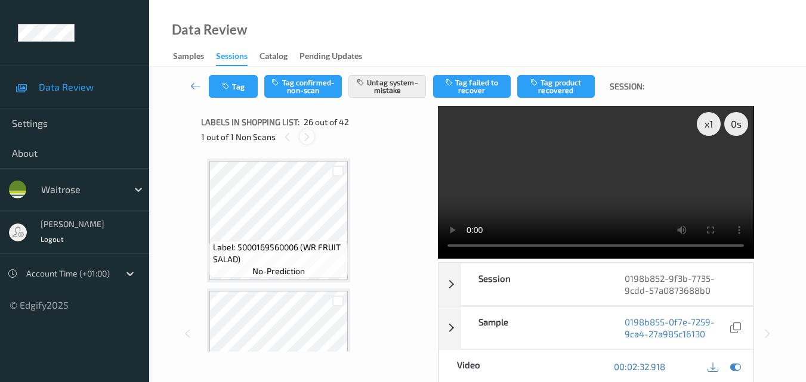
scroll to position [3127, 0]
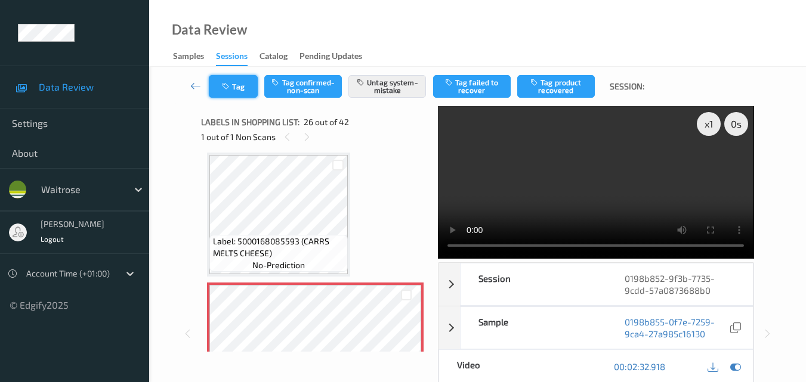
click at [231, 84] on icon "button" at bounding box center [227, 86] width 10 height 8
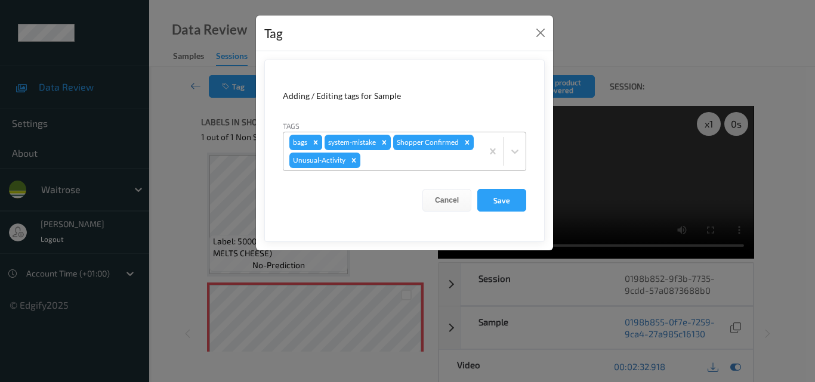
click at [316, 142] on icon "Remove bags" at bounding box center [316, 142] width 4 height 4
click at [514, 201] on button "Save" at bounding box center [501, 200] width 49 height 23
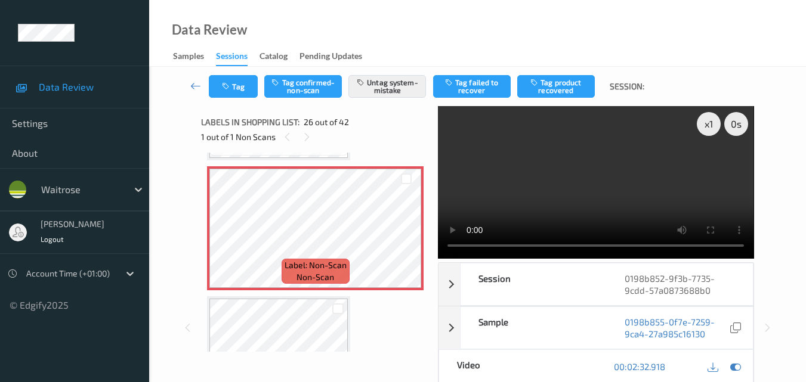
scroll to position [3247, 0]
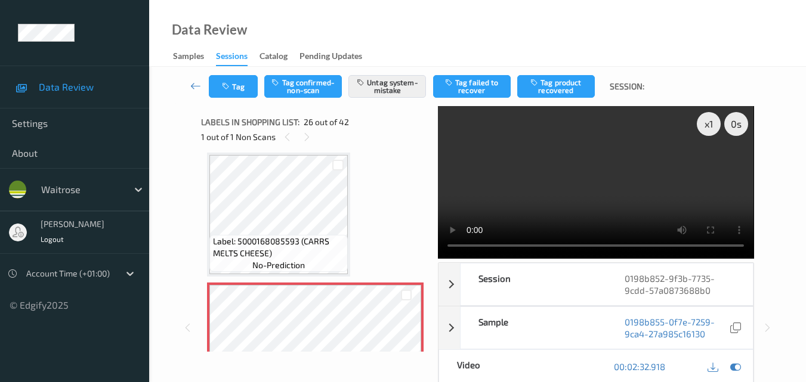
scroll to position [3187, 0]
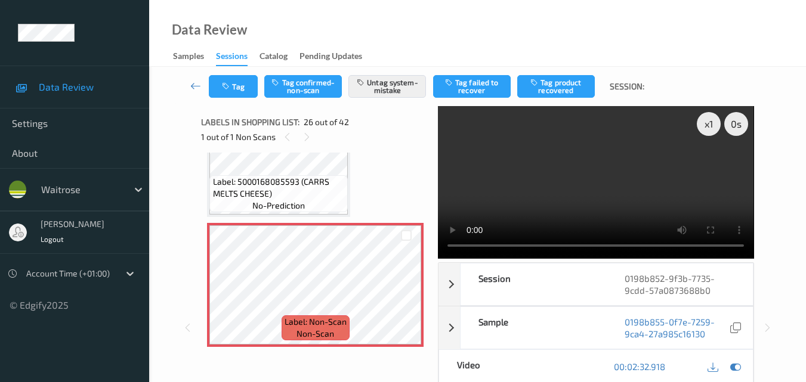
click at [533, 213] on video at bounding box center [596, 182] width 316 height 153
click at [226, 292] on icon at bounding box center [225, 295] width 10 height 11
click at [230, 92] on button "Tag" at bounding box center [233, 86] width 49 height 23
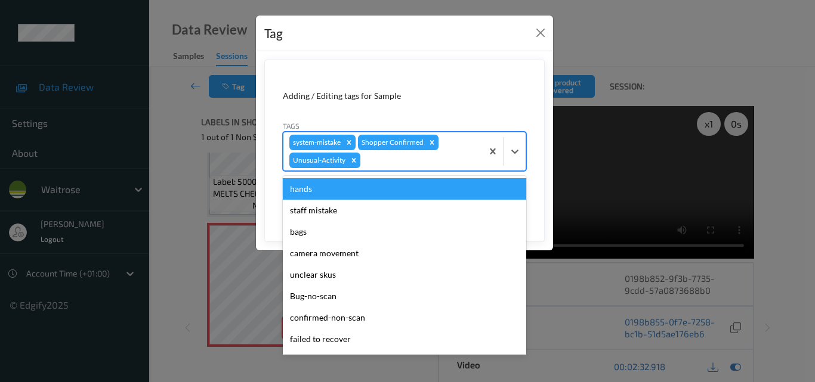
click at [406, 155] on div at bounding box center [419, 160] width 113 height 14
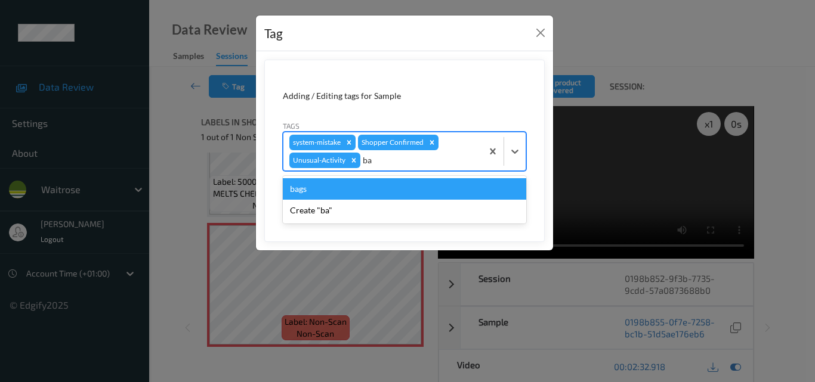
type input "bag"
click at [337, 195] on div "bags" at bounding box center [404, 188] width 243 height 21
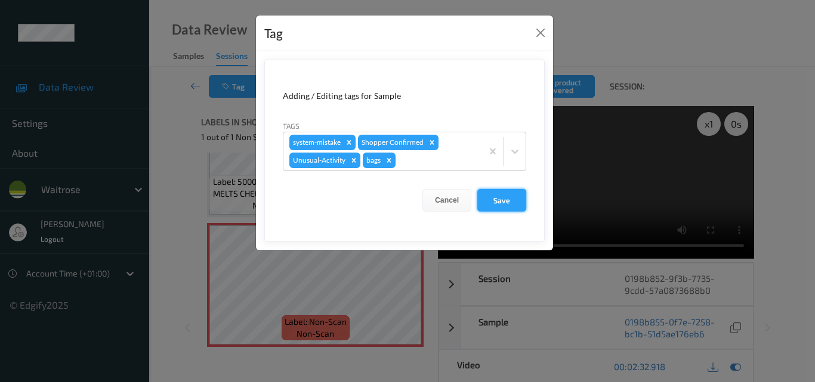
click at [505, 202] on button "Save" at bounding box center [501, 200] width 49 height 23
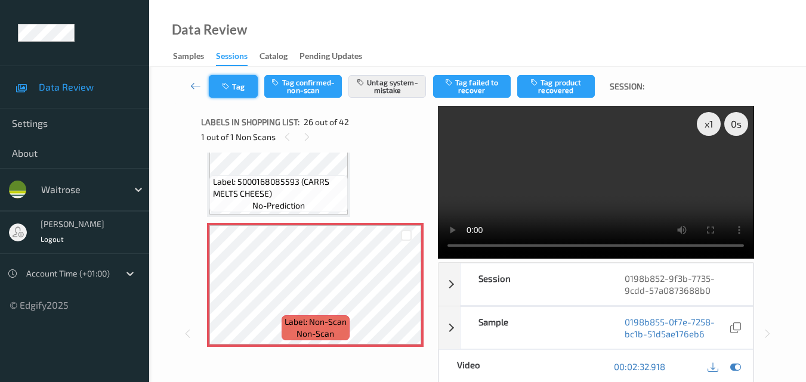
click at [235, 91] on button "Tag" at bounding box center [233, 86] width 49 height 23
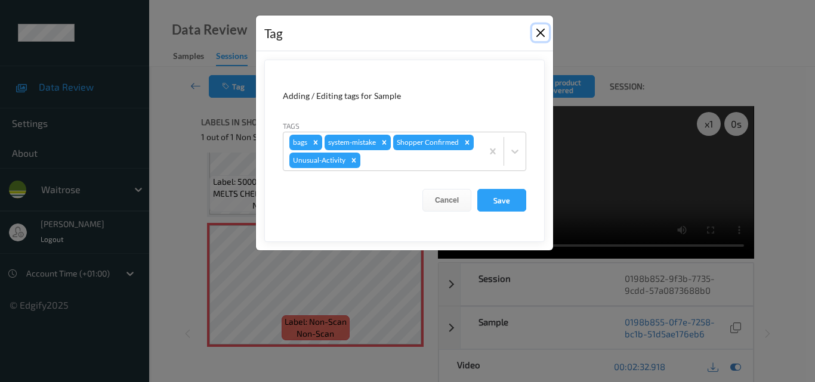
click at [542, 29] on button "Close" at bounding box center [540, 32] width 17 height 17
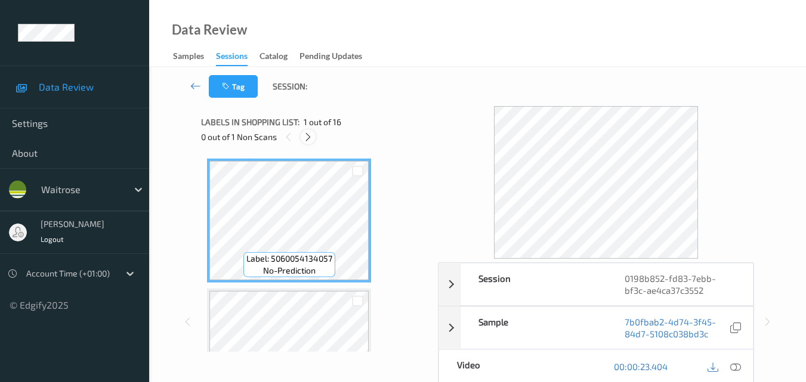
click at [310, 144] on div at bounding box center [308, 136] width 15 height 15
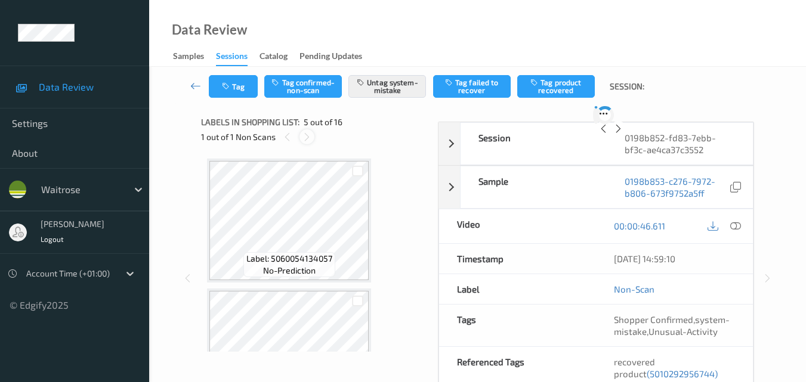
scroll to position [396, 0]
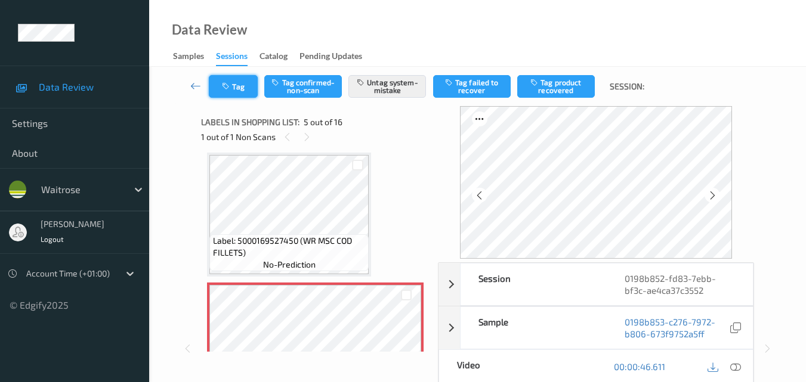
click at [240, 87] on button "Tag" at bounding box center [233, 86] width 49 height 23
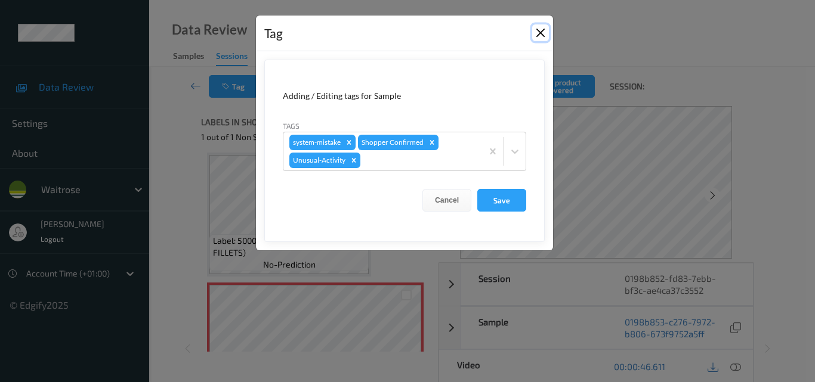
click at [546, 31] on button "Close" at bounding box center [540, 32] width 17 height 17
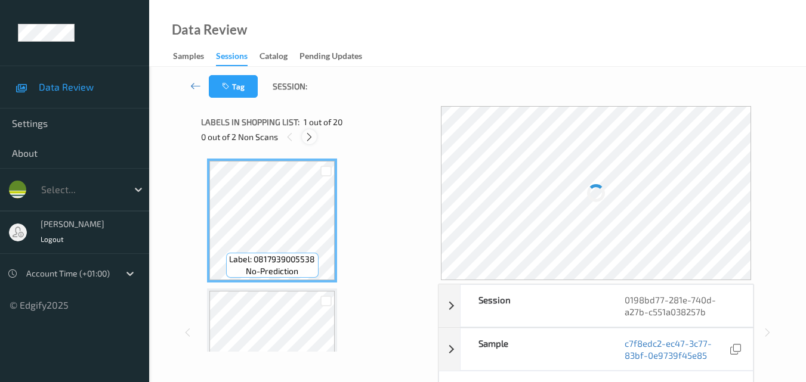
click at [311, 138] on icon at bounding box center [309, 137] width 10 height 11
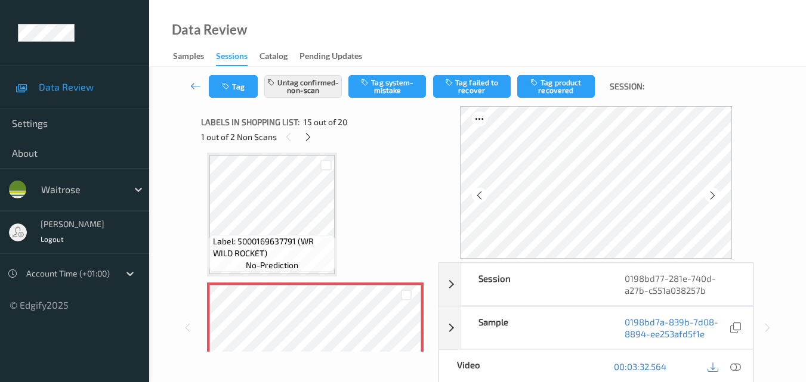
scroll to position [1756, 0]
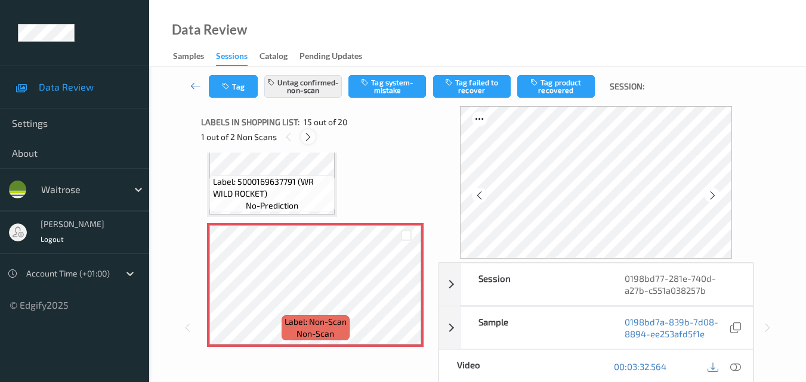
click at [306, 134] on icon at bounding box center [308, 137] width 10 height 11
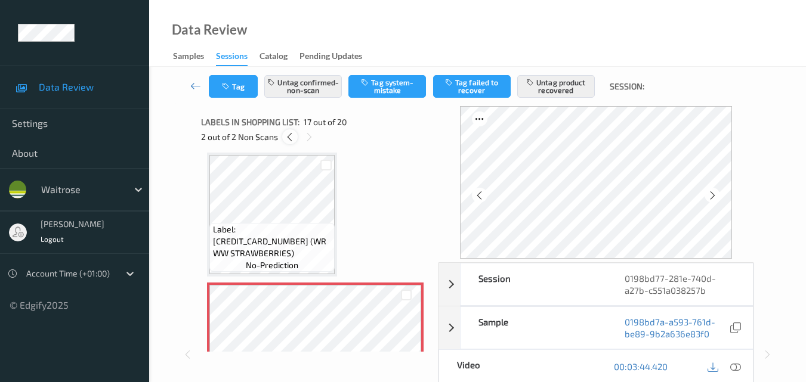
click at [288, 132] on icon at bounding box center [290, 137] width 10 height 11
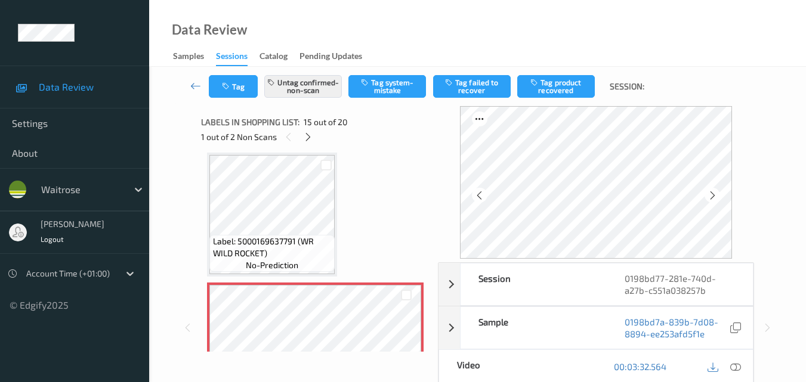
scroll to position [1756, 0]
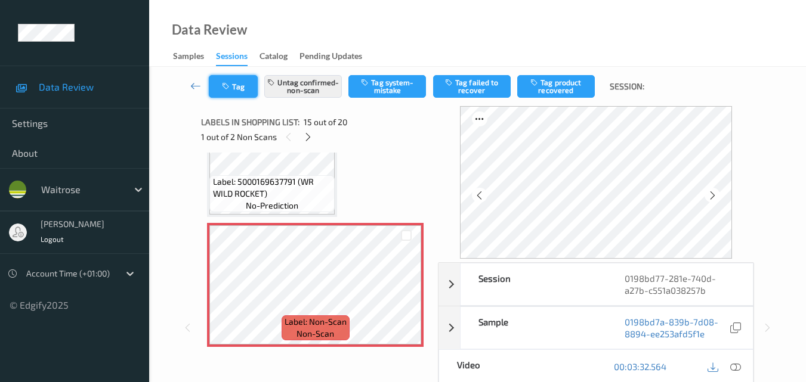
click at [240, 96] on button "Tag" at bounding box center [233, 86] width 49 height 23
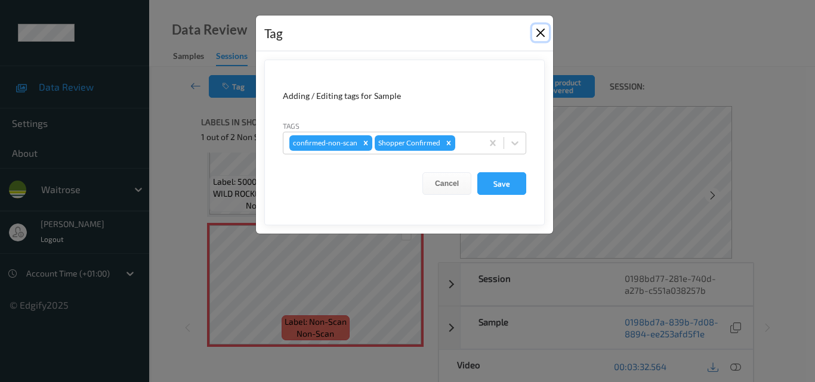
click at [535, 30] on button "Close" at bounding box center [540, 32] width 17 height 17
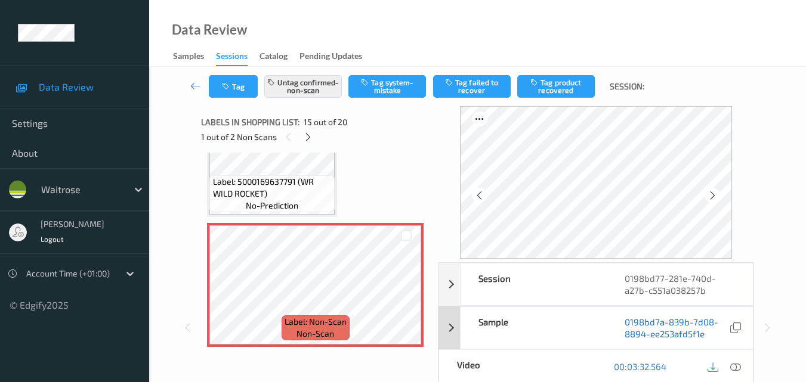
scroll to position [119, 0]
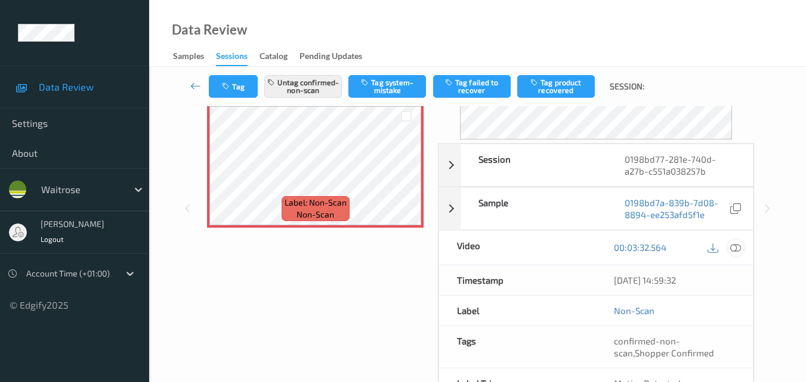
click at [739, 247] on icon at bounding box center [735, 247] width 11 height 11
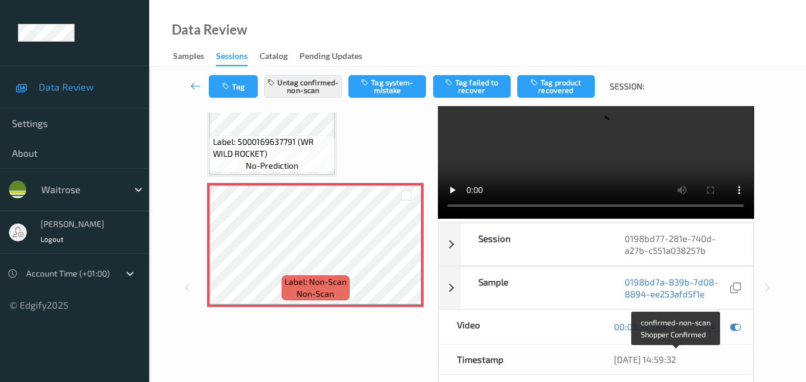
scroll to position [0, 0]
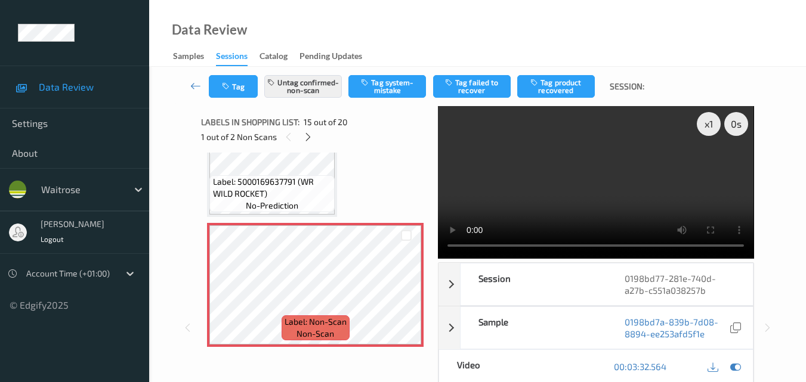
click at [603, 183] on video at bounding box center [596, 182] width 316 height 153
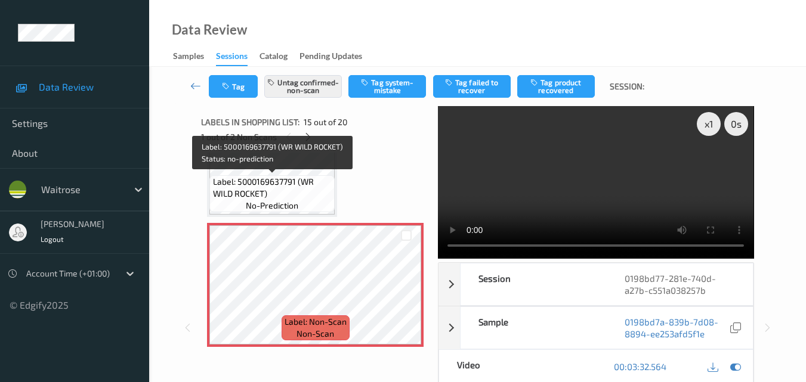
click at [316, 201] on div "Label: 5000169637791 (WR WILD ROCKET) no-prediction" at bounding box center [271, 193] width 125 height 37
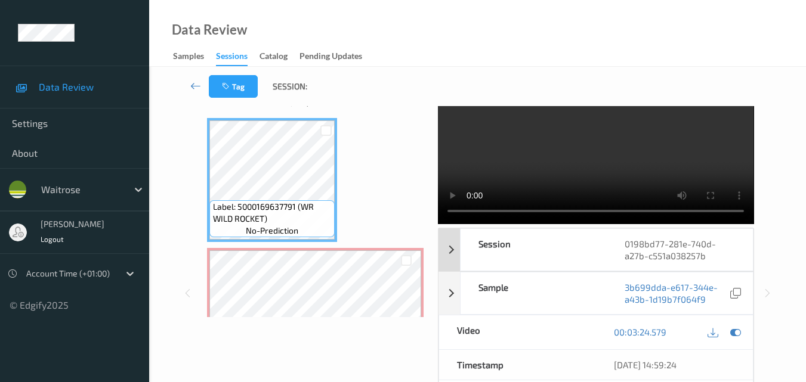
scroll to position [60, 0]
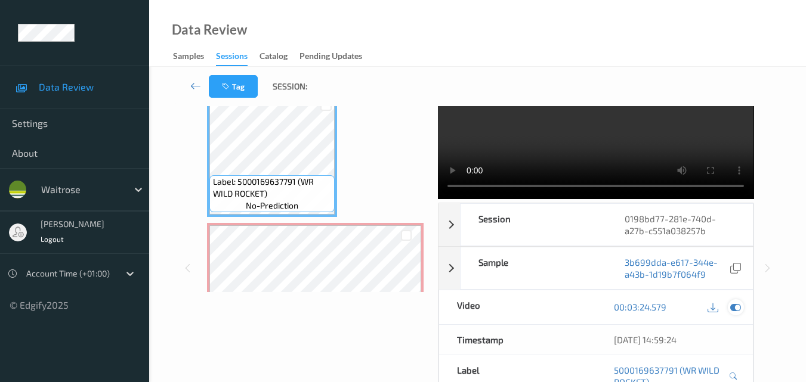
click at [734, 308] on icon at bounding box center [735, 307] width 11 height 11
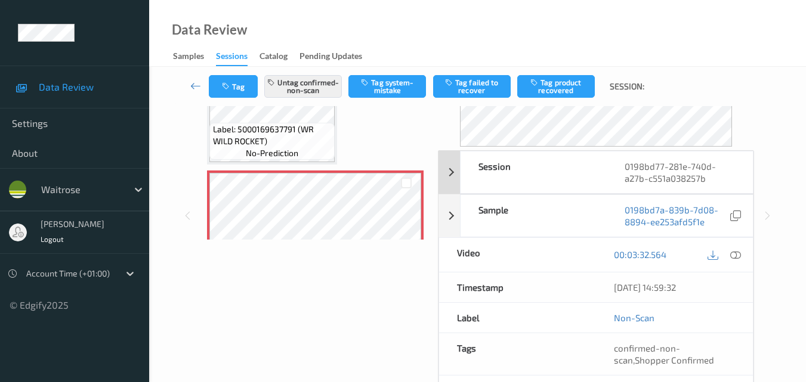
scroll to position [13, 0]
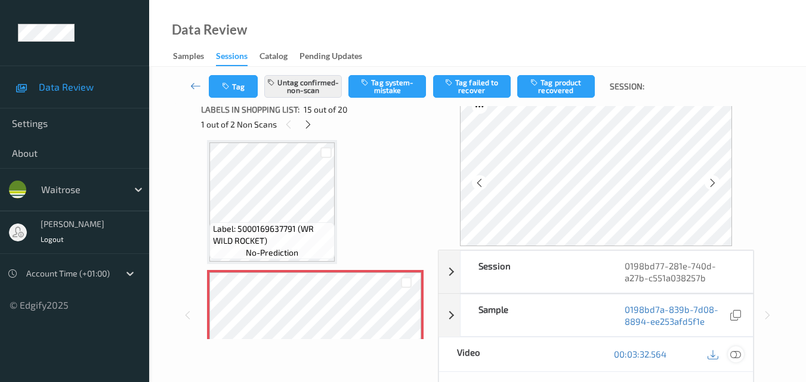
click at [734, 354] on icon at bounding box center [735, 354] width 11 height 11
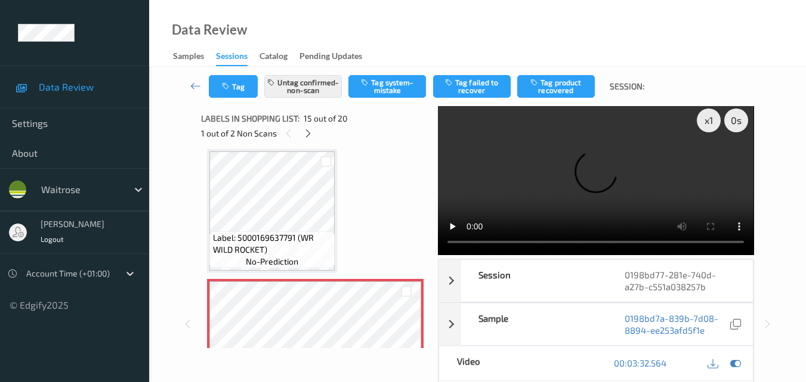
scroll to position [0, 0]
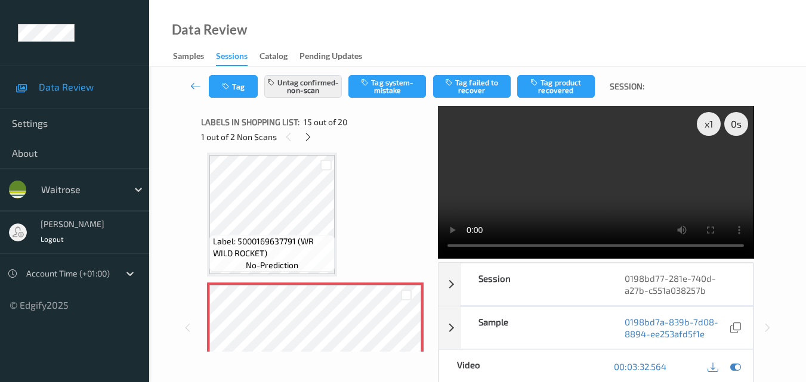
click at [587, 182] on video at bounding box center [596, 182] width 316 height 153
click at [561, 203] on video at bounding box center [596, 182] width 316 height 153
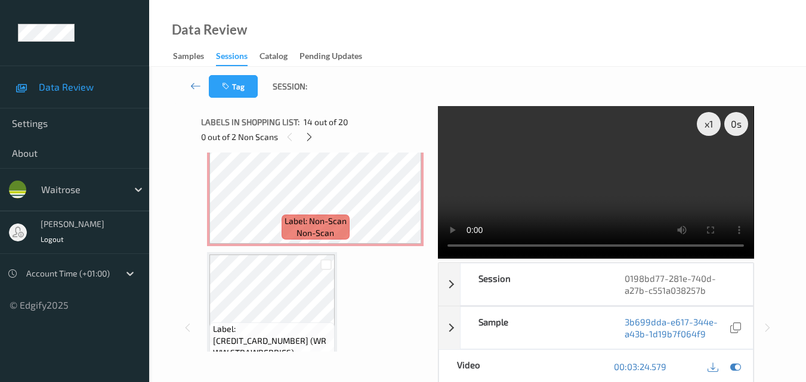
scroll to position [1935, 0]
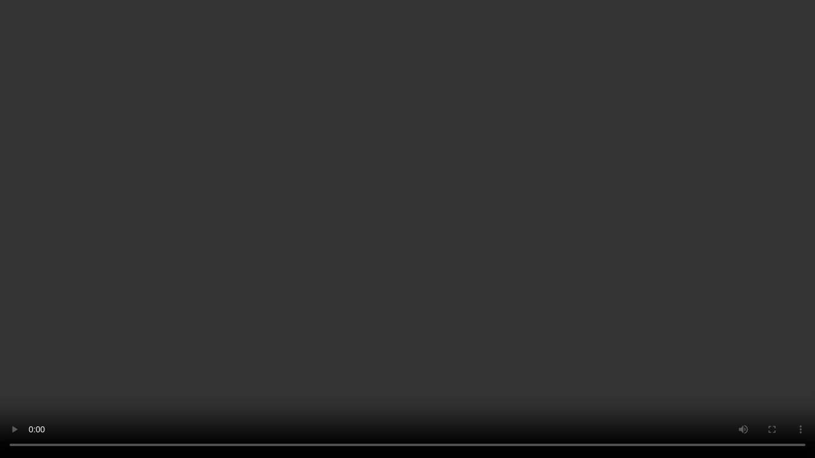
click at [366, 257] on video at bounding box center [407, 229] width 815 height 458
click at [368, 239] on video at bounding box center [407, 229] width 815 height 458
click at [490, 260] on video at bounding box center [407, 229] width 815 height 458
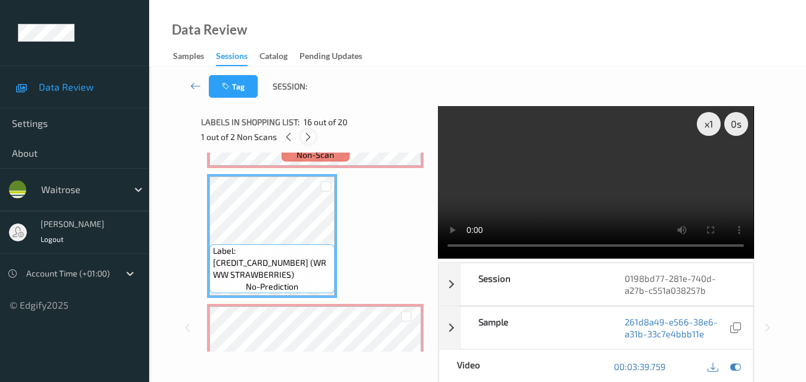
click at [305, 138] on icon at bounding box center [308, 137] width 10 height 11
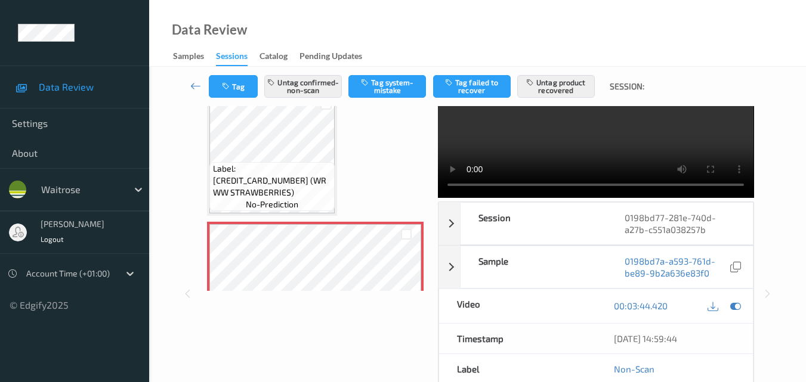
scroll to position [0, 0]
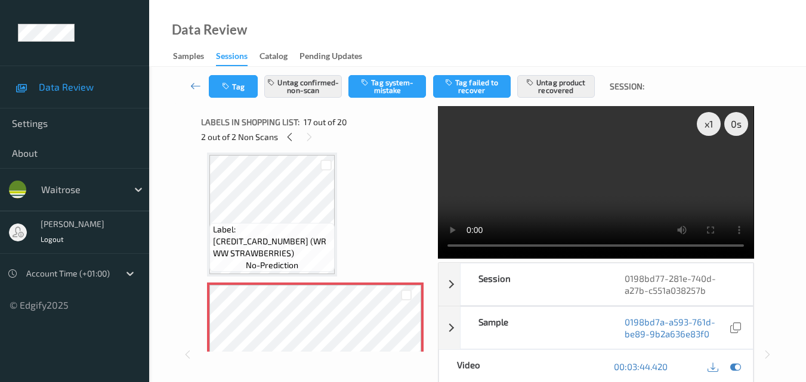
click at [615, 186] on video at bounding box center [596, 182] width 316 height 153
click at [621, 187] on video at bounding box center [596, 182] width 316 height 153
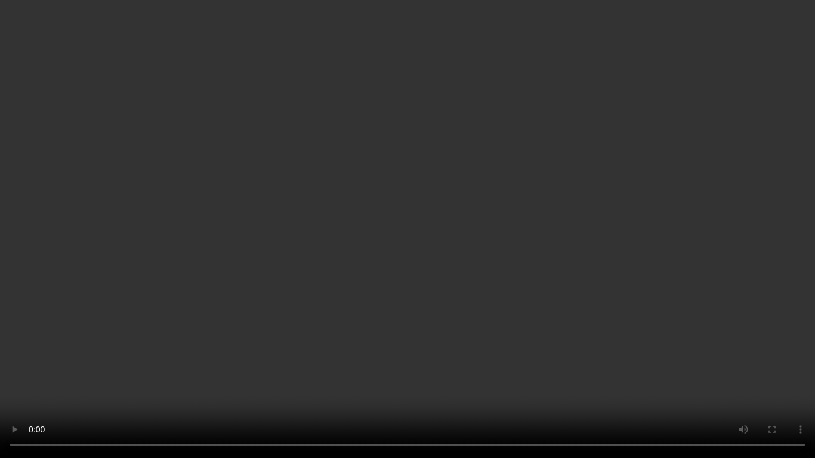
click at [465, 283] on video at bounding box center [407, 229] width 815 height 458
click at [502, 308] on video at bounding box center [407, 229] width 815 height 458
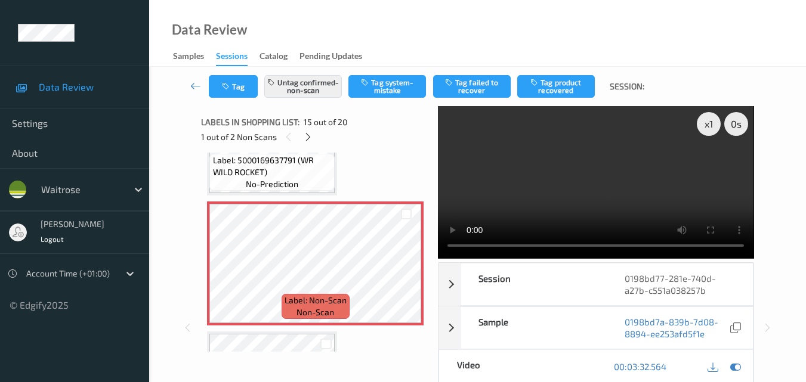
click at [555, 184] on video at bounding box center [596, 182] width 316 height 153
click at [524, 187] on video at bounding box center [596, 182] width 316 height 153
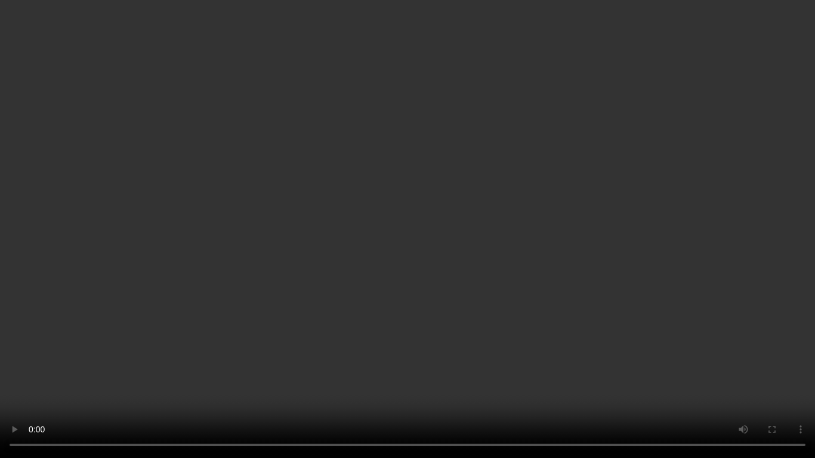
click at [513, 315] on video at bounding box center [407, 229] width 815 height 458
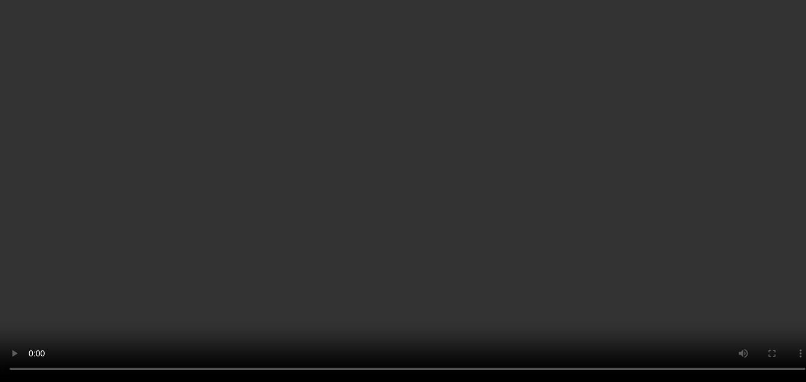
scroll to position [1778, 0]
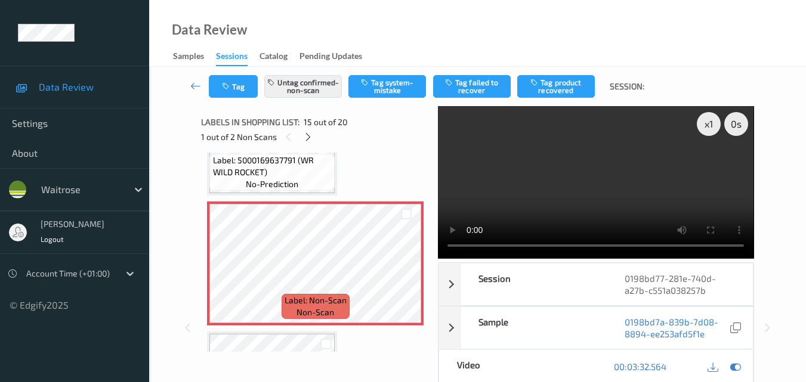
click at [588, 183] on video at bounding box center [596, 182] width 316 height 153
click at [565, 186] on video at bounding box center [596, 182] width 316 height 153
click at [628, 170] on video at bounding box center [596, 182] width 316 height 153
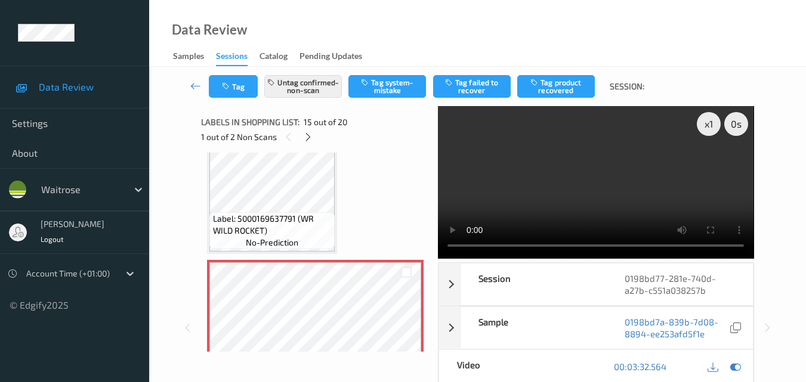
scroll to position [1718, 0]
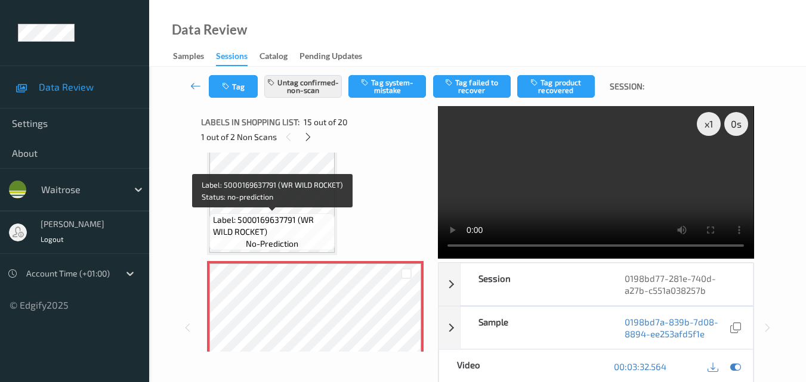
click at [290, 214] on span "Label: 5000169637791 (WR WILD ROCKET)" at bounding box center [272, 226] width 119 height 24
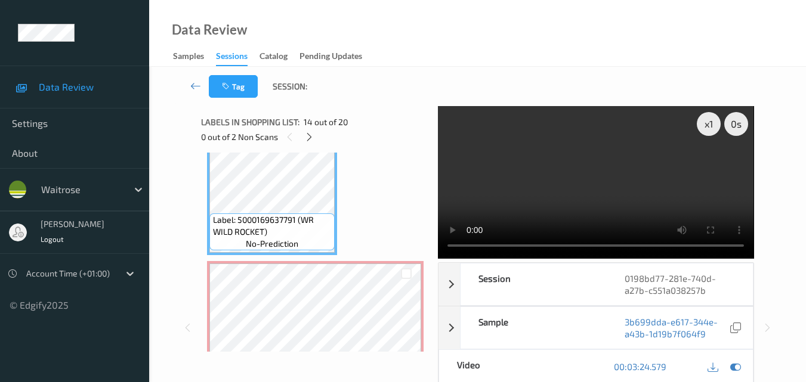
click at [664, 180] on video at bounding box center [596, 182] width 316 height 153
click at [584, 189] on video at bounding box center [596, 182] width 316 height 153
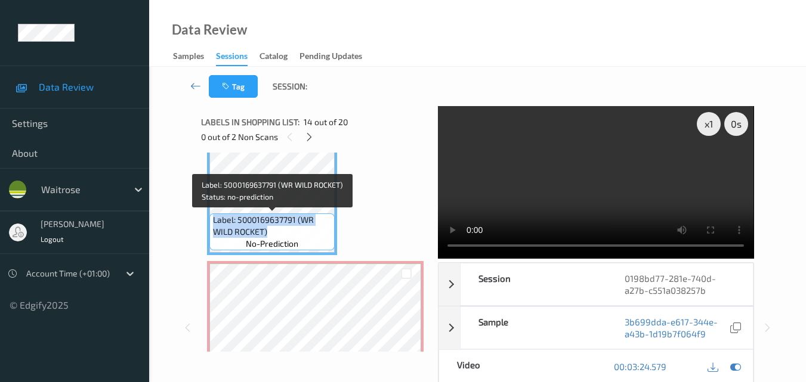
drag, startPoint x: 276, startPoint y: 231, endPoint x: 209, endPoint y: 224, distance: 67.1
click at [209, 224] on div "Label: 5000169637791 (WR WILD ROCKET) no-prediction" at bounding box center [271, 232] width 125 height 37
copy span "Label: 5000169637791 (WR WILD ROCKET)"
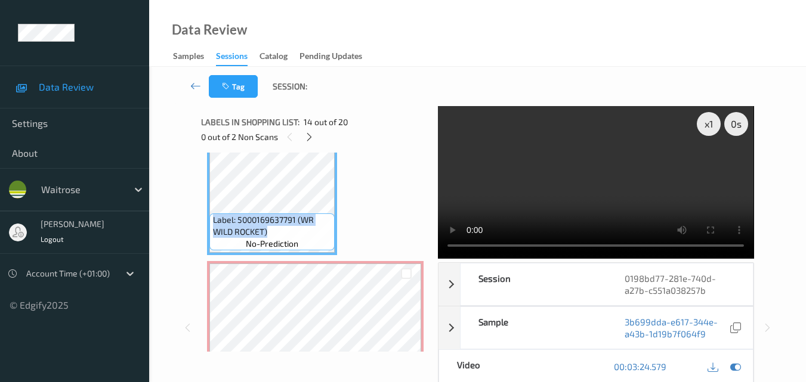
click at [587, 183] on video at bounding box center [596, 182] width 316 height 153
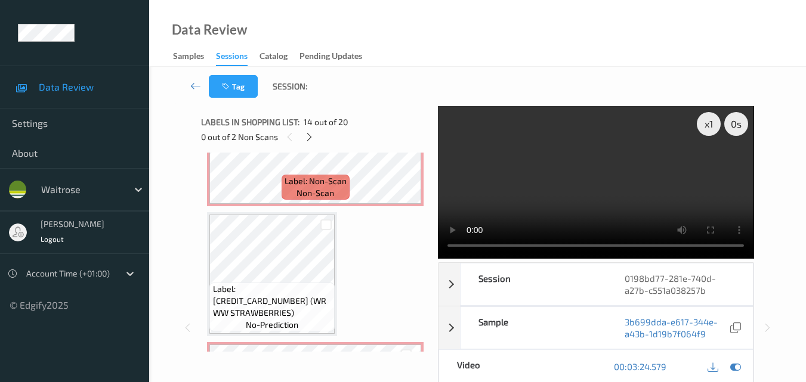
scroll to position [1838, 0]
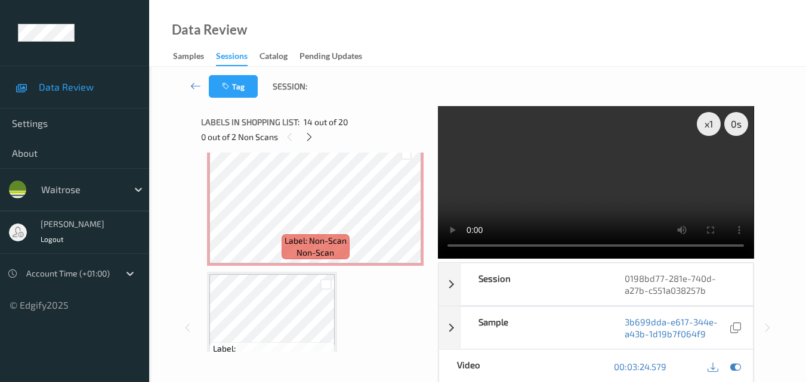
click at [628, 166] on video at bounding box center [596, 182] width 316 height 153
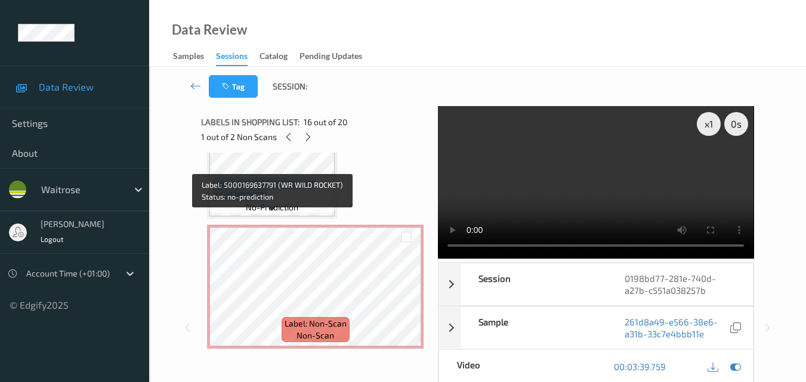
scroll to position [1778, 0]
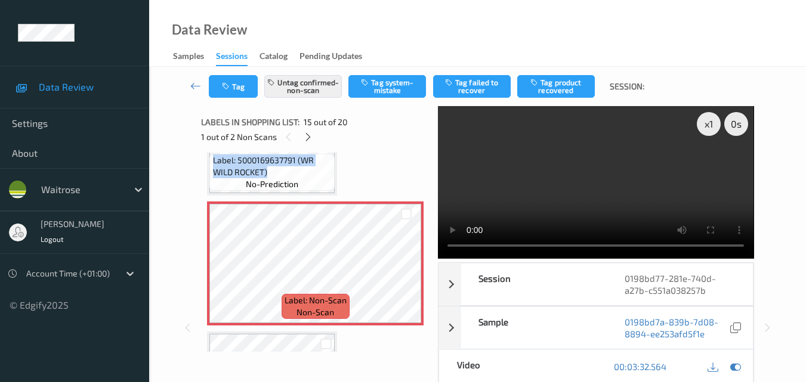
click at [563, 174] on video at bounding box center [596, 182] width 316 height 153
click at [657, 184] on video at bounding box center [596, 182] width 316 height 153
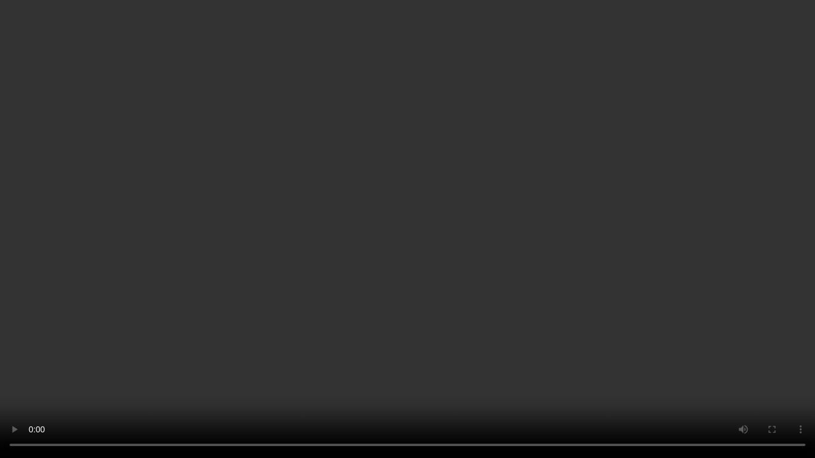
click at [435, 316] on video at bounding box center [407, 229] width 815 height 458
click at [526, 323] on video at bounding box center [407, 229] width 815 height 458
click at [486, 345] on video at bounding box center [407, 229] width 815 height 458
click at [491, 351] on video at bounding box center [407, 229] width 815 height 458
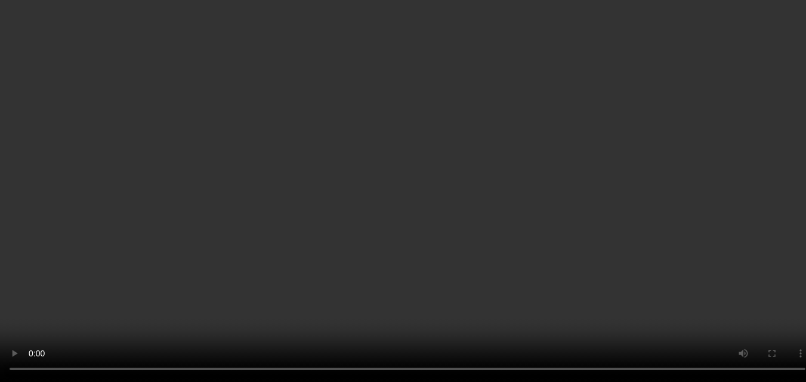
scroll to position [1931, 0]
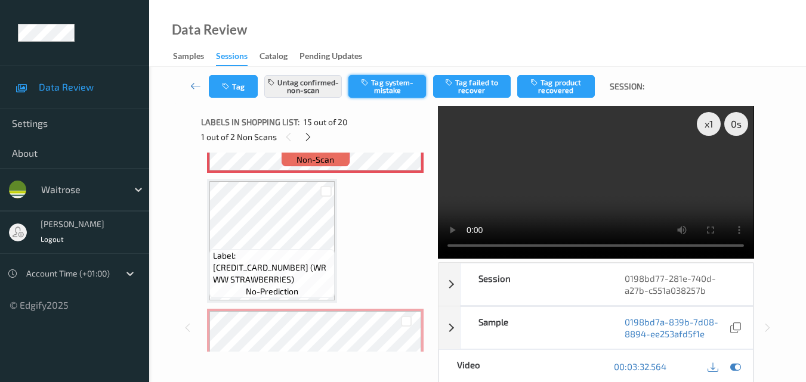
click at [379, 88] on button "Tag system-mistake" at bounding box center [387, 86] width 78 height 23
click at [290, 88] on button "Untag confirmed-non-scan" at bounding box center [303, 86] width 78 height 23
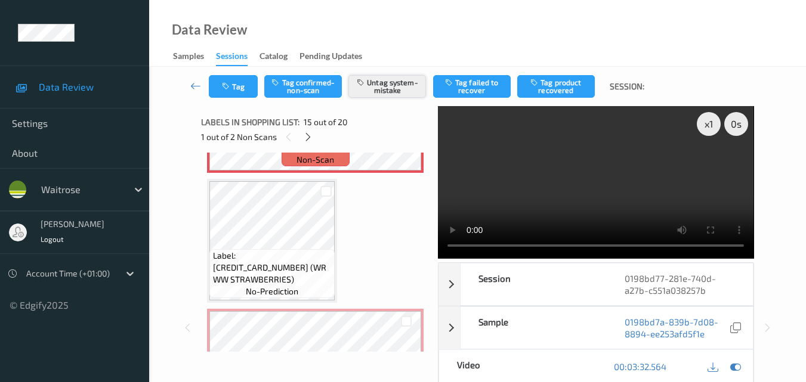
click at [410, 90] on button "Untag system-mistake" at bounding box center [387, 86] width 78 height 23
click at [302, 90] on button "Tag confirmed-non-scan" at bounding box center [303, 86] width 78 height 23
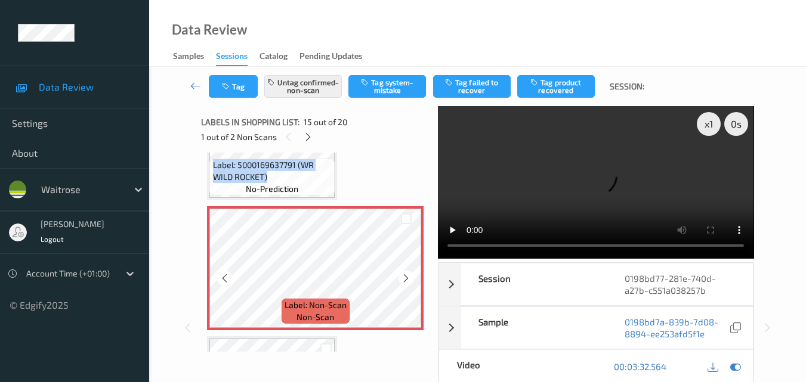
scroll to position [1752, 0]
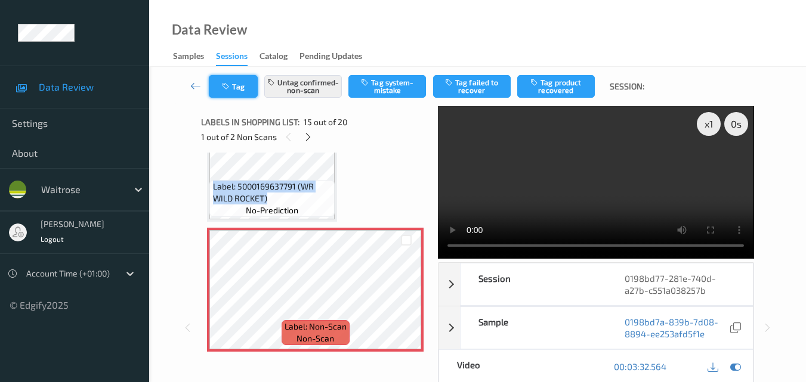
click at [222, 90] on icon "button" at bounding box center [227, 86] width 10 height 8
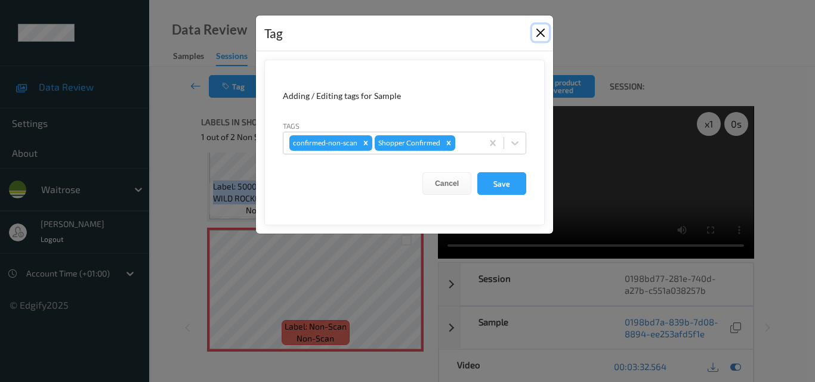
click at [541, 31] on button "Close" at bounding box center [540, 32] width 17 height 17
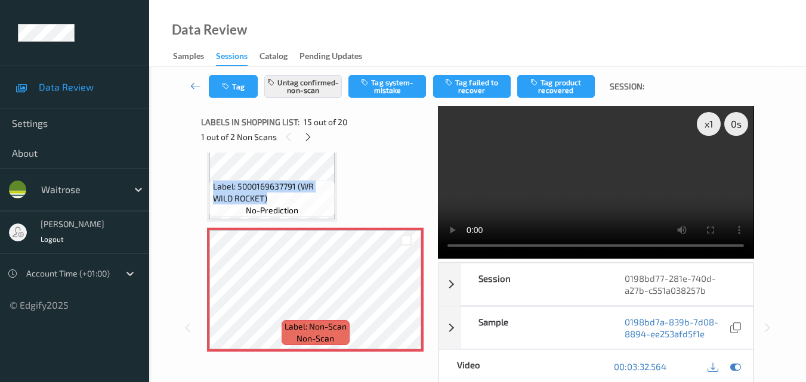
click at [619, 211] on video at bounding box center [596, 182] width 316 height 153
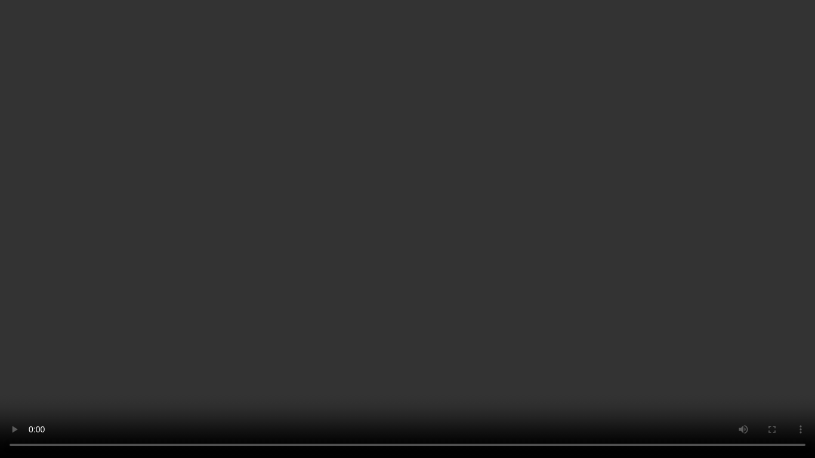
click at [430, 278] on video at bounding box center [407, 229] width 815 height 458
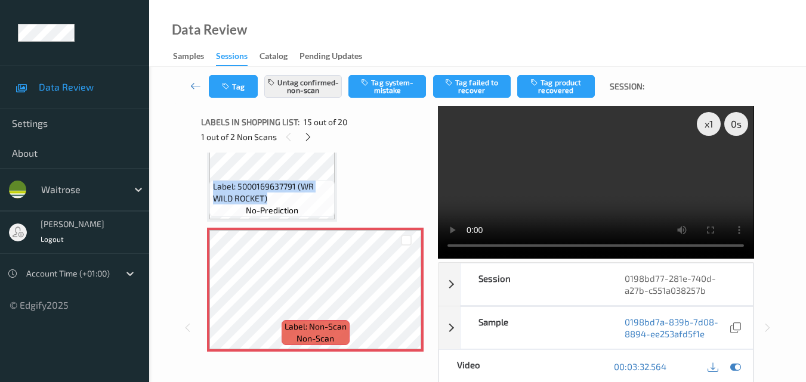
click at [609, 171] on video at bounding box center [596, 182] width 316 height 153
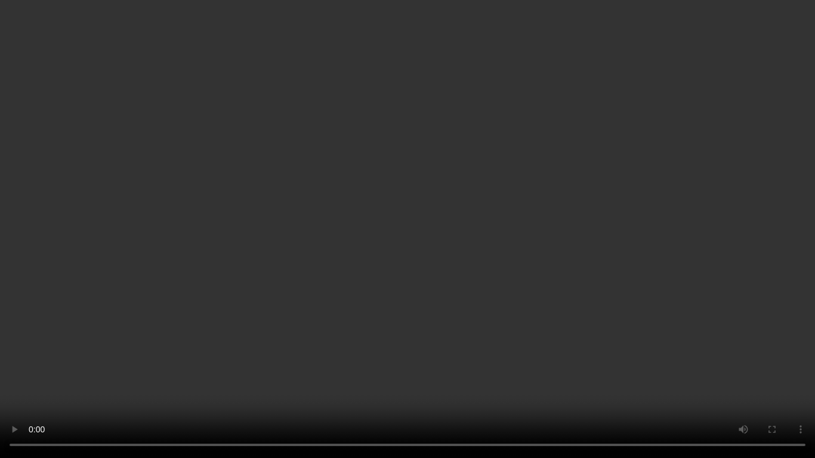
click at [488, 252] on video at bounding box center [407, 229] width 815 height 458
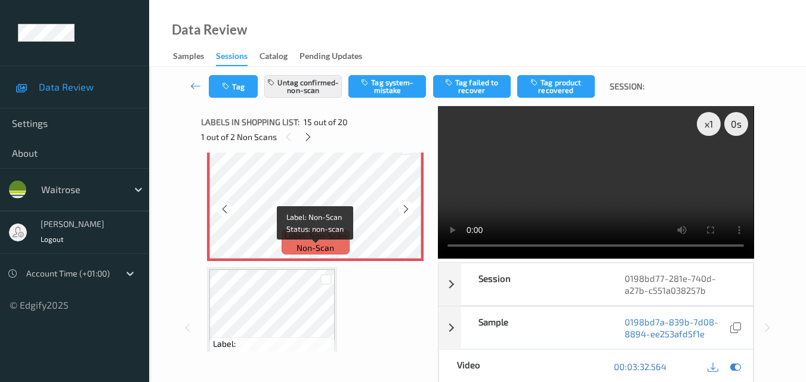
scroll to position [1811, 0]
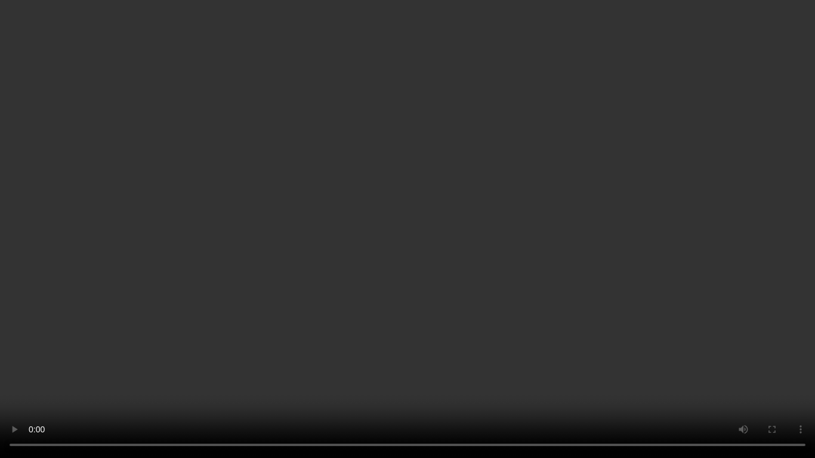
click at [653, 331] on video at bounding box center [407, 229] width 815 height 458
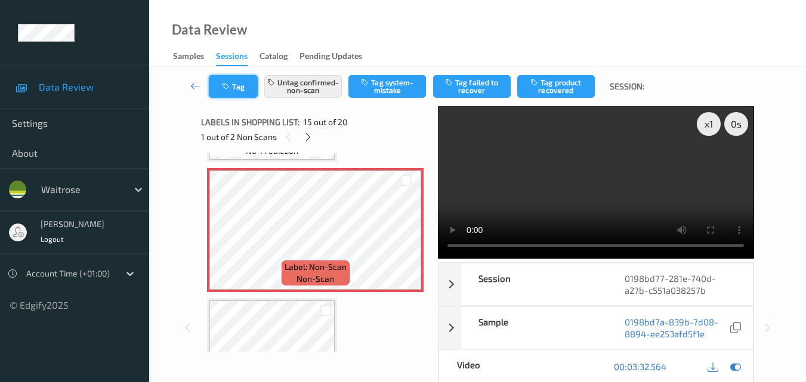
click at [235, 87] on button "Tag" at bounding box center [233, 86] width 49 height 23
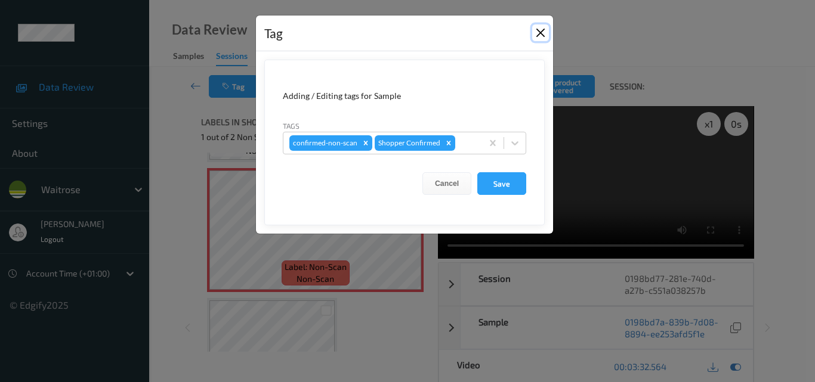
click at [547, 30] on button "Close" at bounding box center [540, 32] width 17 height 17
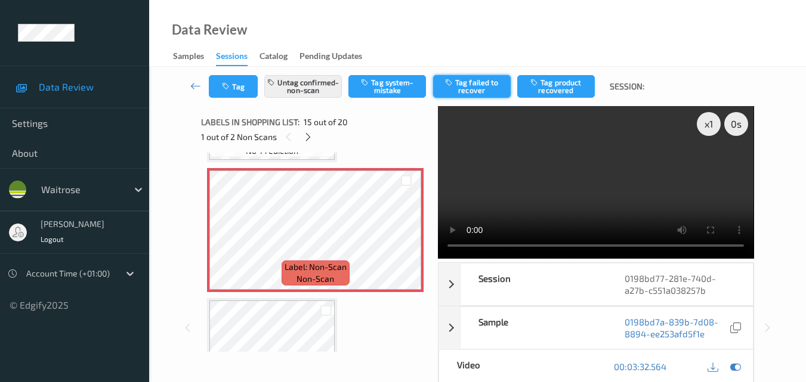
click at [478, 88] on button "Tag failed to recover" at bounding box center [472, 86] width 78 height 23
click at [305, 137] on icon at bounding box center [308, 137] width 10 height 11
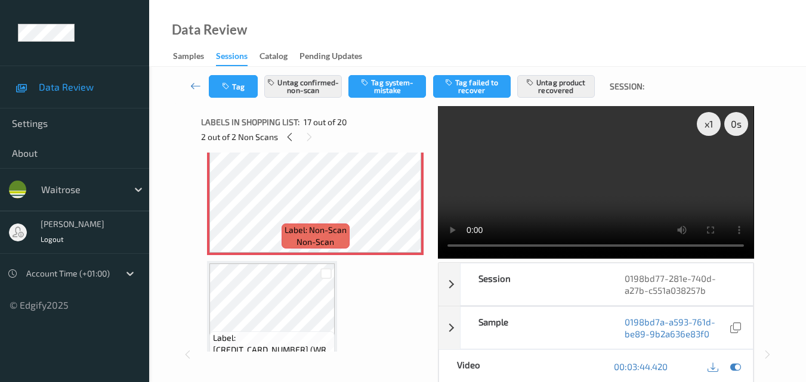
scroll to position [2076, 0]
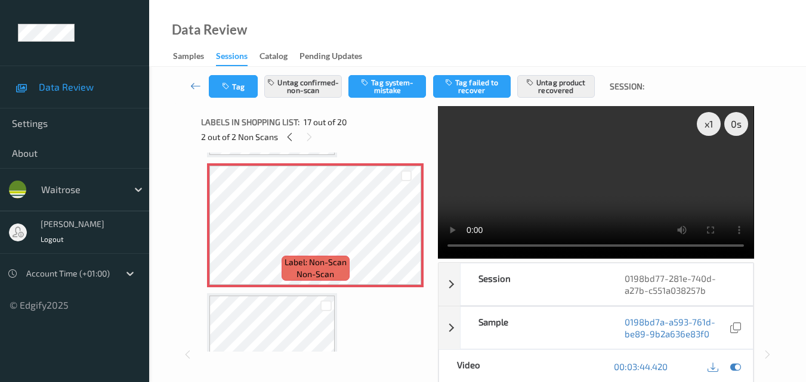
click at [656, 202] on video at bounding box center [596, 182] width 316 height 153
click at [407, 231] on icon at bounding box center [406, 235] width 10 height 11
click at [567, 187] on video at bounding box center [596, 182] width 316 height 153
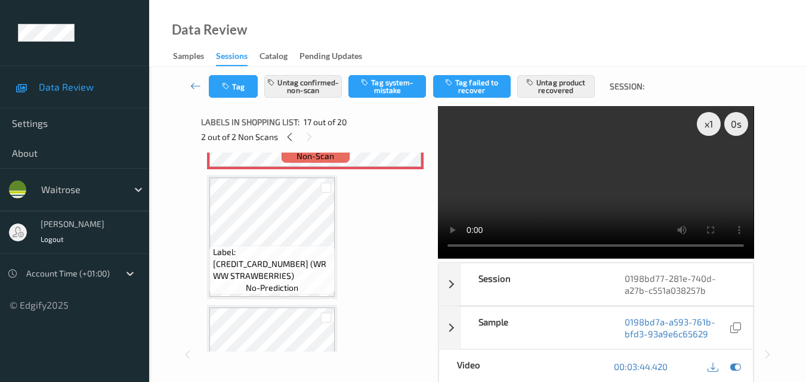
scroll to position [2169, 0]
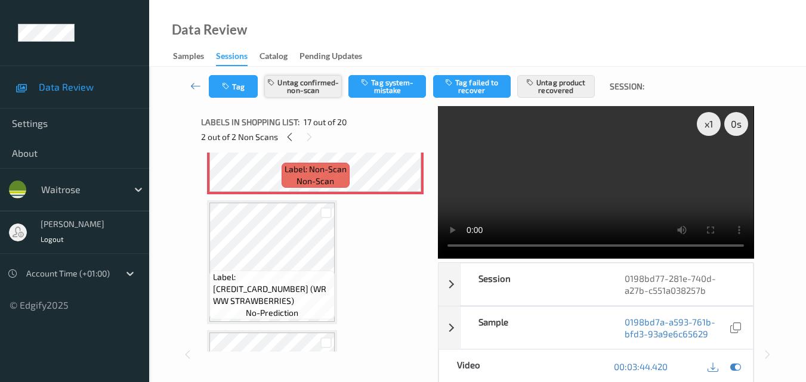
click at [308, 91] on button "Untag confirmed-non-scan" at bounding box center [303, 86] width 78 height 23
click at [379, 92] on button "Tag system-mistake" at bounding box center [387, 86] width 78 height 23
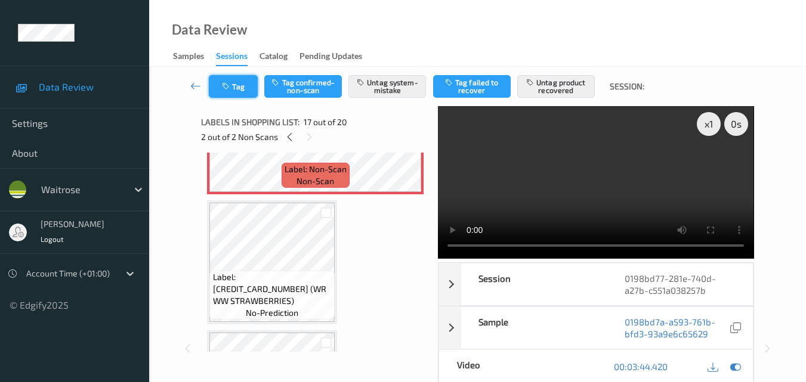
click at [243, 89] on button "Tag" at bounding box center [233, 86] width 49 height 23
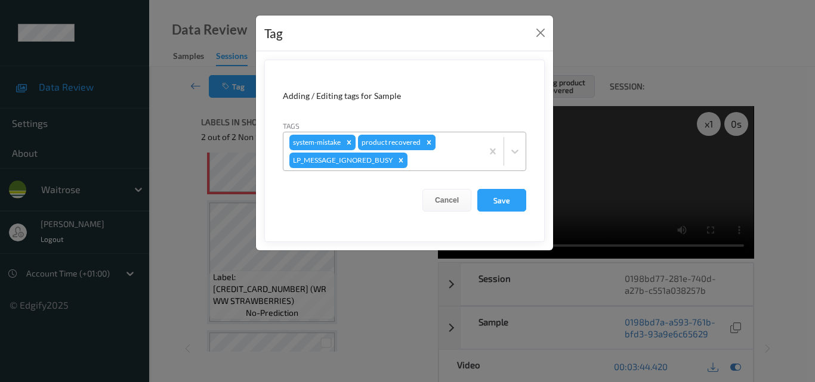
click at [431, 138] on div "Remove product recovered" at bounding box center [428, 143] width 13 height 16
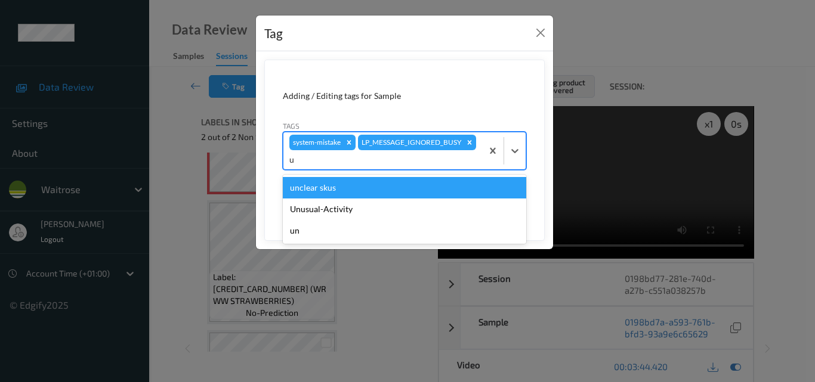
type input "un"
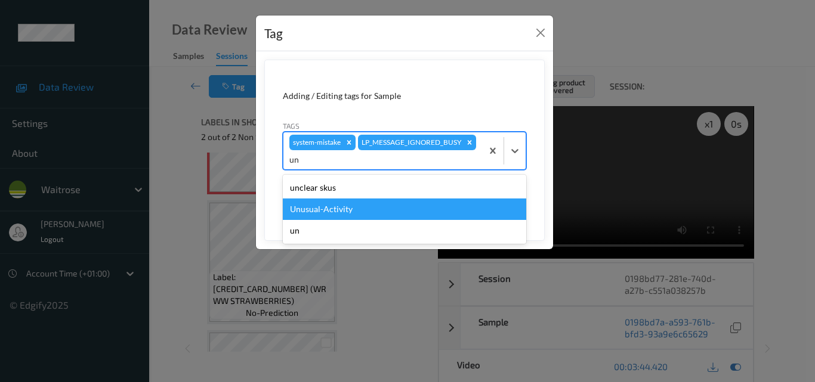
click at [393, 205] on div "Unusual-Activity" at bounding box center [404, 209] width 243 height 21
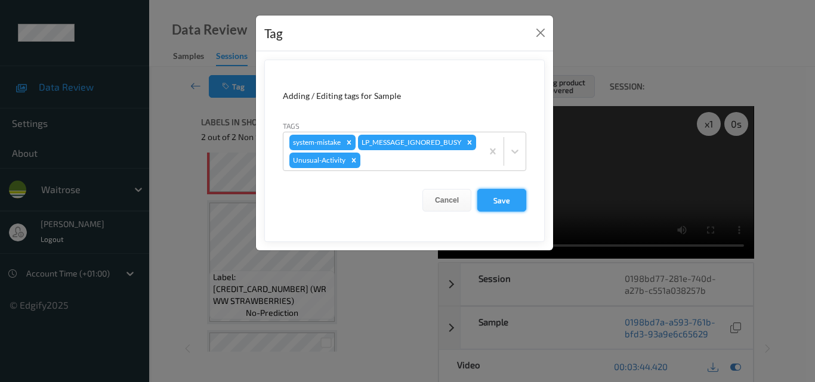
click at [502, 212] on button "Save" at bounding box center [501, 200] width 49 height 23
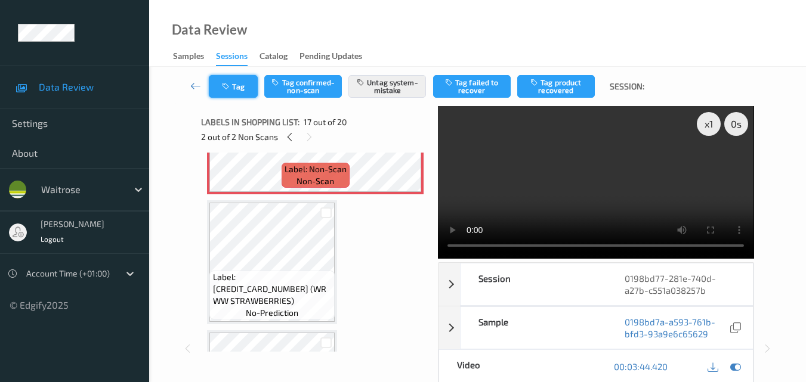
click at [248, 91] on button "Tag" at bounding box center [233, 86] width 49 height 23
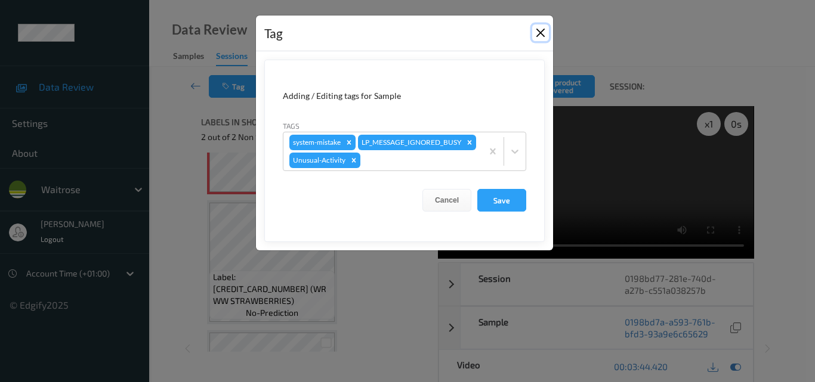
click at [545, 33] on button "Close" at bounding box center [540, 32] width 17 height 17
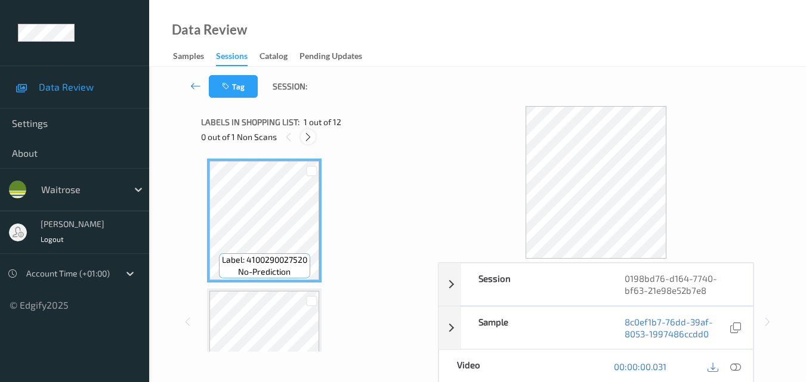
click at [304, 132] on icon at bounding box center [308, 137] width 10 height 11
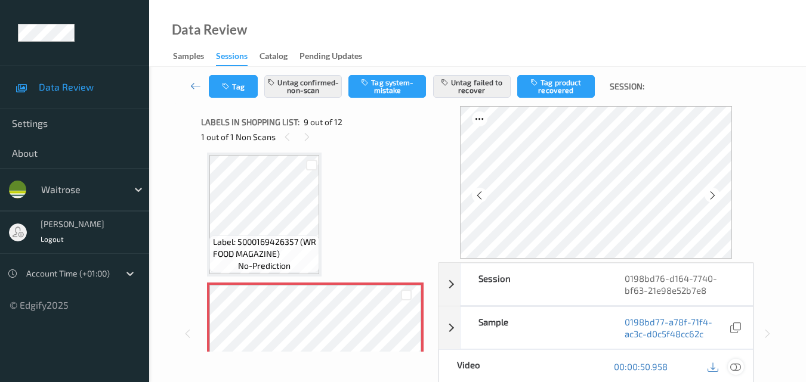
click at [740, 369] on icon at bounding box center [735, 367] width 11 height 11
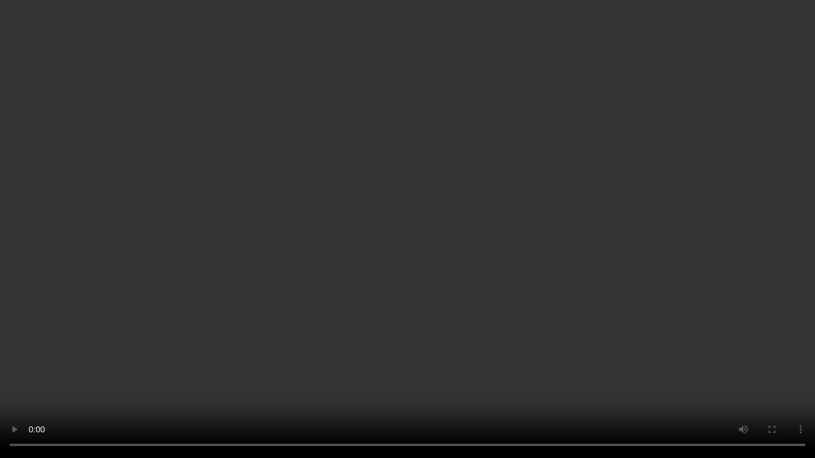
click at [624, 277] on video at bounding box center [407, 229] width 815 height 458
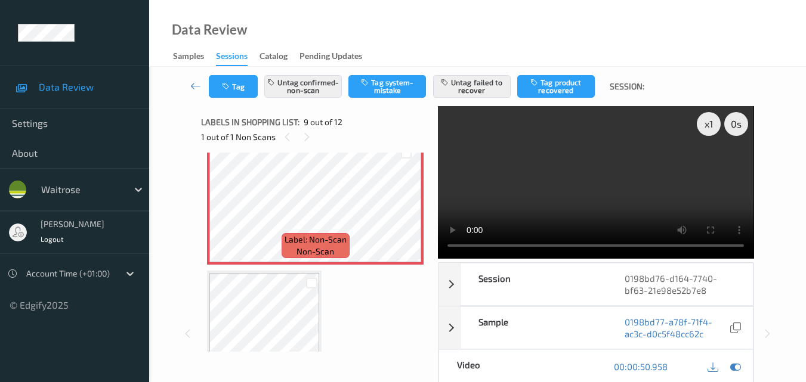
scroll to position [1036, 0]
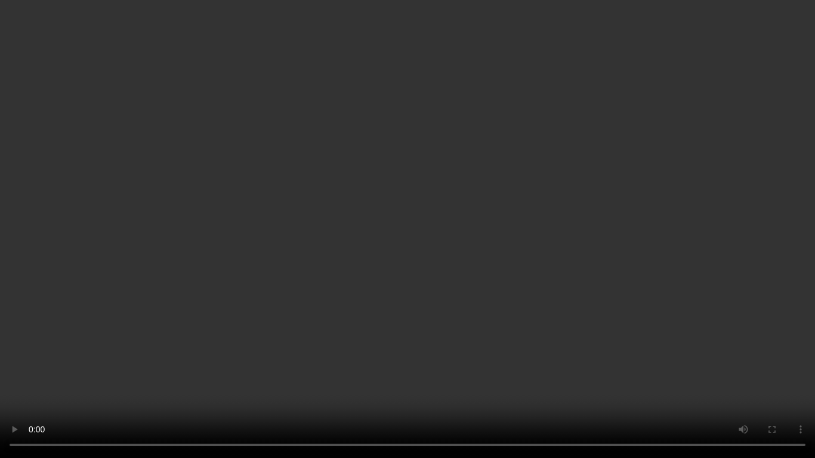
click at [484, 298] on video at bounding box center [407, 229] width 815 height 458
click at [614, 267] on video at bounding box center [407, 229] width 815 height 458
click at [505, 214] on video at bounding box center [407, 229] width 815 height 458
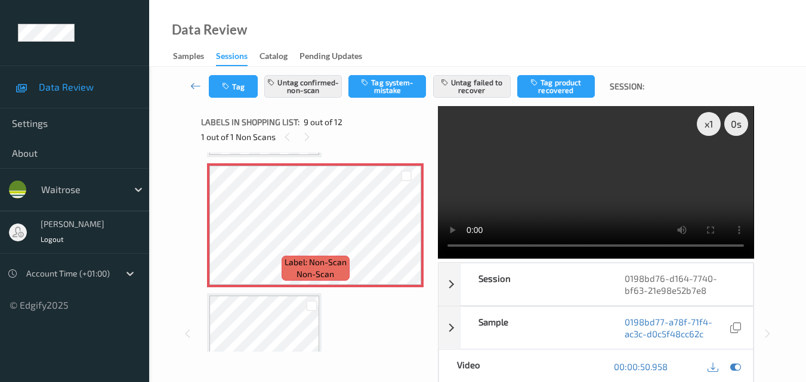
click at [586, 196] on video at bounding box center [596, 182] width 316 height 153
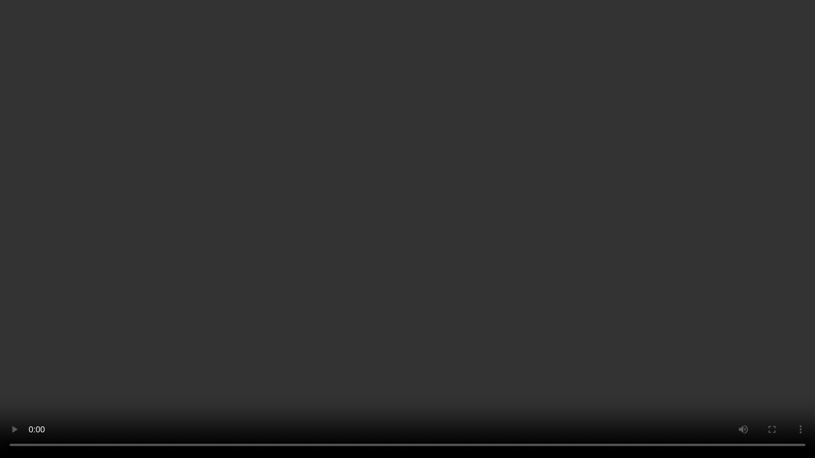
click at [483, 236] on video at bounding box center [407, 229] width 815 height 458
click at [431, 330] on video at bounding box center [407, 229] width 815 height 458
click at [458, 289] on video at bounding box center [407, 229] width 815 height 458
click at [413, 298] on video at bounding box center [407, 229] width 815 height 458
click at [461, 282] on video at bounding box center [407, 229] width 815 height 458
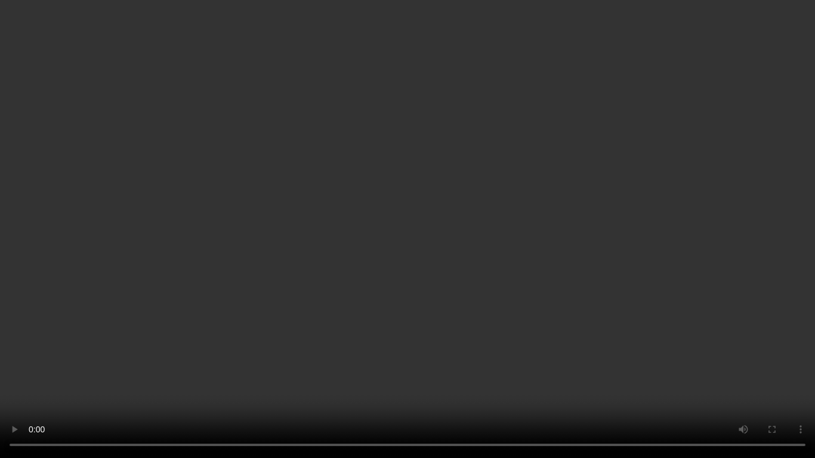
click at [375, 277] on video at bounding box center [407, 229] width 815 height 458
click at [362, 269] on video at bounding box center [407, 229] width 815 height 458
click at [378, 257] on video at bounding box center [407, 229] width 815 height 458
click at [440, 247] on video at bounding box center [407, 229] width 815 height 458
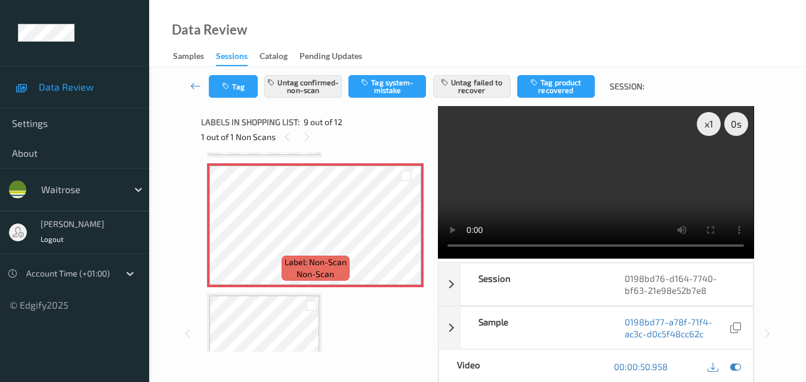
click at [584, 212] on video at bounding box center [596, 182] width 316 height 153
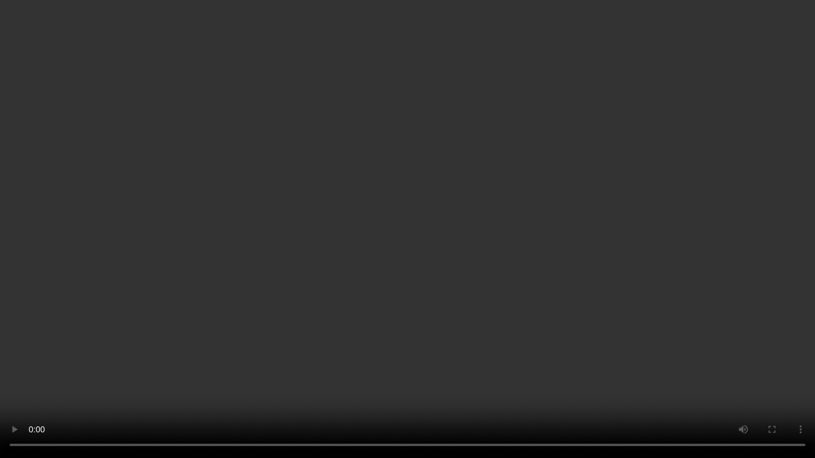
click at [495, 299] on video at bounding box center [407, 229] width 815 height 458
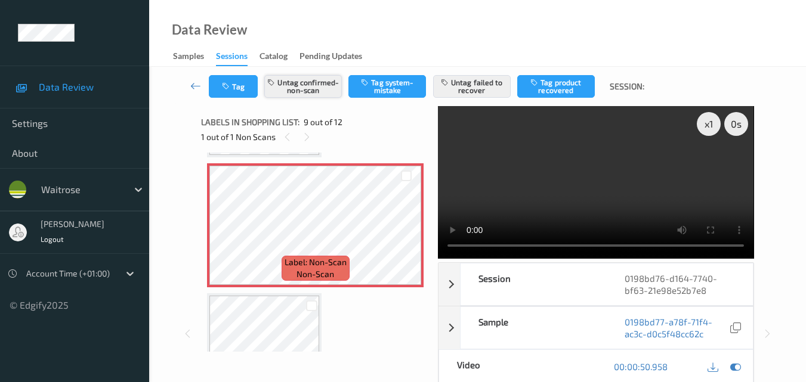
click at [292, 82] on button "Untag confirmed-non-scan" at bounding box center [303, 86] width 78 height 23
click at [477, 87] on button "Untag failed to recover" at bounding box center [472, 86] width 78 height 23
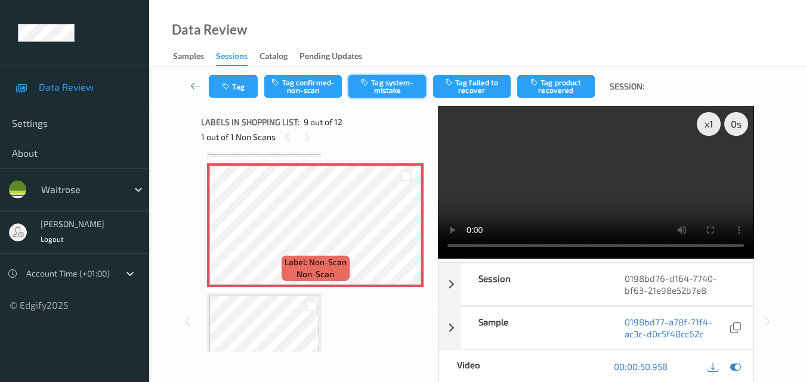
click at [393, 94] on button "Tag system-mistake" at bounding box center [387, 86] width 78 height 23
click at [248, 84] on button "Tag" at bounding box center [233, 86] width 49 height 23
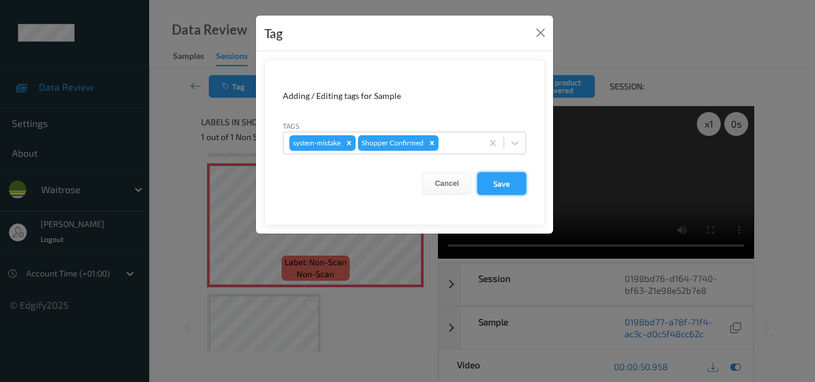
click at [501, 188] on button "Save" at bounding box center [501, 183] width 49 height 23
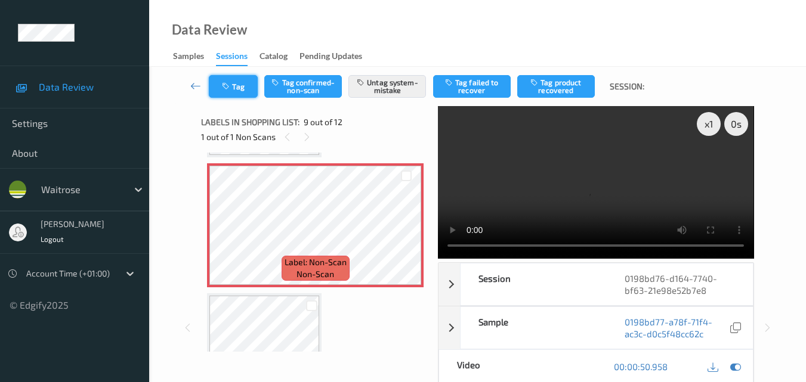
click at [237, 95] on button "Tag" at bounding box center [233, 86] width 49 height 23
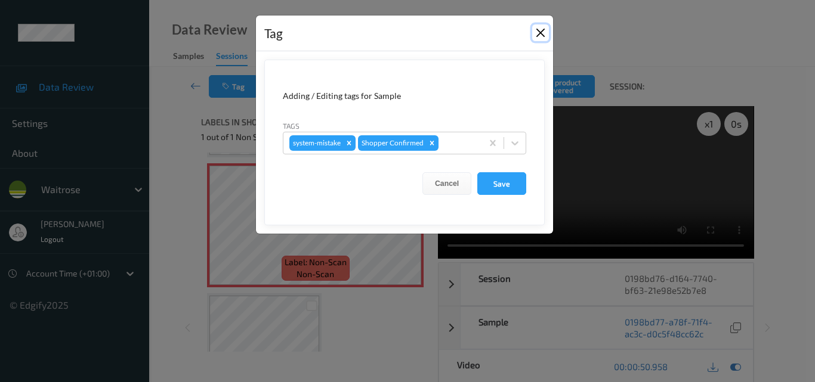
click at [544, 33] on button "Close" at bounding box center [540, 32] width 17 height 17
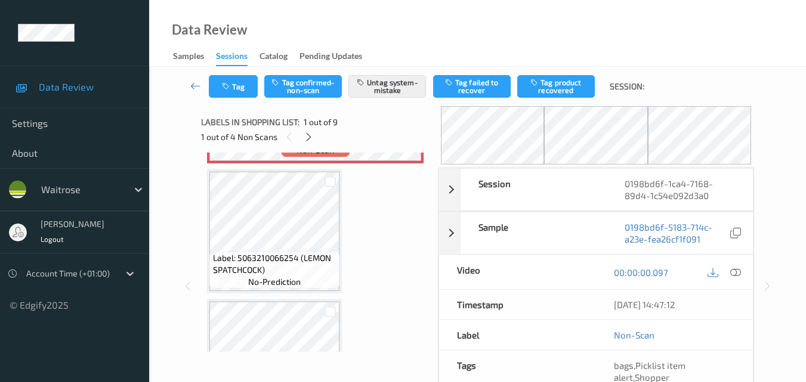
scroll to position [60, 0]
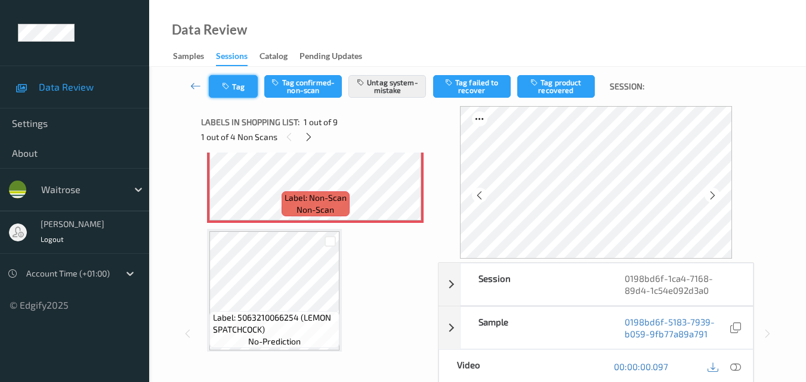
click at [248, 90] on button "Tag" at bounding box center [233, 86] width 49 height 23
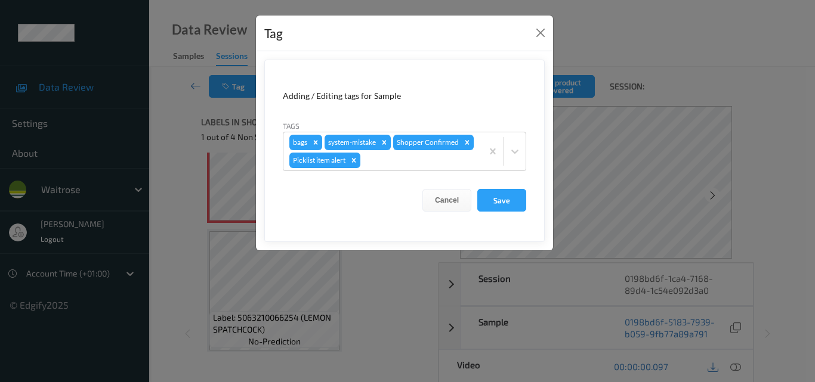
click at [530, 33] on div "Tag" at bounding box center [404, 34] width 297 height 36
click at [542, 30] on button "Close" at bounding box center [540, 32] width 17 height 17
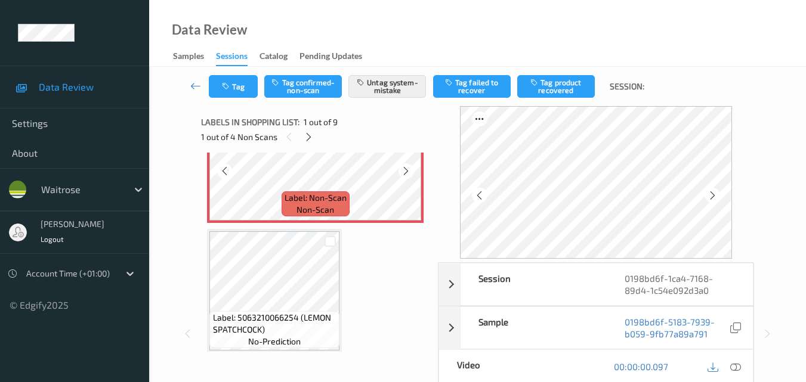
scroll to position [0, 0]
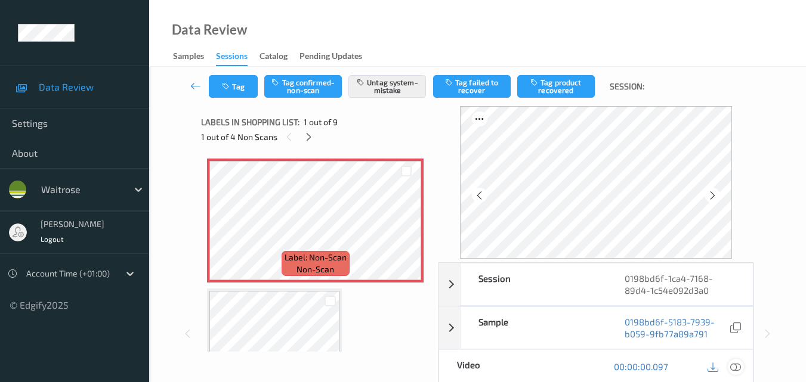
click at [738, 368] on icon at bounding box center [735, 367] width 11 height 11
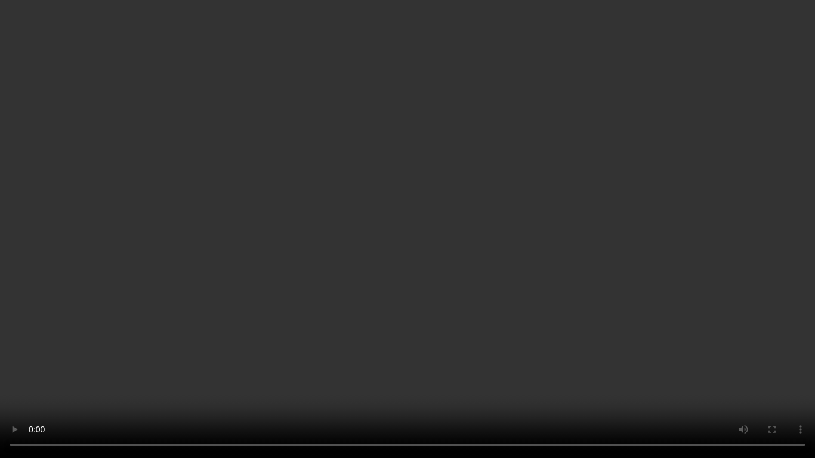
click at [455, 230] on video at bounding box center [407, 229] width 815 height 458
click at [424, 231] on video at bounding box center [407, 229] width 815 height 458
click at [517, 314] on video at bounding box center [407, 229] width 815 height 458
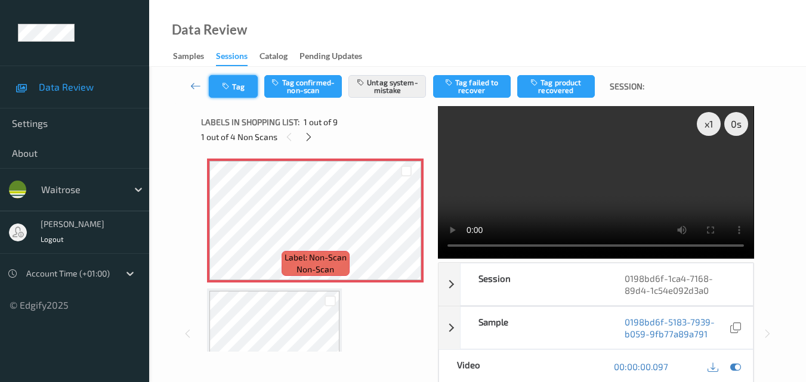
click at [241, 81] on button "Tag" at bounding box center [233, 86] width 49 height 23
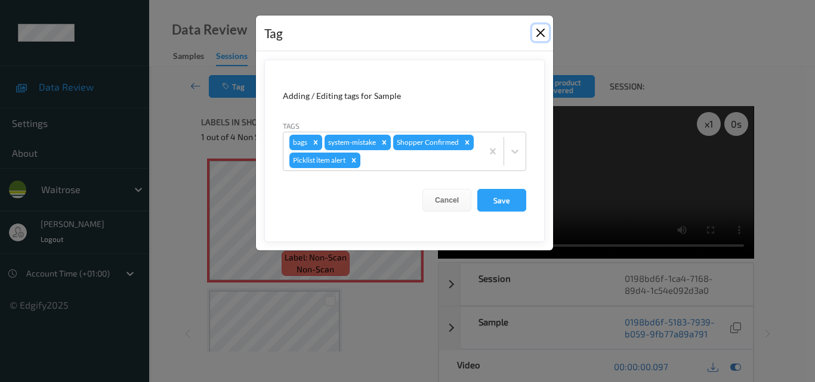
click at [542, 35] on button "Close" at bounding box center [540, 32] width 17 height 17
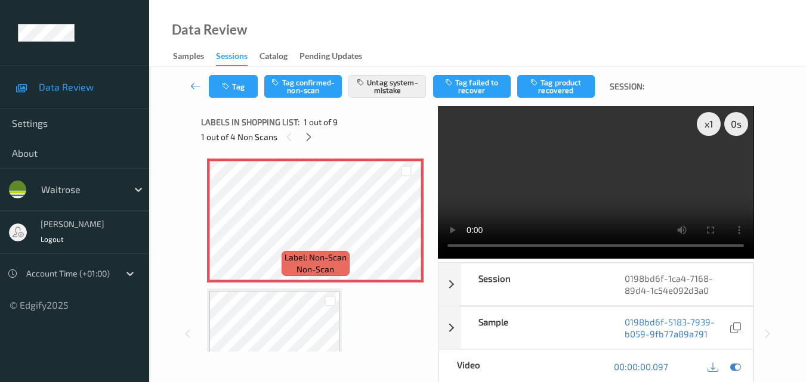
click at [606, 181] on video at bounding box center [596, 182] width 316 height 153
click at [234, 85] on button "Tag" at bounding box center [233, 86] width 49 height 23
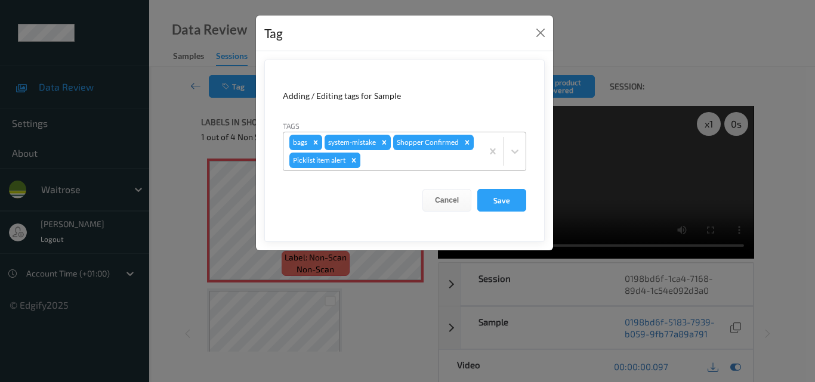
click at [355, 159] on icon "Remove Picklist item alert" at bounding box center [354, 160] width 8 height 8
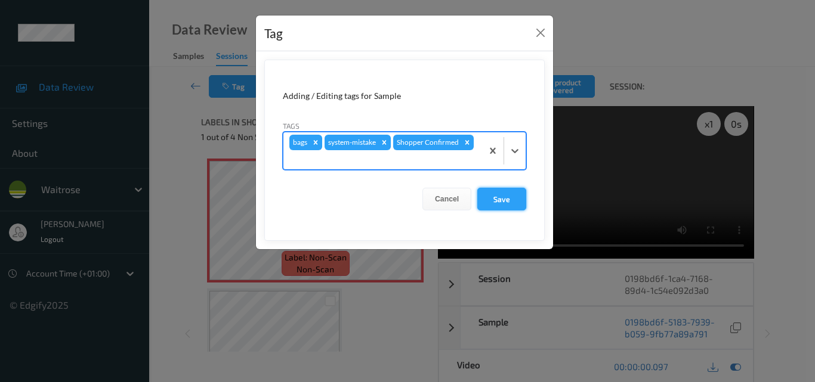
click at [507, 199] on button "Save" at bounding box center [501, 199] width 49 height 23
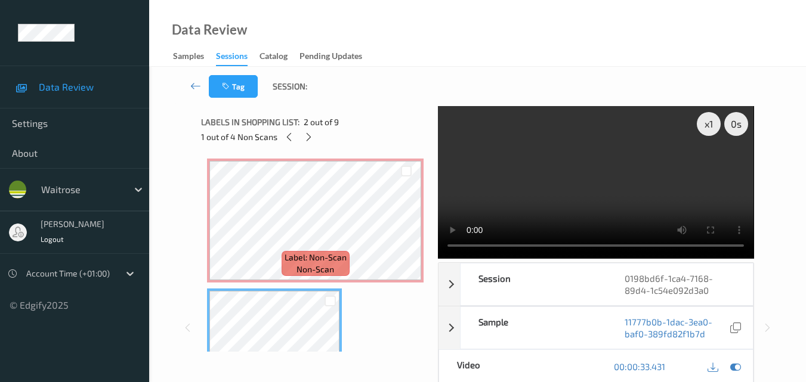
click at [585, 195] on video at bounding box center [596, 182] width 316 height 153
click at [586, 188] on video at bounding box center [596, 182] width 316 height 153
click at [307, 135] on icon at bounding box center [309, 137] width 10 height 11
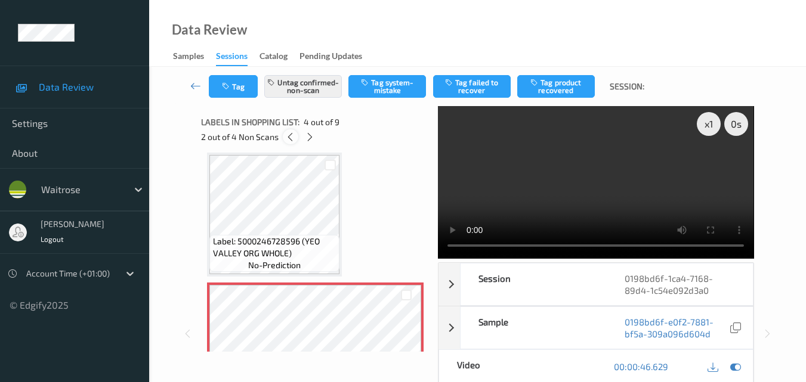
click at [290, 138] on icon at bounding box center [290, 137] width 10 height 11
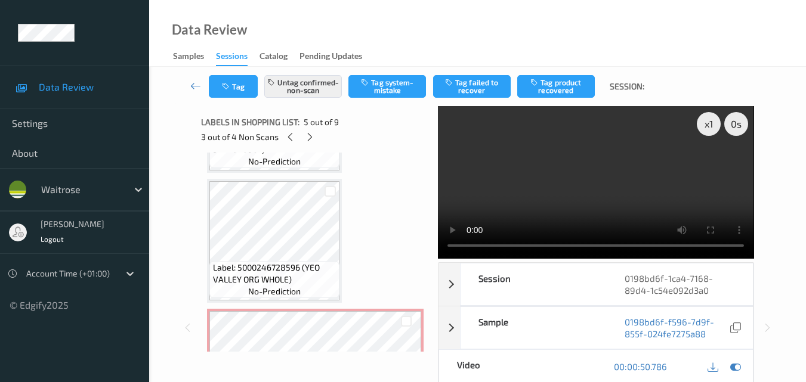
scroll to position [239, 0]
click at [289, 135] on icon at bounding box center [290, 137] width 10 height 11
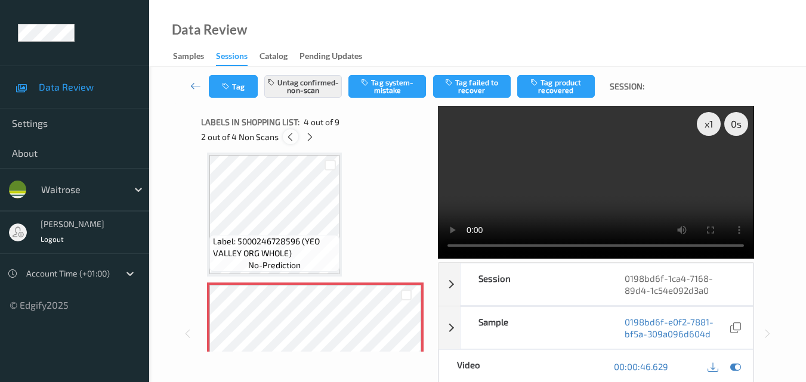
click at [289, 135] on icon at bounding box center [290, 137] width 10 height 11
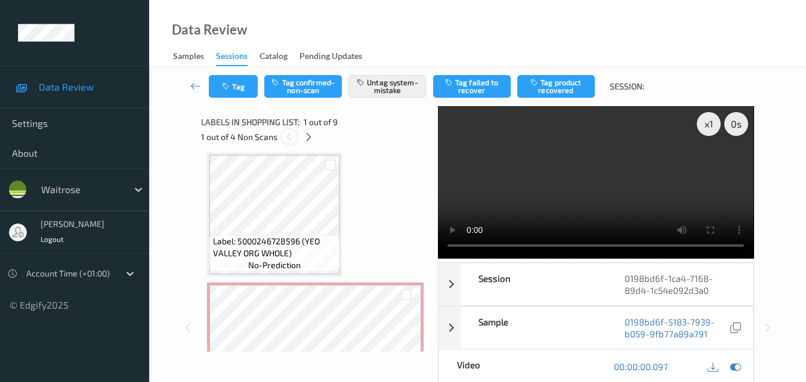
scroll to position [6, 0]
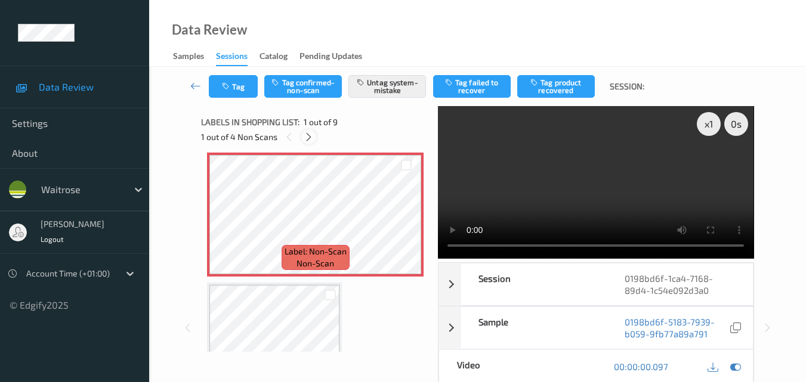
click at [311, 135] on icon at bounding box center [309, 137] width 10 height 11
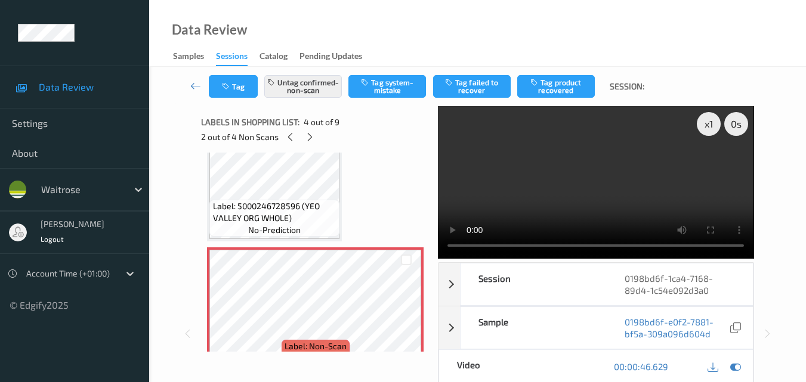
scroll to position [326, 0]
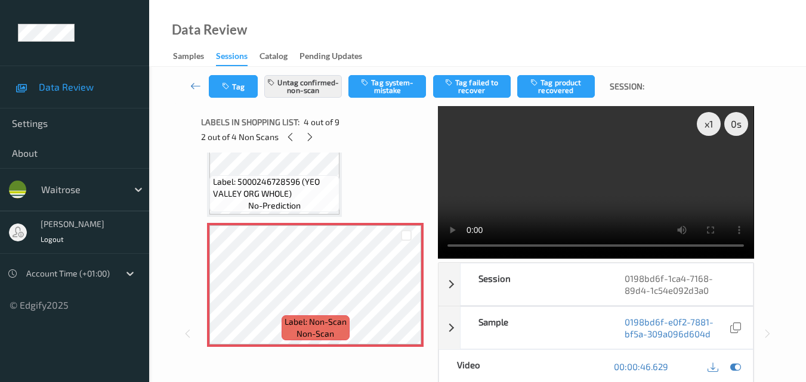
click at [551, 163] on video at bounding box center [596, 182] width 316 height 153
click at [310, 141] on icon at bounding box center [310, 137] width 10 height 11
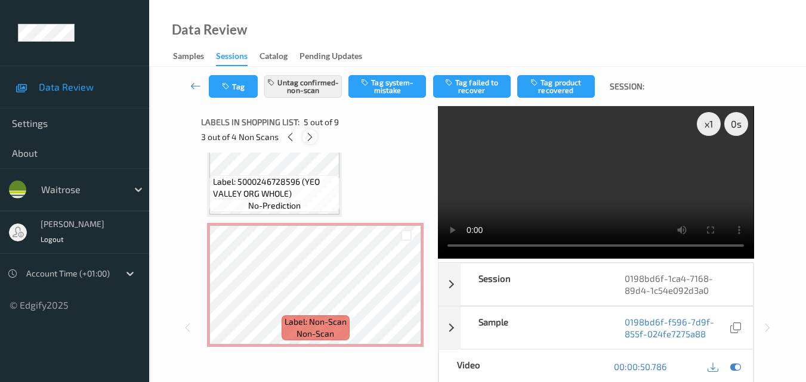
scroll to position [396, 0]
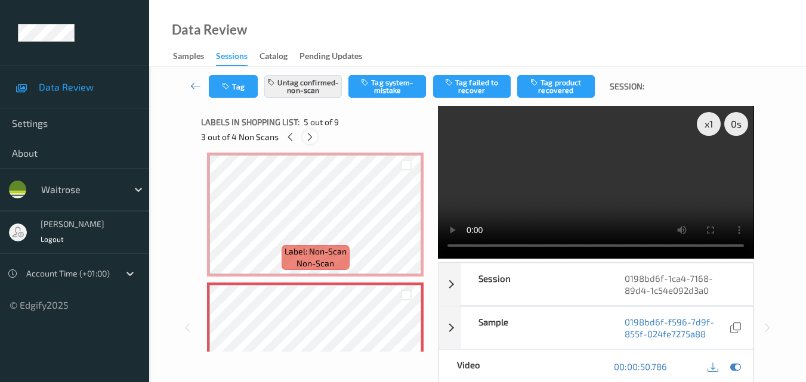
click at [316, 132] on div at bounding box center [309, 136] width 15 height 15
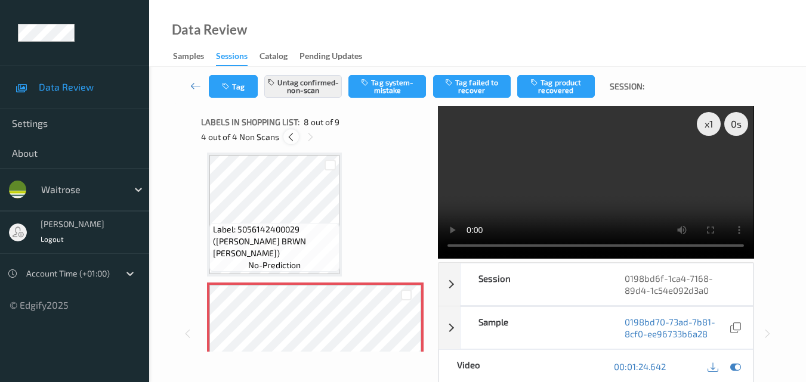
click at [287, 139] on icon at bounding box center [291, 137] width 10 height 11
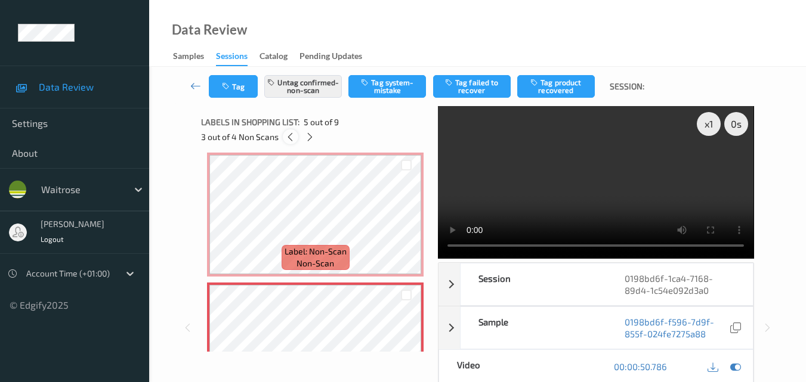
click at [287, 139] on icon at bounding box center [290, 137] width 10 height 11
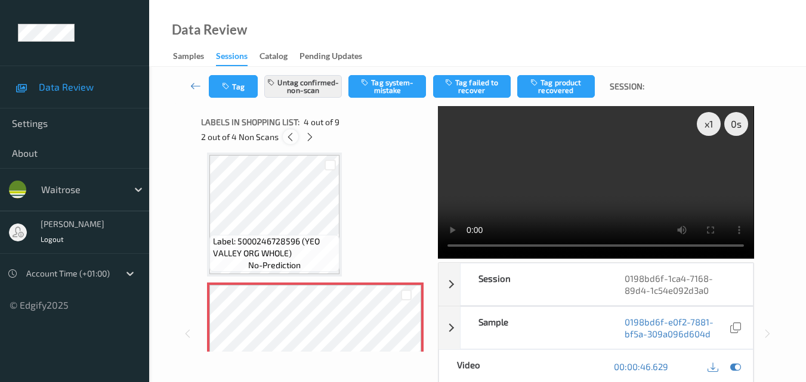
click at [287, 139] on icon at bounding box center [290, 137] width 10 height 11
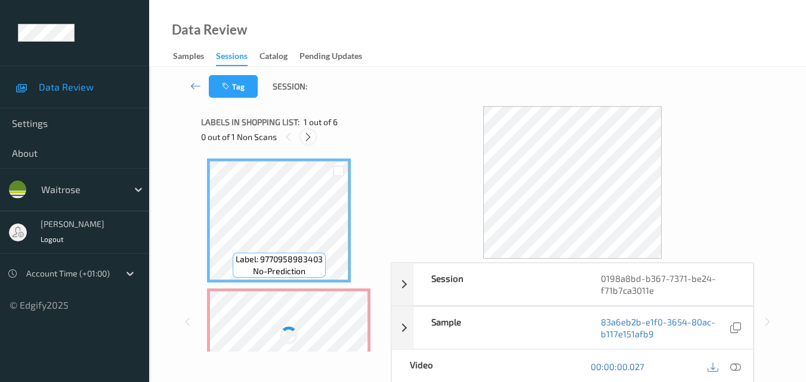
click at [311, 136] on icon at bounding box center [308, 137] width 10 height 11
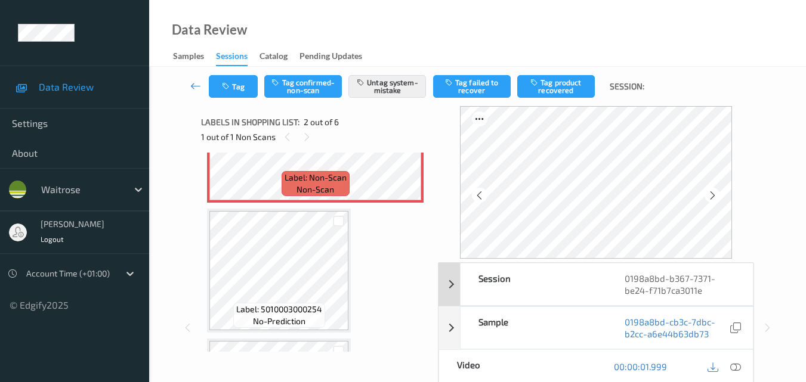
scroll to position [185, 0]
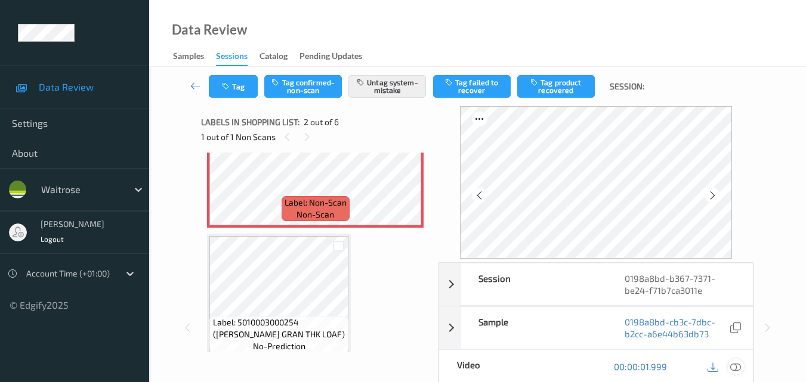
click at [736, 369] on icon at bounding box center [735, 367] width 11 height 11
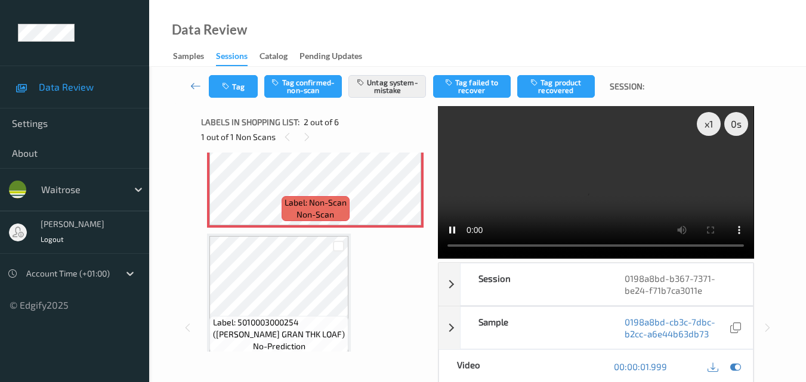
click at [410, 35] on div "Data Review Samples Sessions Catalog Pending Updates" at bounding box center [477, 33] width 657 height 67
click at [555, 168] on video at bounding box center [596, 182] width 316 height 153
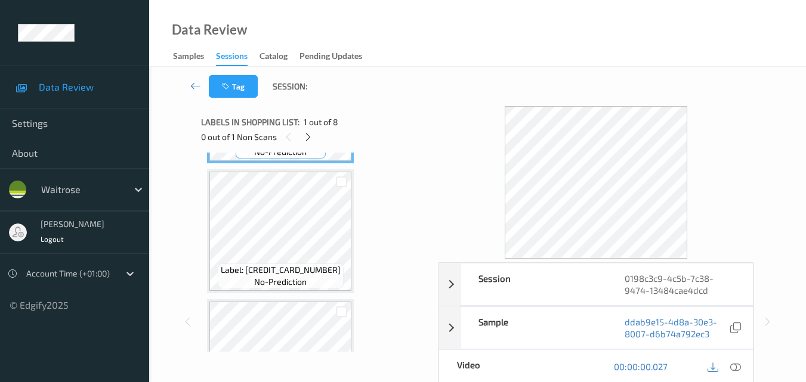
scroll to position [358, 0]
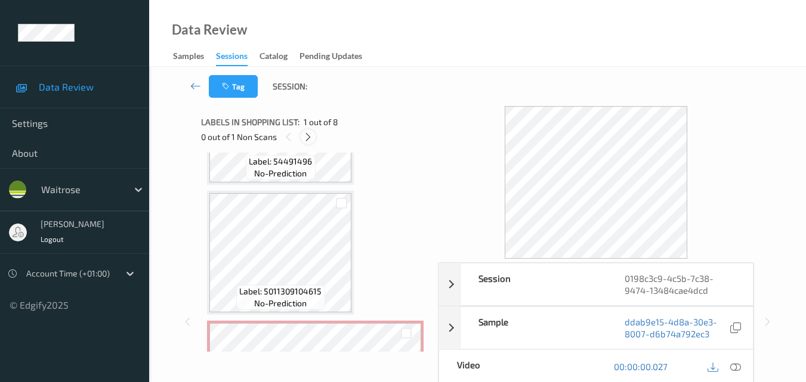
click at [311, 138] on icon at bounding box center [308, 137] width 10 height 11
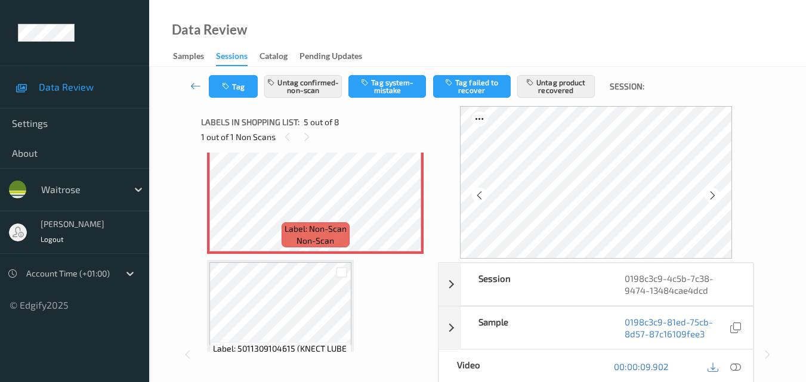
scroll to position [489, 0]
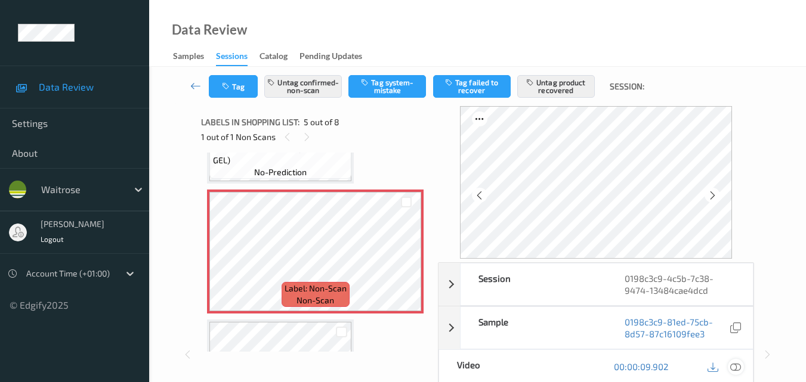
click at [735, 370] on icon at bounding box center [735, 367] width 11 height 11
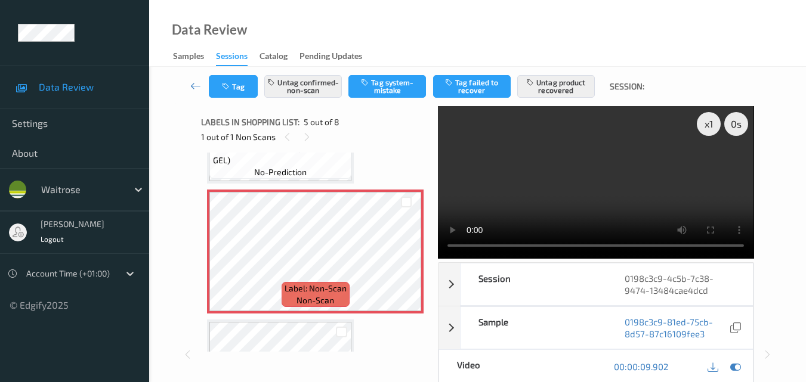
click at [580, 193] on video at bounding box center [596, 182] width 316 height 153
click at [715, 124] on div "x 1" at bounding box center [709, 124] width 24 height 24
click at [643, 150] on video at bounding box center [596, 182] width 316 height 153
click at [647, 171] on video at bounding box center [596, 182] width 316 height 153
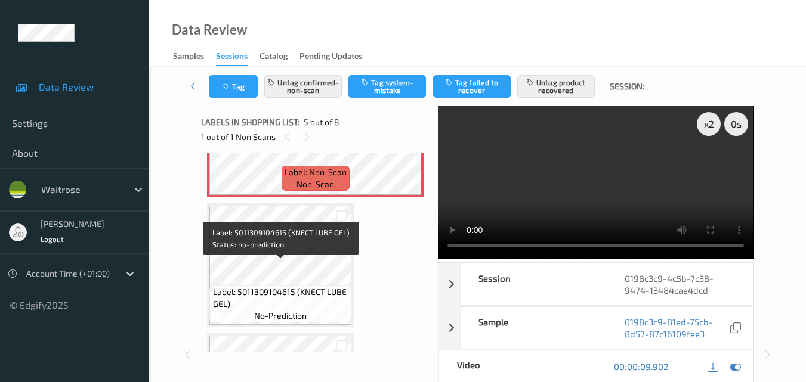
scroll to position [609, 0]
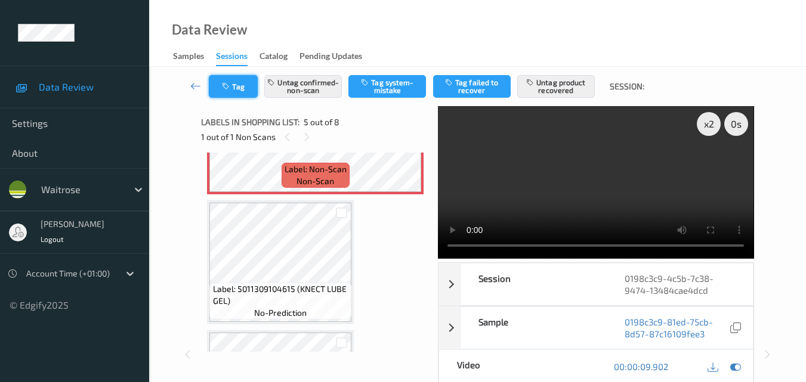
click at [241, 81] on button "Tag" at bounding box center [233, 86] width 49 height 23
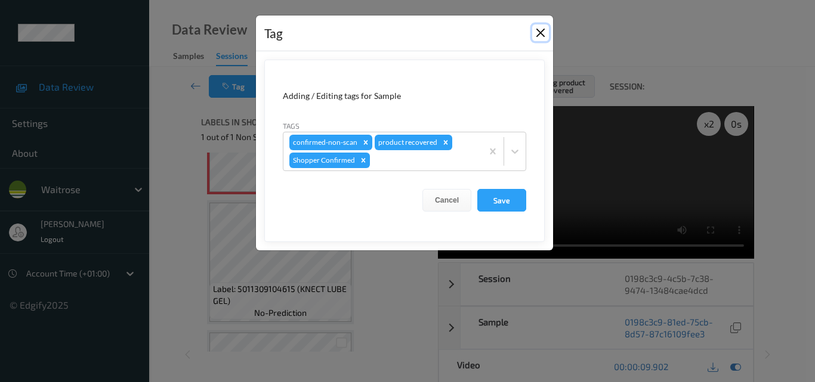
click at [542, 30] on button "Close" at bounding box center [540, 32] width 17 height 17
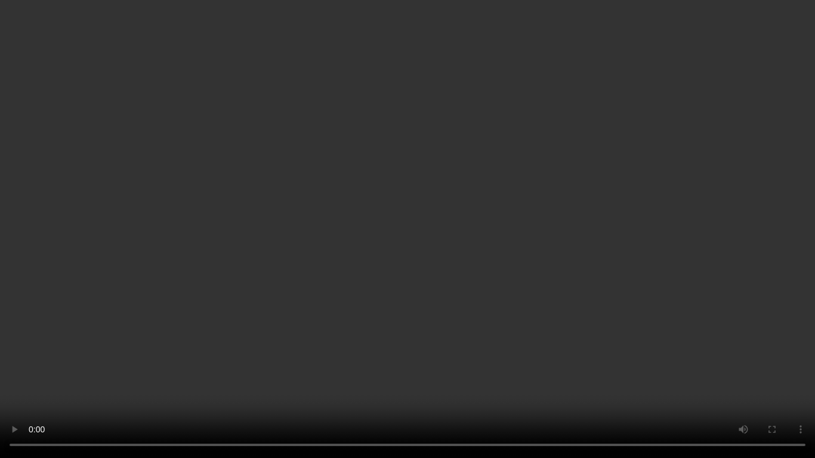
click at [438, 312] on video at bounding box center [407, 229] width 815 height 458
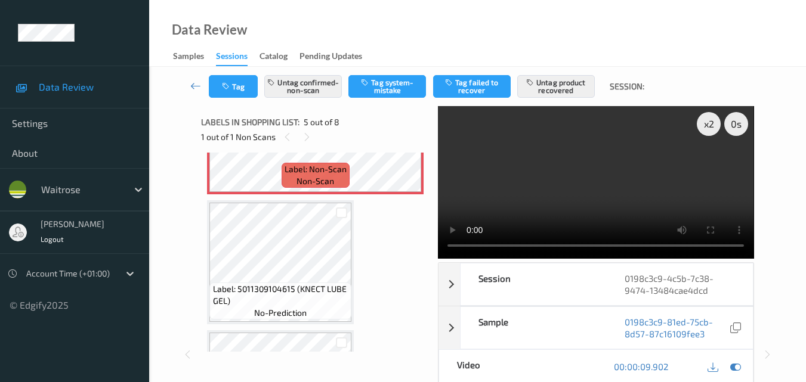
click at [633, 201] on video at bounding box center [596, 182] width 316 height 153
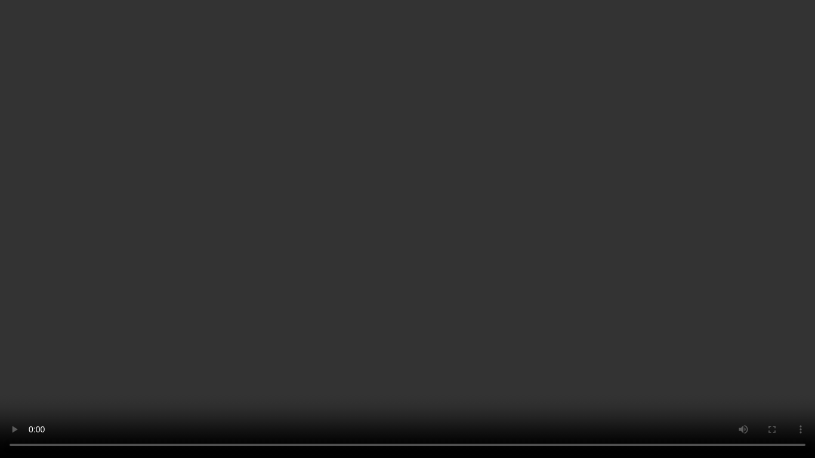
click at [380, 320] on video at bounding box center [407, 229] width 815 height 458
click at [438, 274] on video at bounding box center [407, 229] width 815 height 458
click at [305, 359] on video at bounding box center [407, 229] width 815 height 458
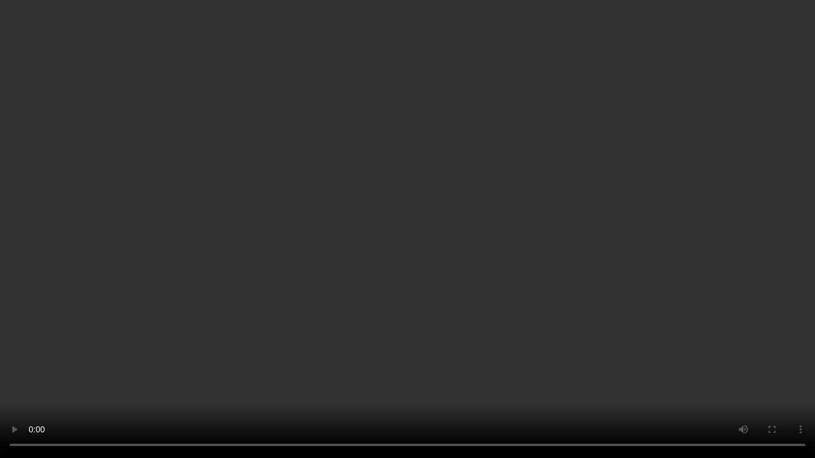
click at [169, 298] on video at bounding box center [407, 229] width 815 height 458
click at [300, 298] on video at bounding box center [407, 229] width 815 height 458
click at [510, 297] on video at bounding box center [407, 229] width 815 height 458
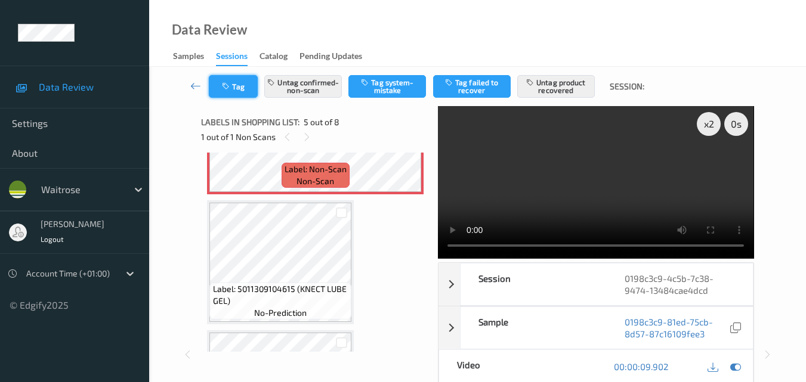
click at [233, 87] on button "Tag" at bounding box center [233, 86] width 49 height 23
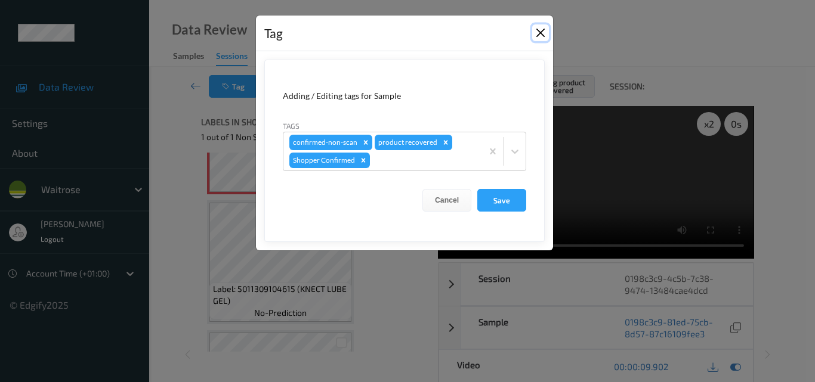
click at [543, 29] on button "Close" at bounding box center [540, 32] width 17 height 17
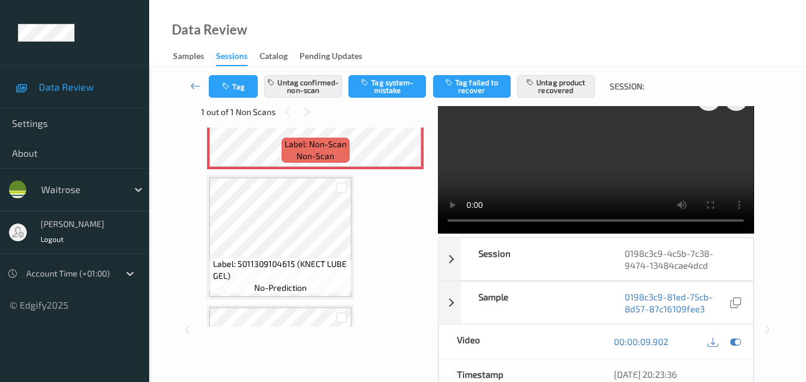
scroll to position [0, 0]
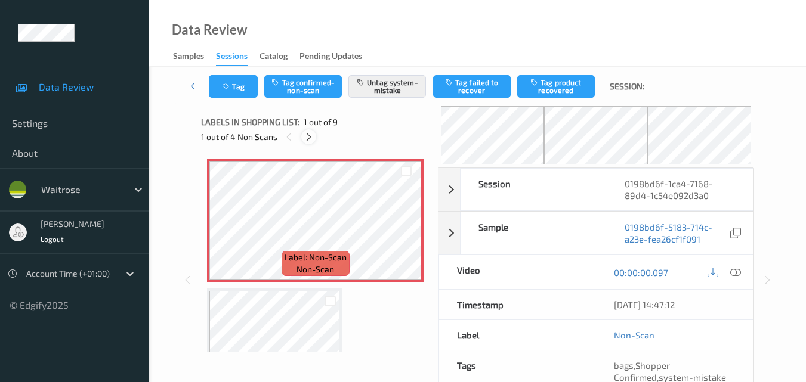
click at [310, 135] on icon at bounding box center [309, 137] width 10 height 11
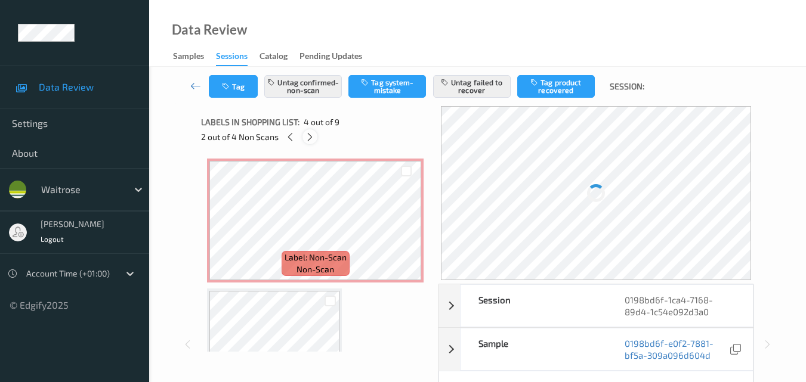
scroll to position [266, 0]
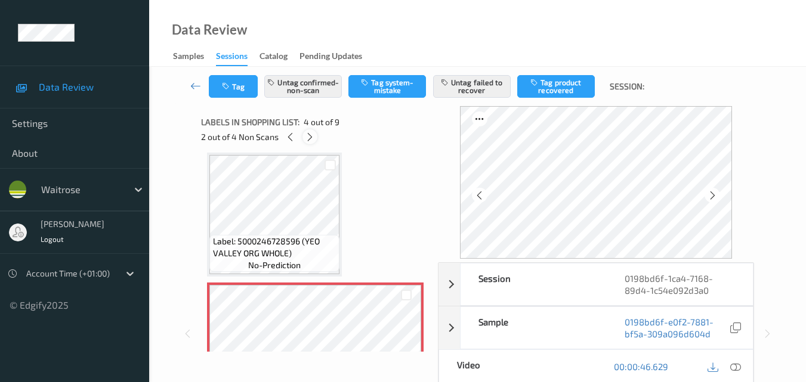
click at [310, 135] on icon at bounding box center [310, 137] width 10 height 11
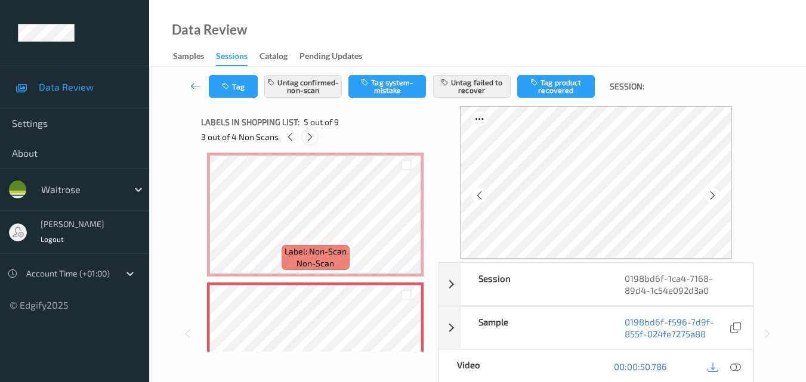
click at [310, 135] on icon at bounding box center [310, 137] width 10 height 11
